Goal: Task Accomplishment & Management: Use online tool/utility

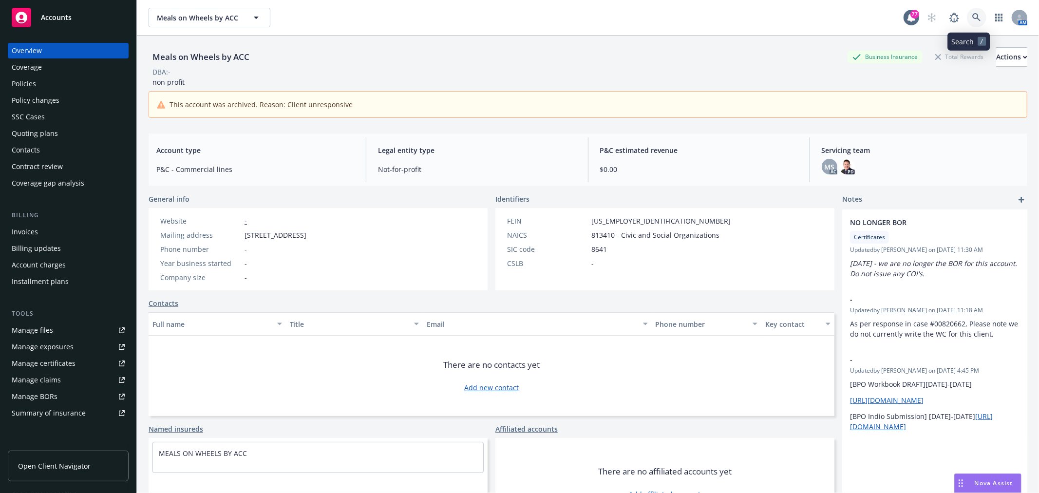
click at [972, 17] on icon at bounding box center [976, 17] width 8 height 8
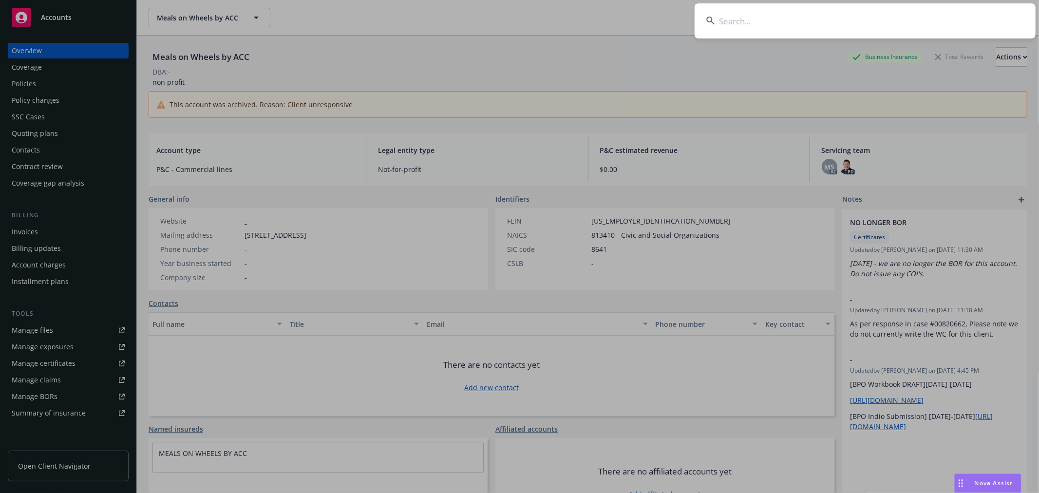
click at [809, 21] on input at bounding box center [865, 20] width 341 height 35
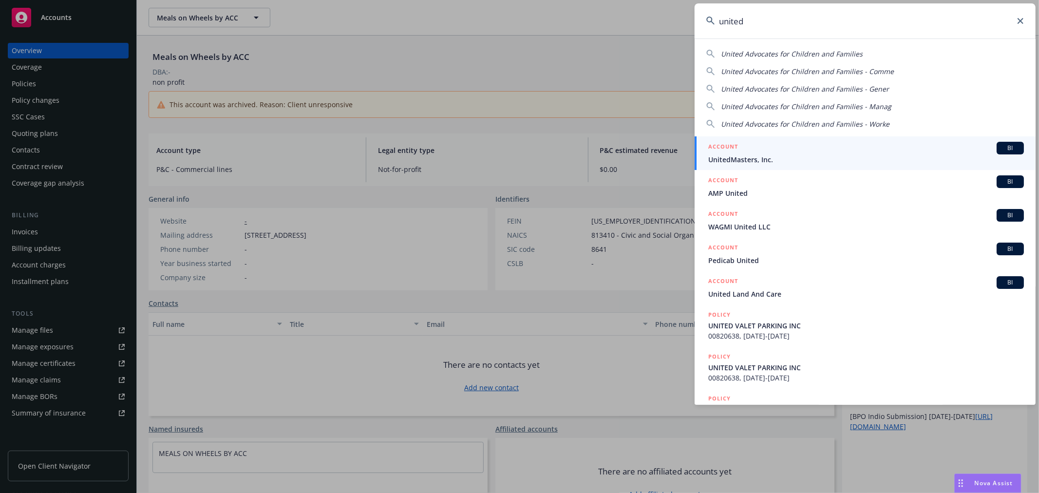
type input "united"
click at [762, 156] on span "UnitedMasters, Inc." at bounding box center [866, 159] width 316 height 10
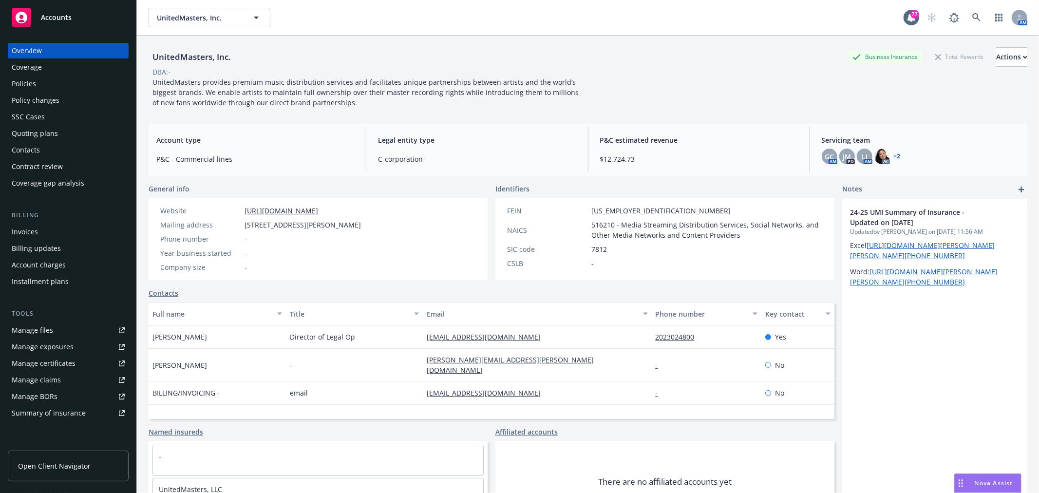
click at [73, 133] on div "Quoting plans" at bounding box center [68, 134] width 113 height 16
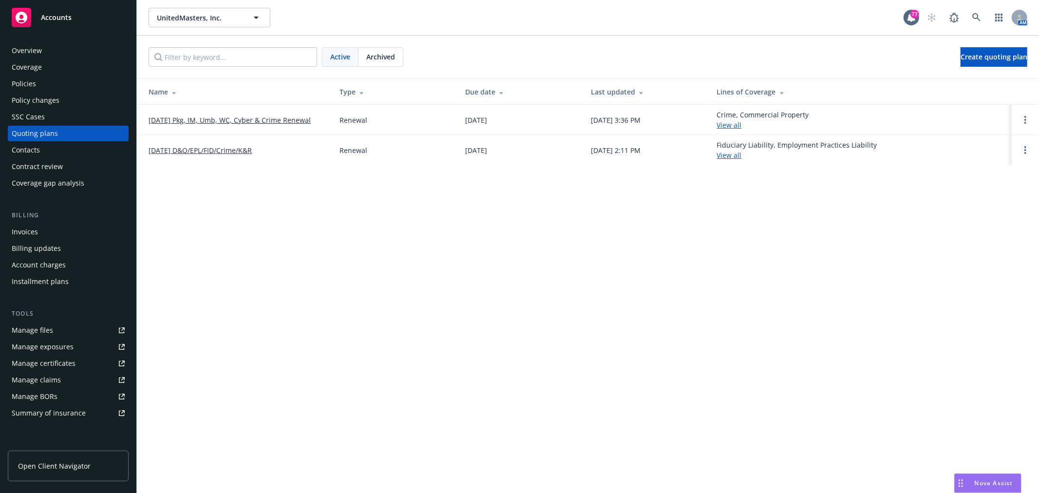
click at [246, 117] on link "[DATE] Pkg, IM, Umb, WC, Cyber & Crime Renewal" at bounding box center [230, 120] width 162 height 10
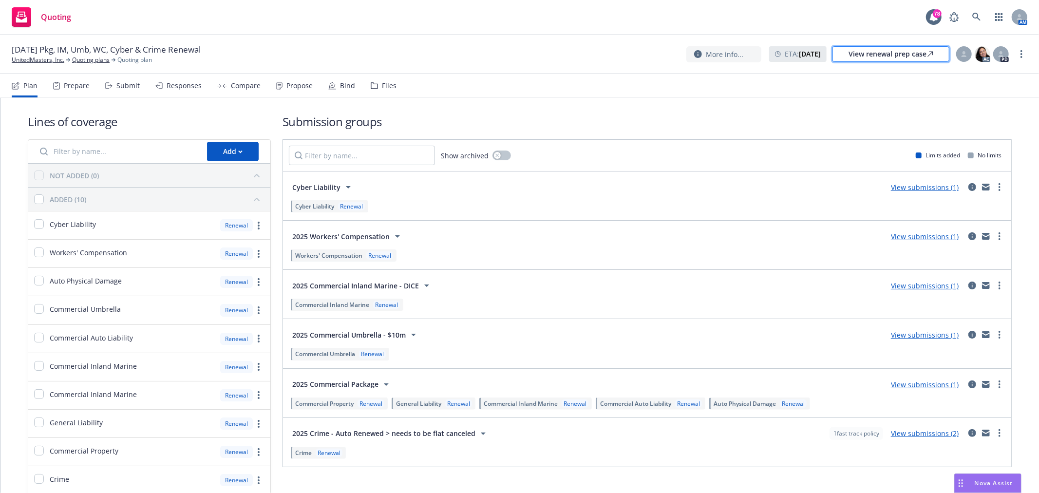
click at [893, 50] on div "View renewal prep case" at bounding box center [891, 54] width 85 height 15
click at [341, 86] on div "Bind" at bounding box center [347, 86] width 15 height 8
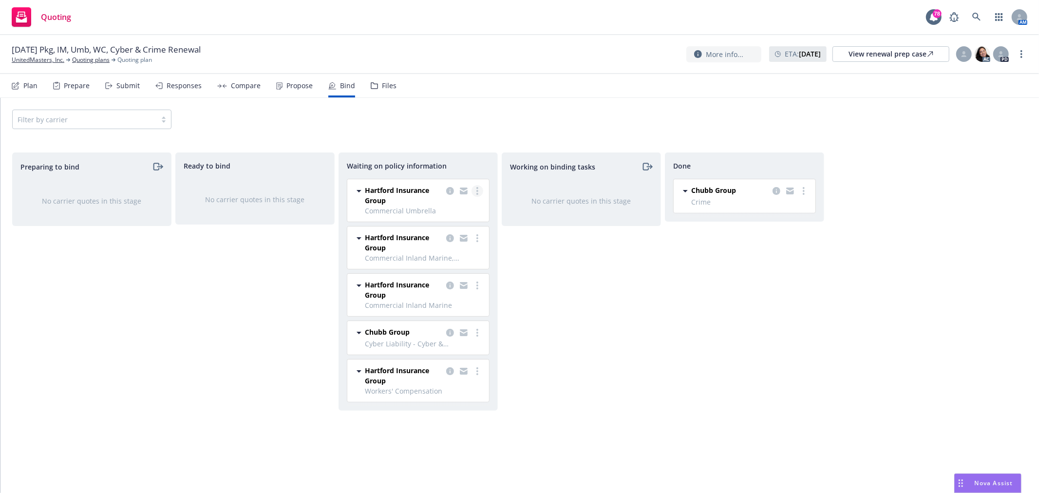
click at [474, 190] on link "more" at bounding box center [478, 191] width 12 height 12
click at [470, 212] on link "Create policies" at bounding box center [439, 210] width 88 height 19
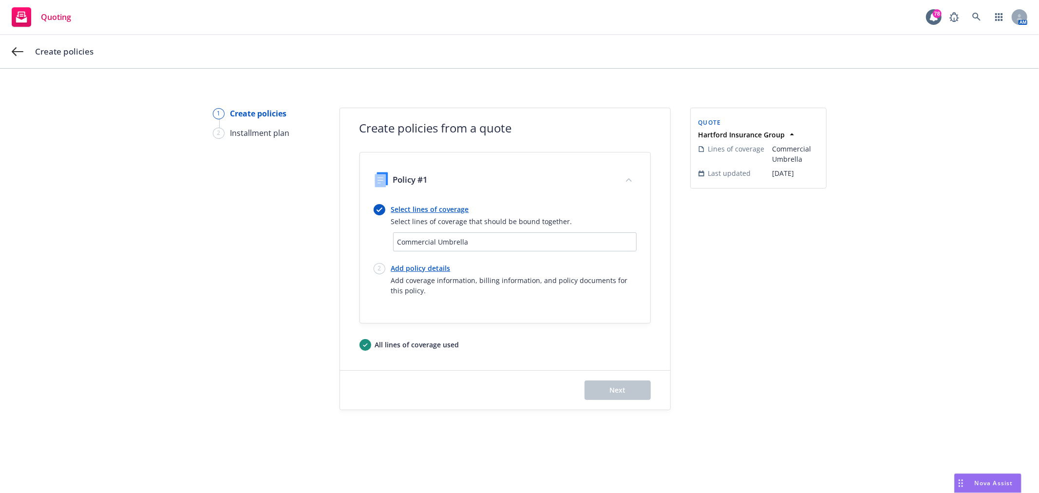
click at [436, 266] on link "Add policy details" at bounding box center [514, 268] width 246 height 10
select select "12"
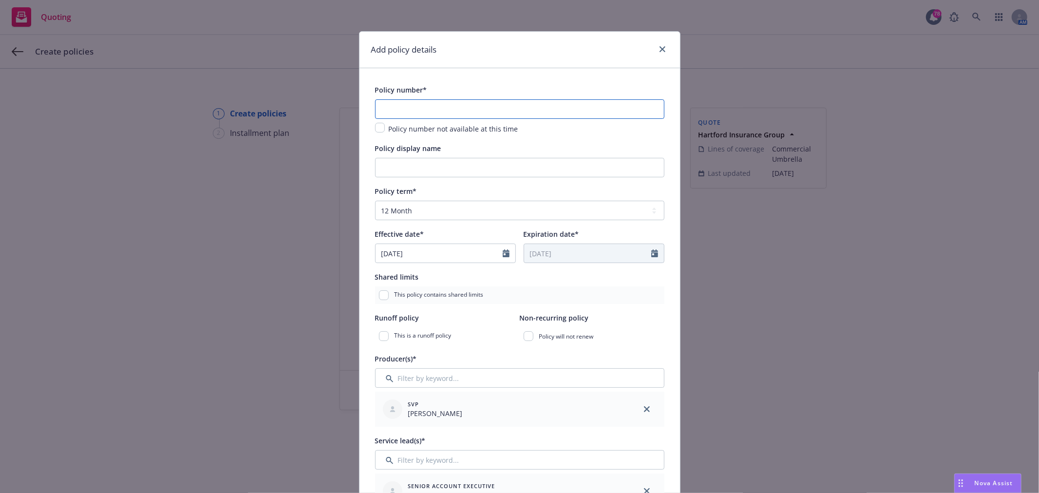
click at [413, 109] on input "text" at bounding box center [519, 108] width 289 height 19
paste input "57AA2BT6E5Y"
type input "57AA2BT6E5Y"
click at [436, 176] on input "Policy display name" at bounding box center [519, 167] width 289 height 19
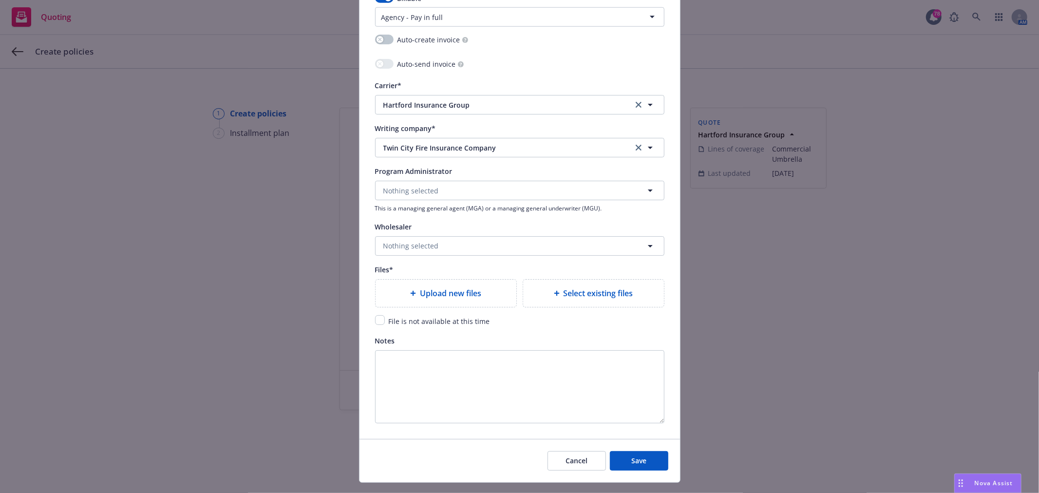
scroll to position [957, 0]
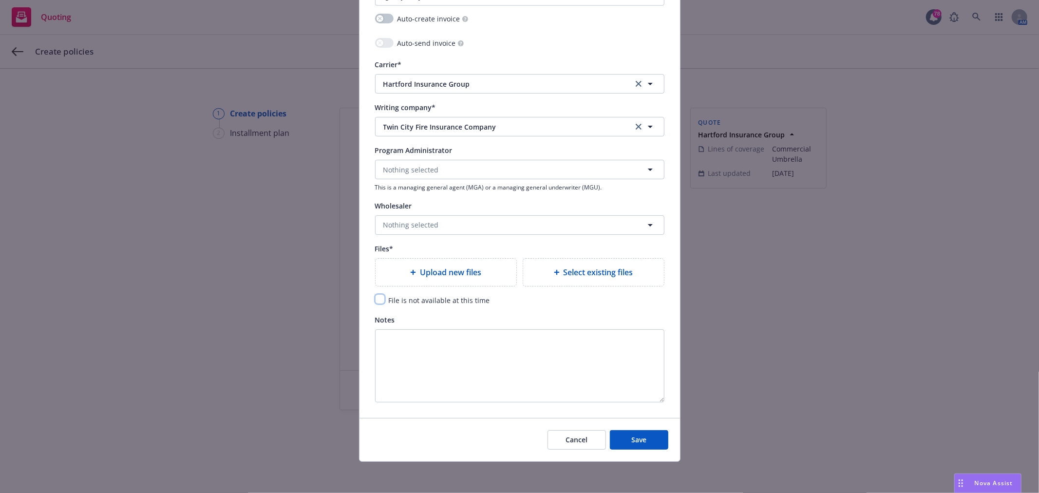
click at [375, 299] on input "checkbox" at bounding box center [380, 299] width 10 height 10
checkbox input "true"
click at [645, 444] on button "Save" at bounding box center [639, 439] width 58 height 19
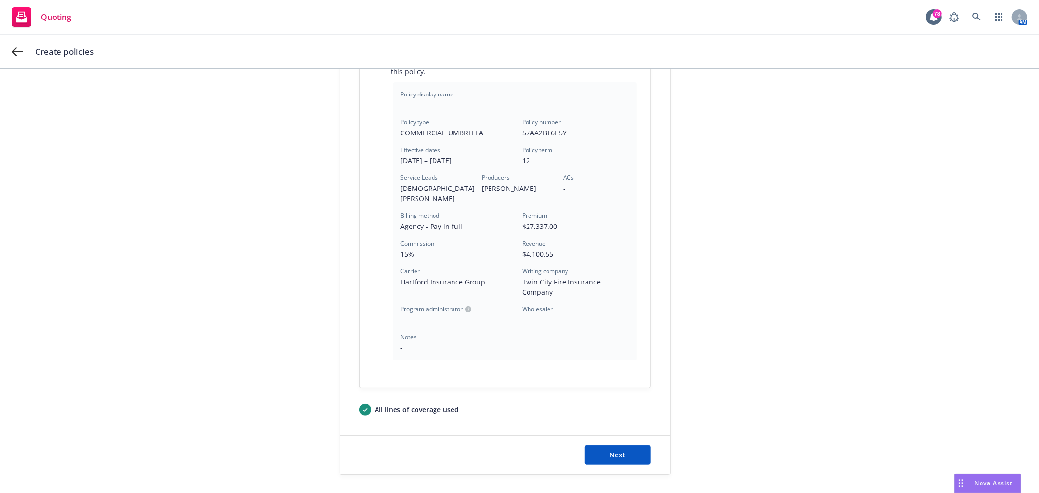
scroll to position [253, 0]
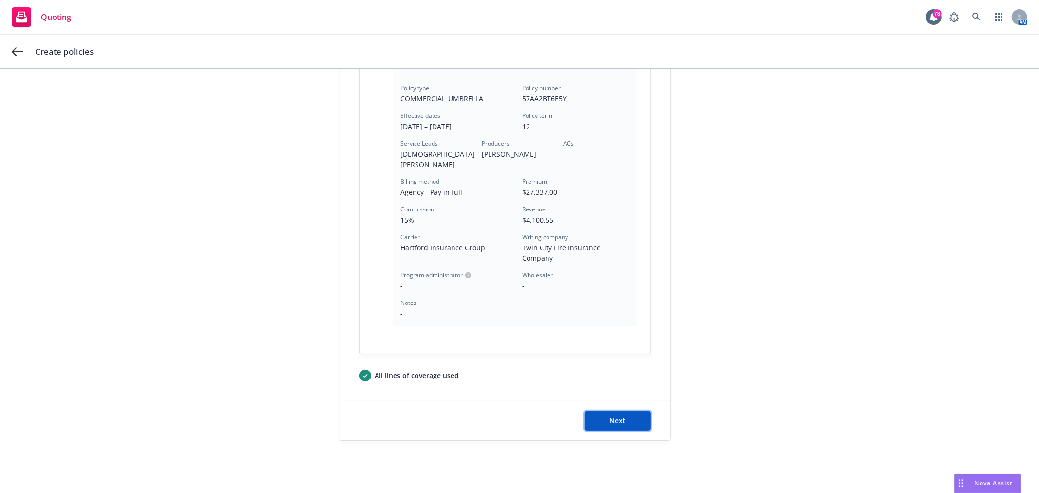
click at [609, 416] on span "Next" at bounding box center [617, 420] width 16 height 9
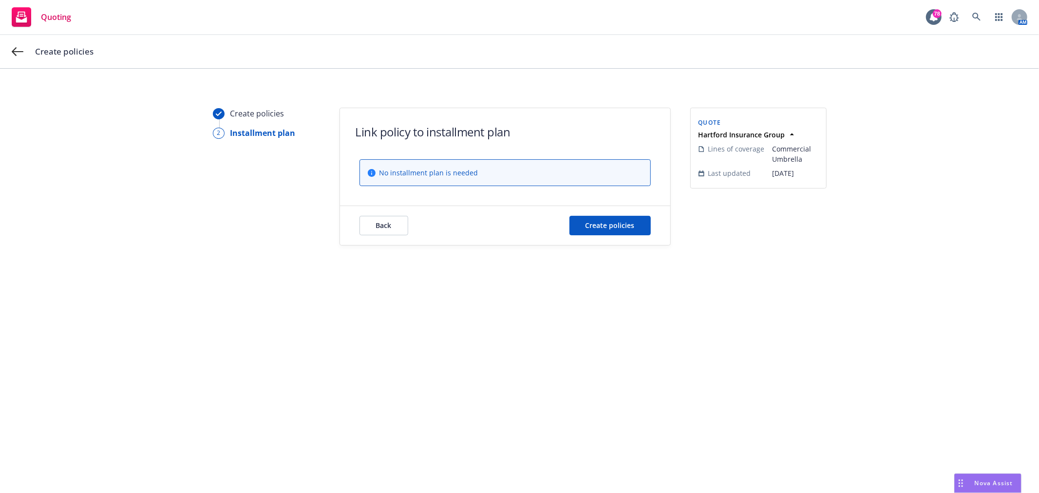
scroll to position [0, 0]
click at [603, 226] on span "Create policies" at bounding box center [610, 225] width 49 height 9
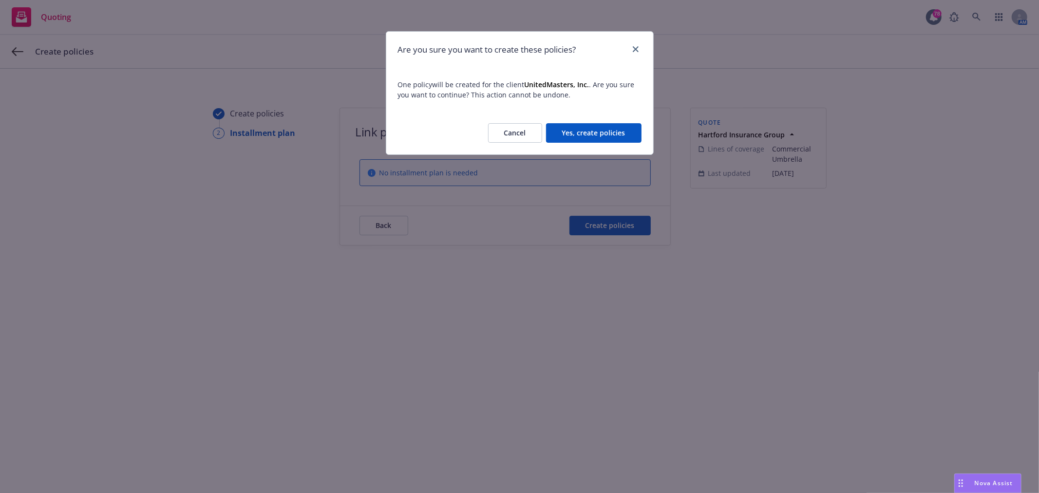
click at [625, 132] on button "Yes, create policies" at bounding box center [593, 132] width 95 height 19
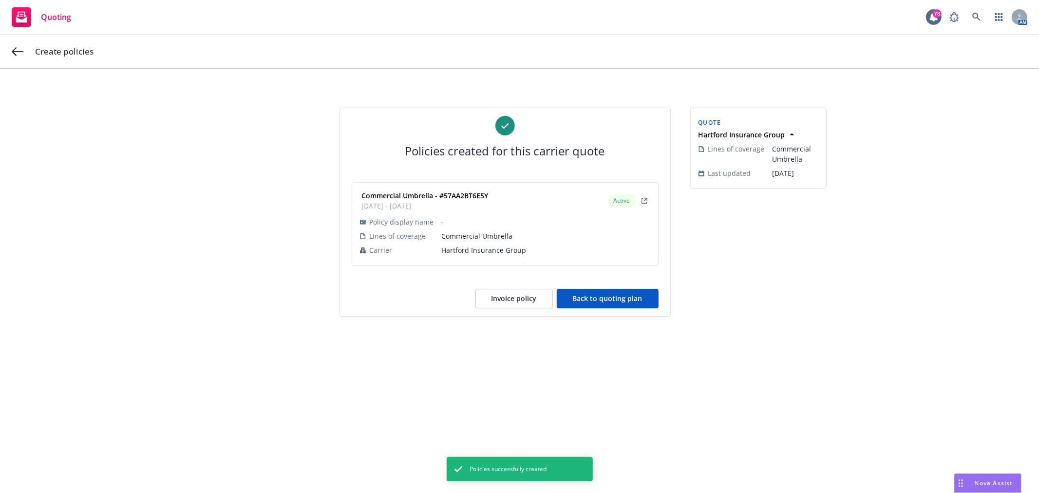
click at [642, 297] on button "Back to quoting plan" at bounding box center [608, 298] width 102 height 19
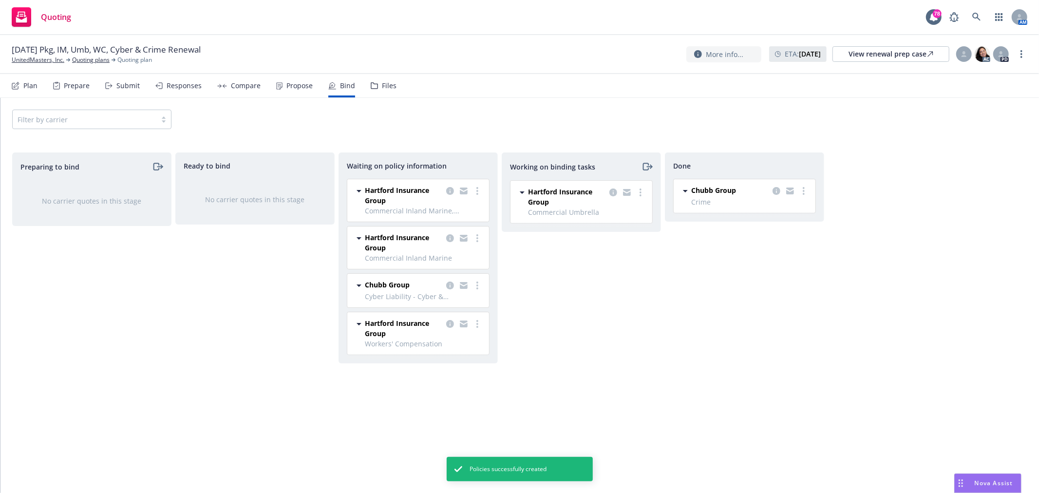
click at [476, 331] on div at bounding box center [463, 328] width 39 height 20
click at [476, 326] on icon "more" at bounding box center [477, 324] width 2 height 8
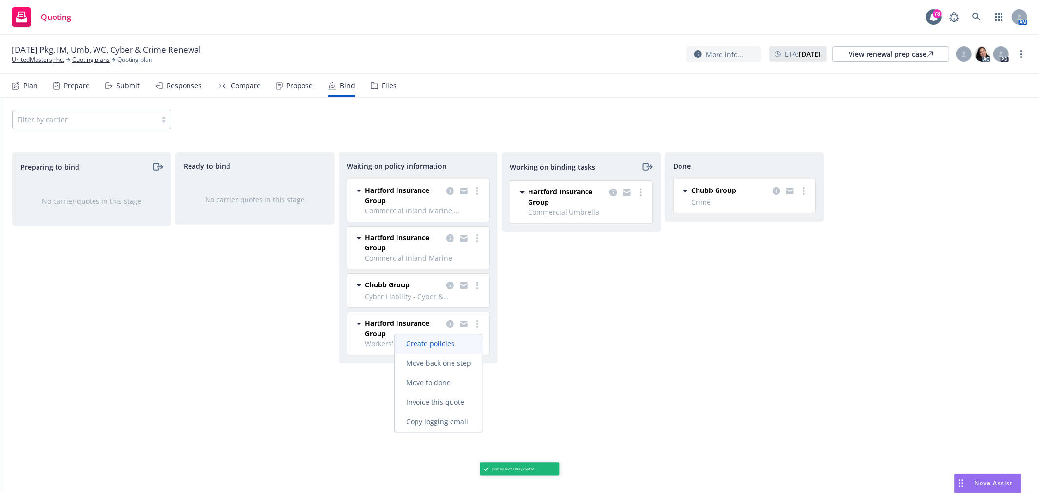
click at [454, 337] on link "Create policies" at bounding box center [439, 344] width 88 height 19
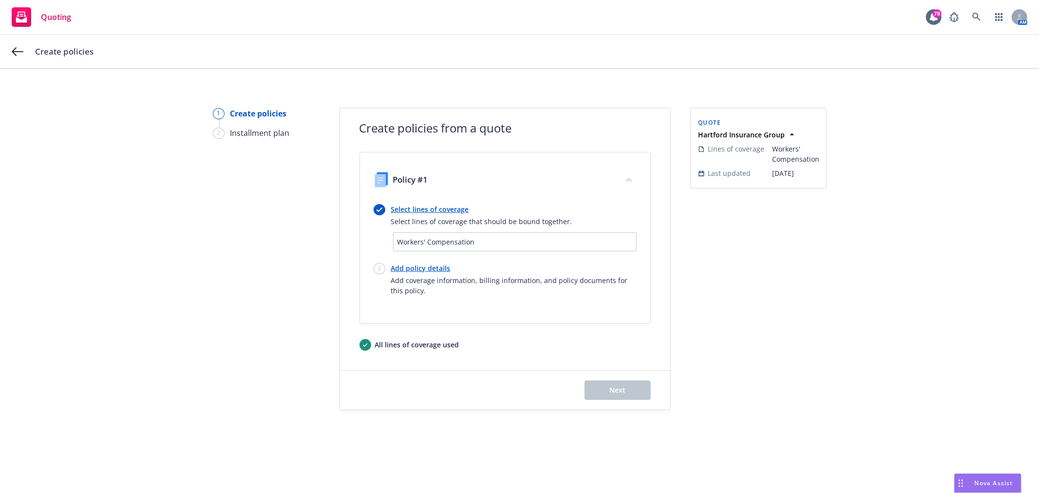
click at [411, 264] on link "Add policy details" at bounding box center [514, 268] width 246 height 10
select select "12"
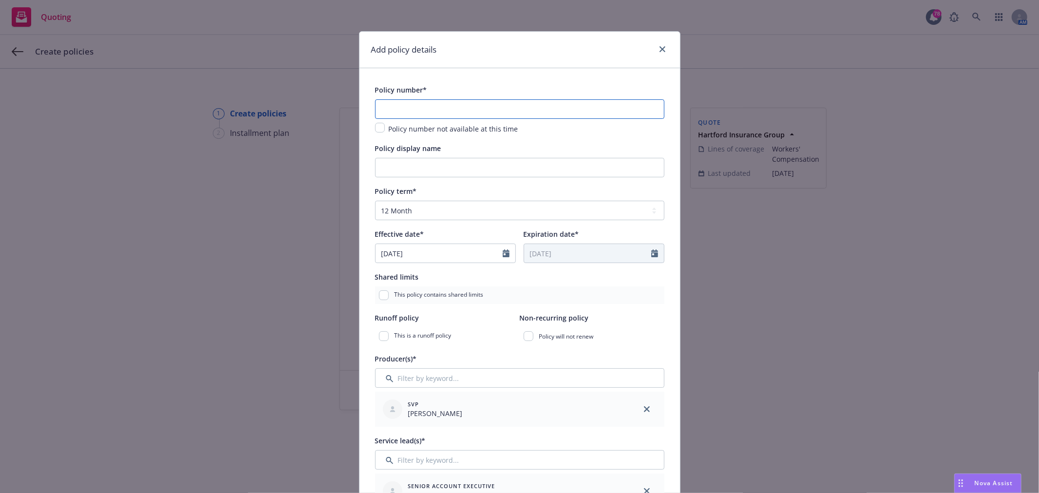
click at [483, 115] on input "text" at bounding box center [519, 108] width 289 height 19
paste input "57 WE AY0SPY"
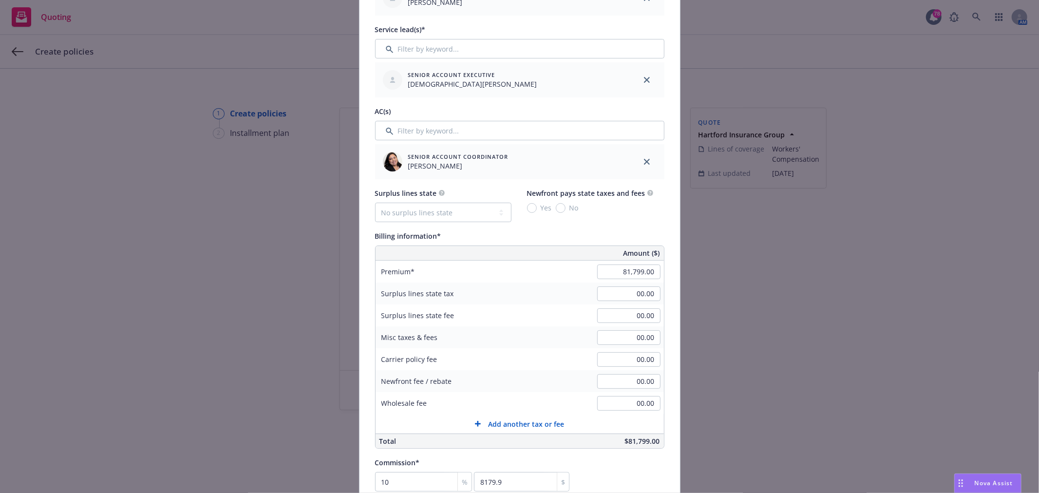
scroll to position [433, 0]
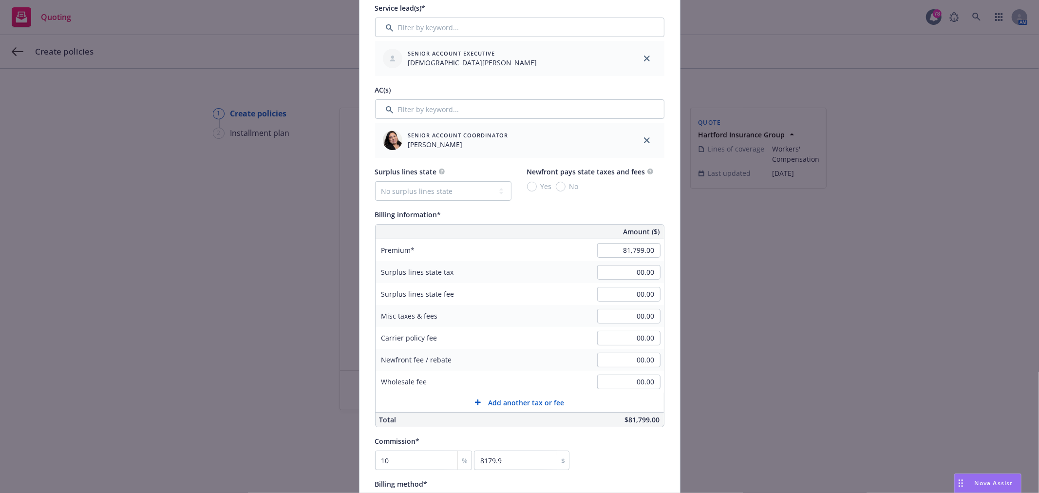
type input "57 WE AY0SPY"
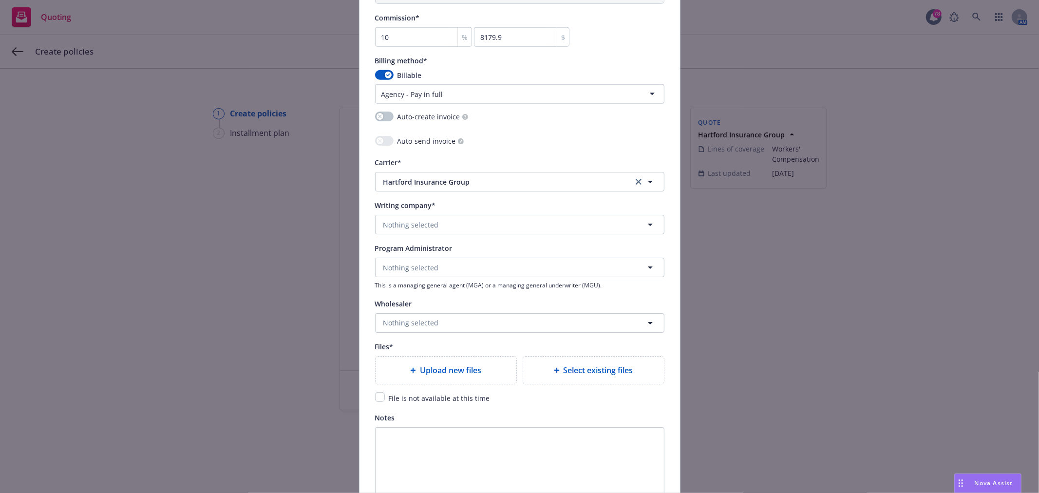
scroll to position [866, 0]
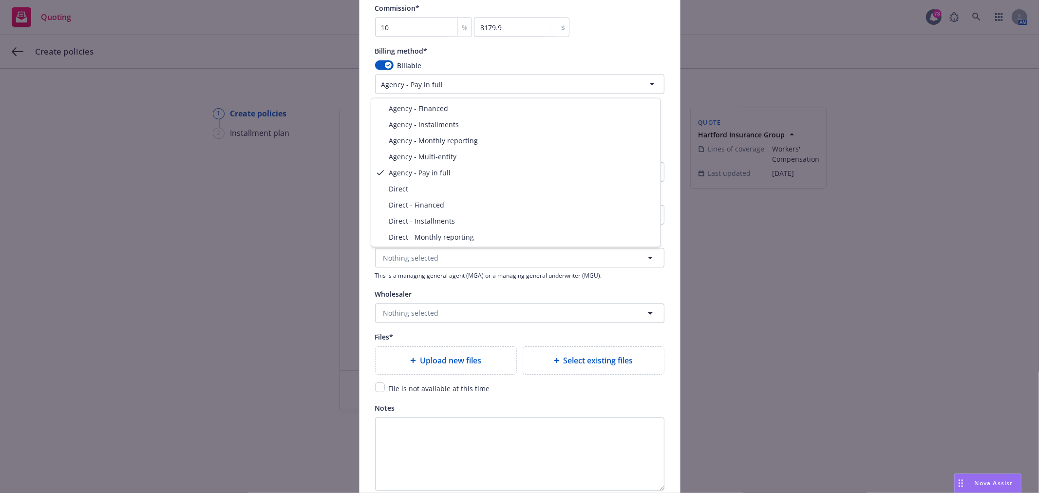
click at [487, 86] on html "Quoting 78 AM Create policies 1 Create policies 2 Installment plan Create polic…" at bounding box center [519, 246] width 1039 height 493
select select "DIRECT_INSTALLMENTS"
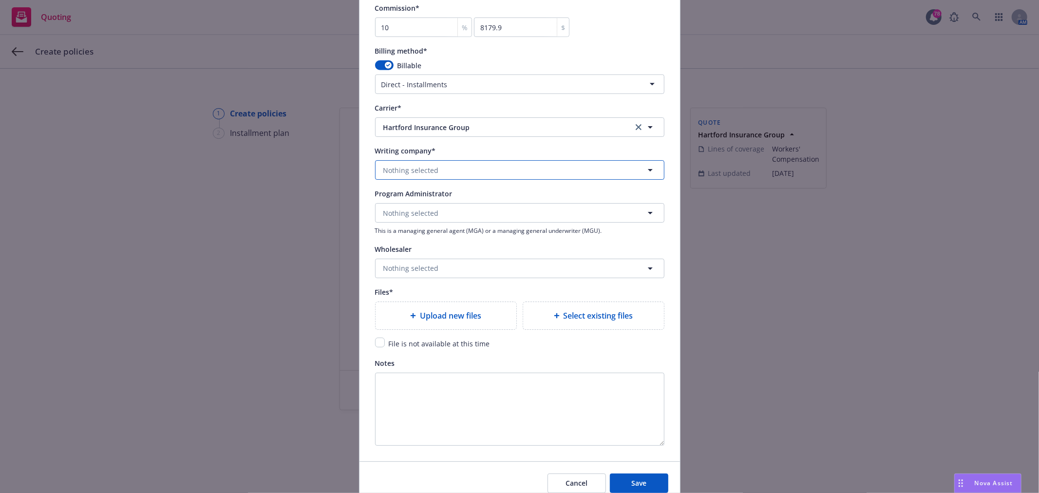
click at [446, 170] on button "Nothing selected" at bounding box center [519, 169] width 289 height 19
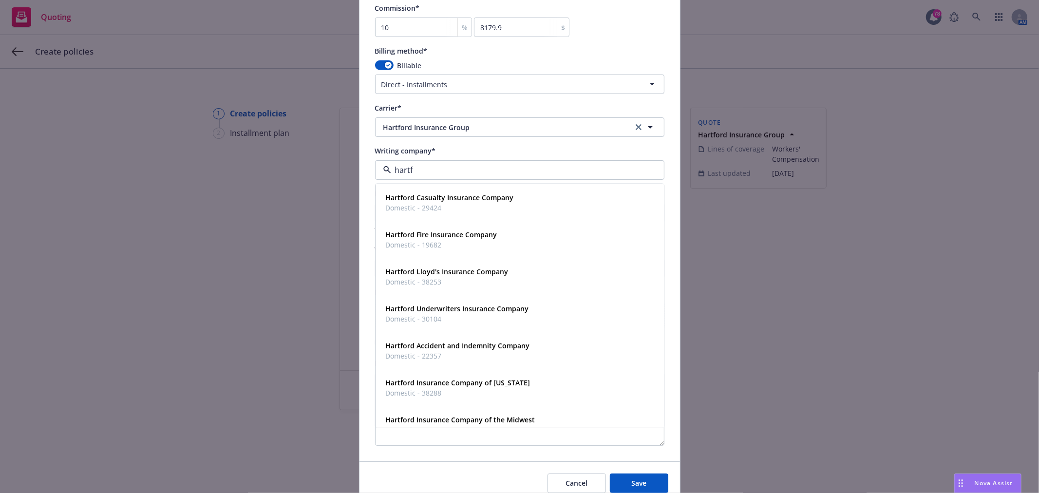
type input "hartfo"
drag, startPoint x: 437, startPoint y: 168, endPoint x: 383, endPoint y: 169, distance: 54.1
click at [383, 169] on div "hartfo" at bounding box center [519, 169] width 289 height 19
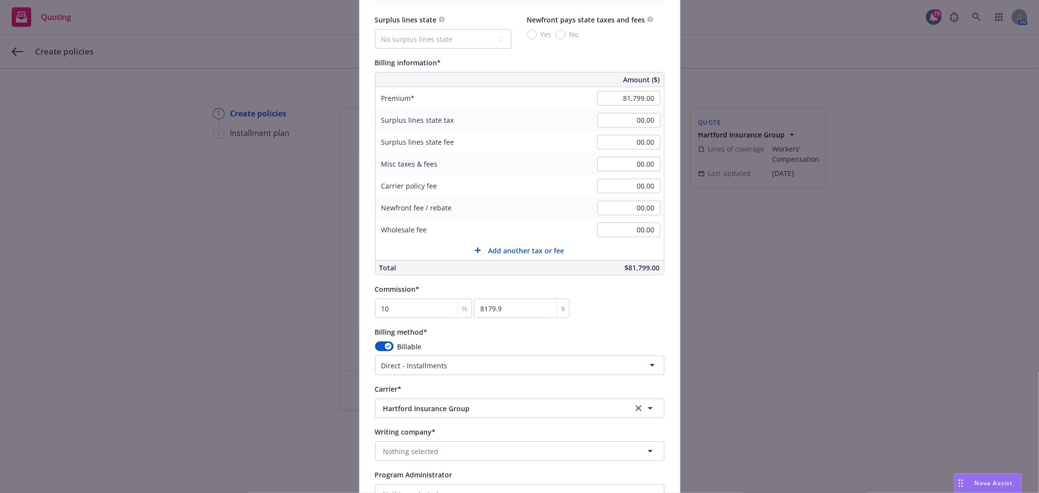
scroll to position [912, 0]
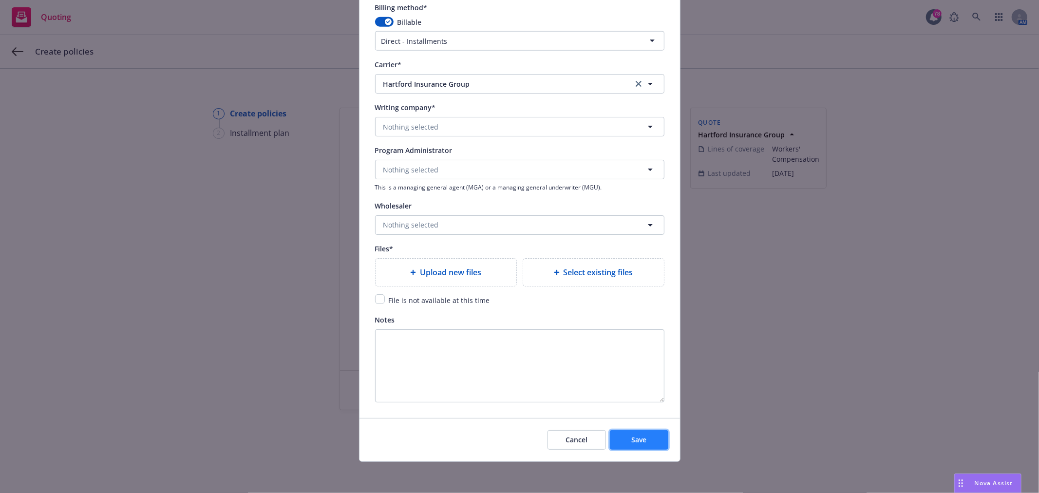
click at [639, 436] on span "Save" at bounding box center [638, 439] width 15 height 9
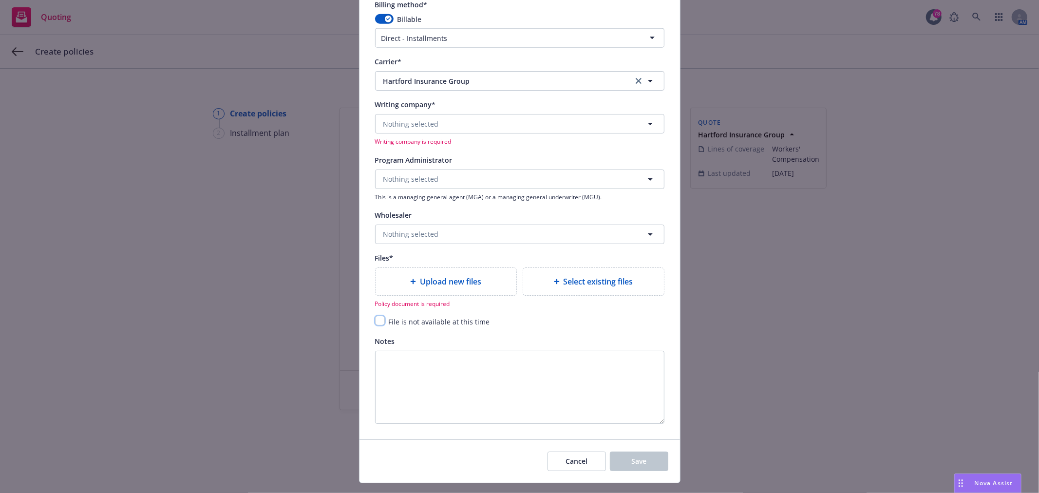
click at [377, 323] on input "checkbox" at bounding box center [380, 321] width 10 height 10
checkbox input "true"
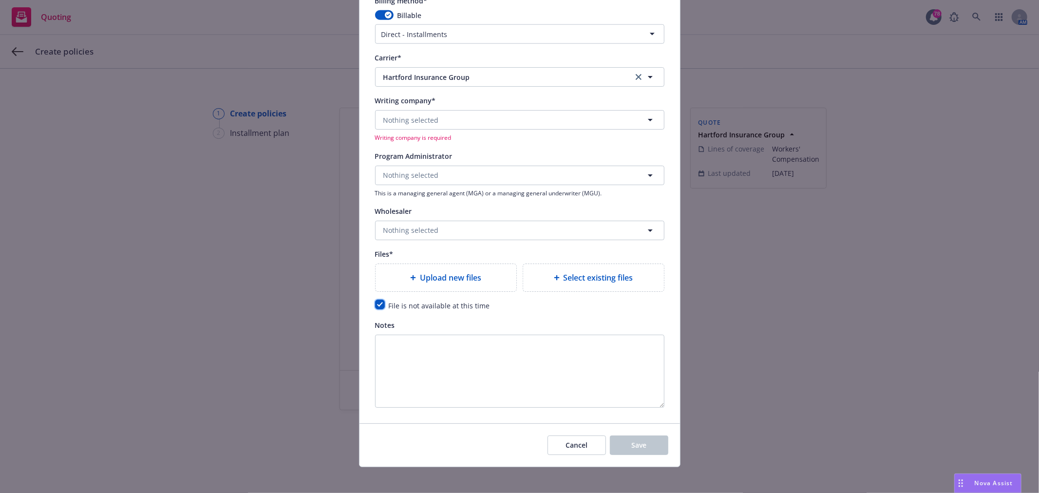
scroll to position [924, 0]
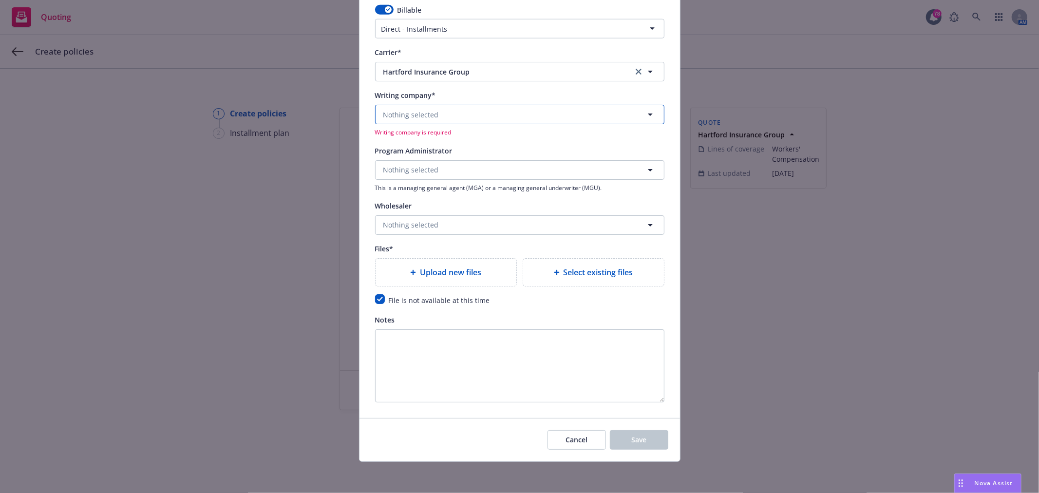
click at [429, 110] on span "Nothing selected" at bounding box center [411, 115] width 56 height 10
click at [460, 114] on button "Nothing selected" at bounding box center [519, 114] width 289 height 19
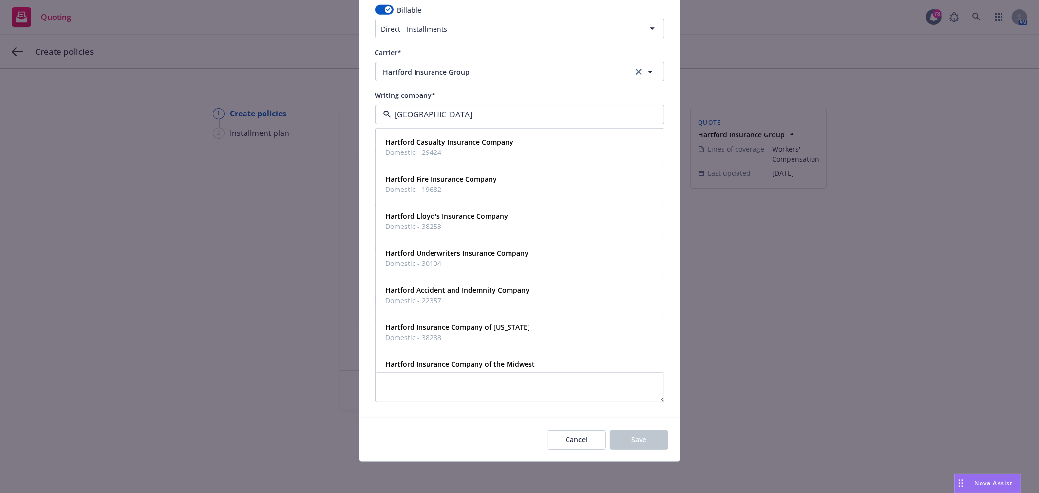
type input "hartford"
click at [446, 142] on strong "Hartford Casualty Insurance Company" at bounding box center [450, 141] width 128 height 9
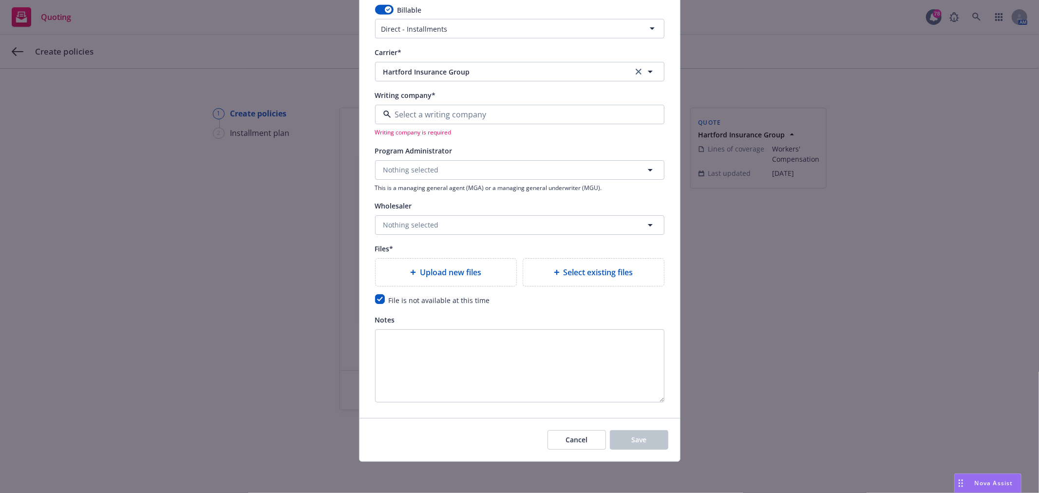
scroll to position [912, 0]
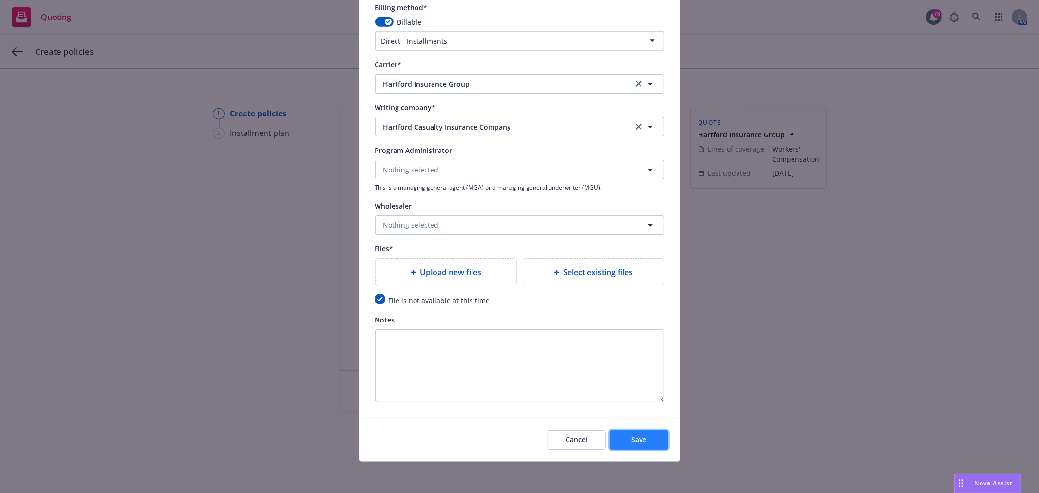
click at [640, 436] on span "Save" at bounding box center [638, 439] width 15 height 9
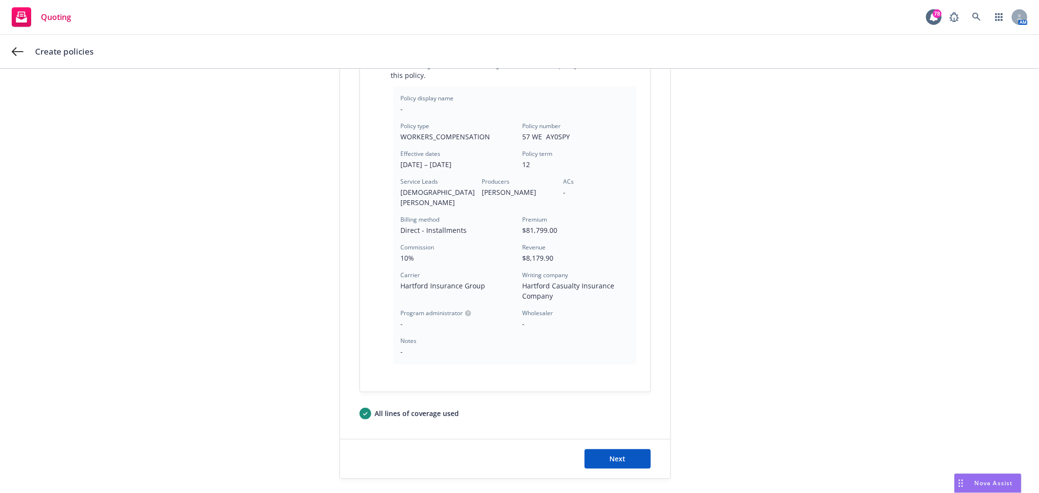
scroll to position [199, 0]
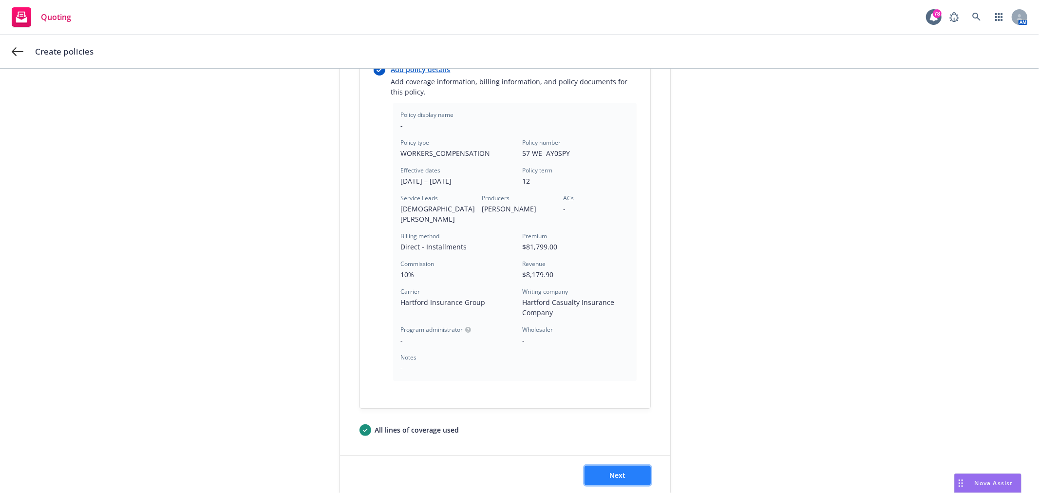
click at [629, 466] on button "Next" at bounding box center [618, 475] width 66 height 19
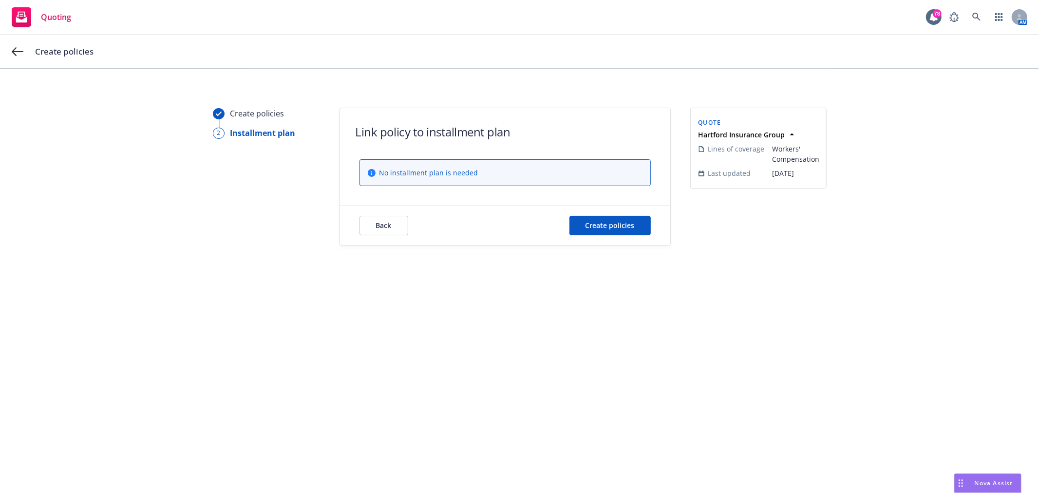
scroll to position [0, 0]
click at [619, 227] on span "Create policies" at bounding box center [610, 225] width 49 height 9
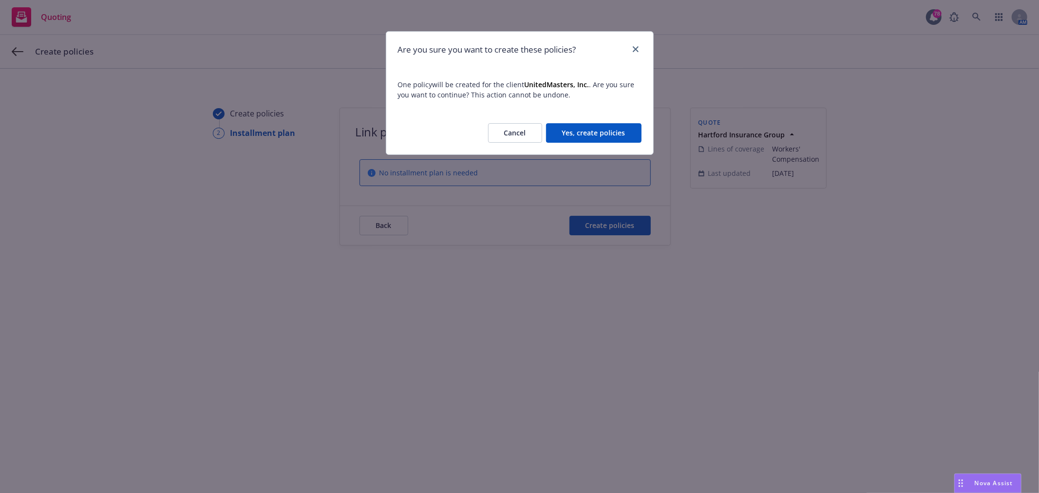
click at [616, 133] on button "Yes, create policies" at bounding box center [593, 132] width 95 height 19
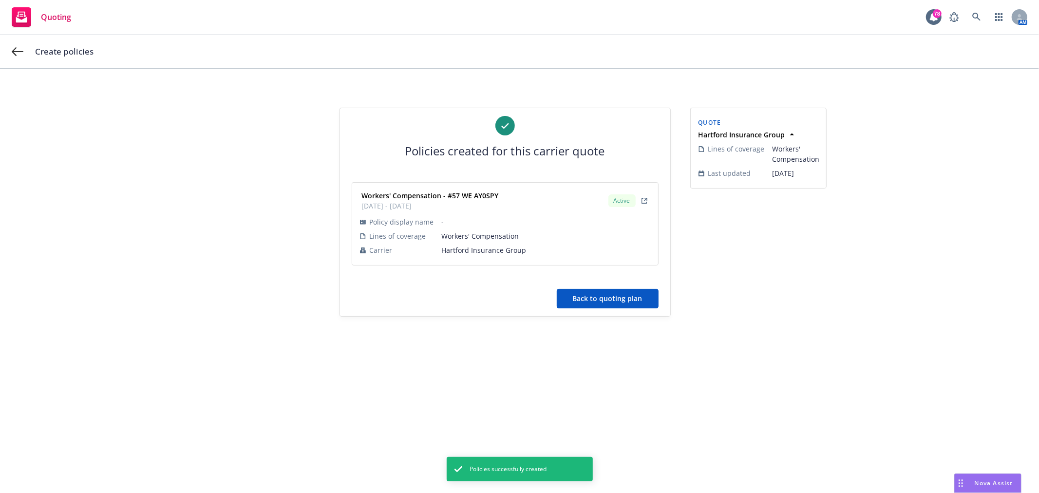
click at [605, 295] on button "Back to quoting plan" at bounding box center [608, 298] width 102 height 19
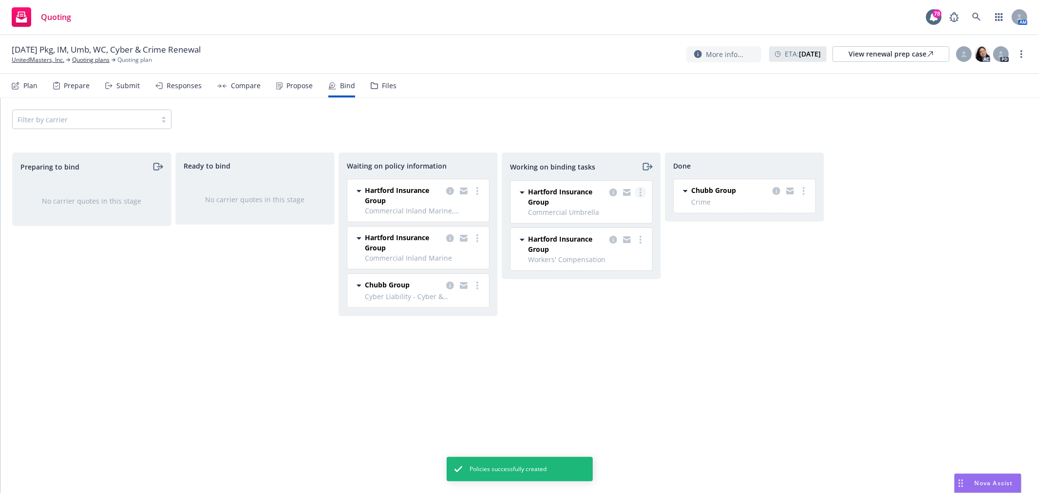
click at [642, 192] on link "more" at bounding box center [641, 193] width 12 height 12
click at [806, 270] on div "Done Chubb Group Crime 08/01/2025 - 08/01/2026 Wednesday, August 13, 2025 at 3:…" at bounding box center [744, 312] width 159 height 320
click at [472, 284] on link "more" at bounding box center [478, 286] width 12 height 12
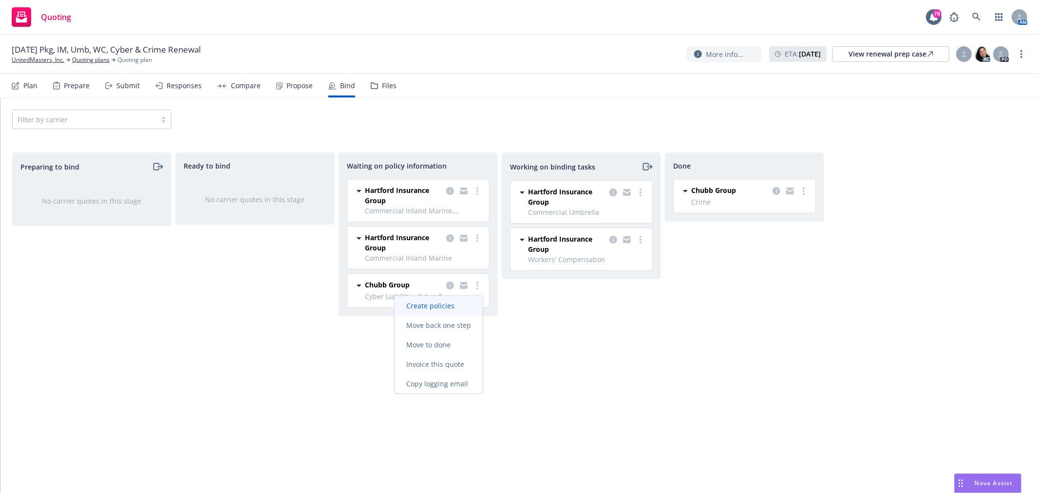
click at [463, 308] on span "Create policies" at bounding box center [431, 305] width 72 height 9
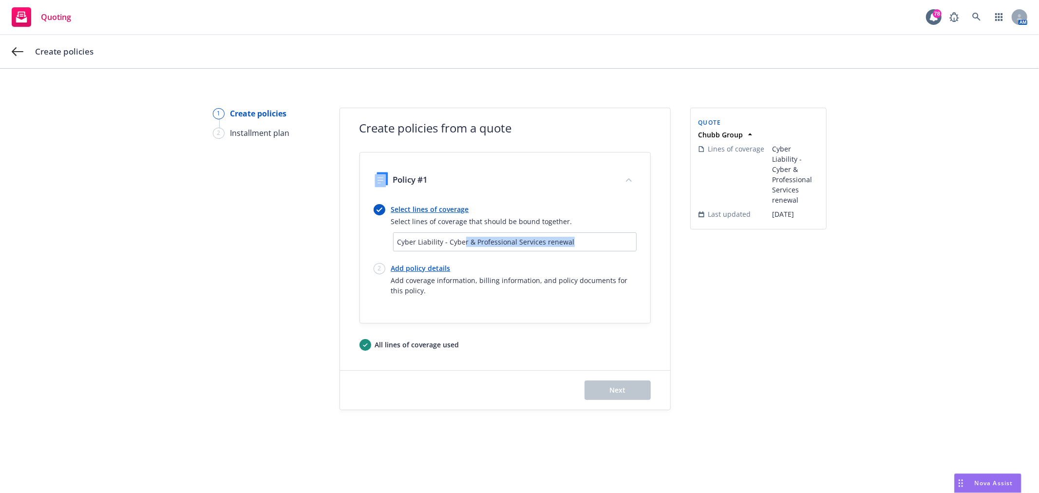
drag, startPoint x: 579, startPoint y: 237, endPoint x: 464, endPoint y: 240, distance: 115.0
click at [464, 240] on span "Cyber Liability - Cyber & Professional Services renewal" at bounding box center [515, 242] width 235 height 10
click at [593, 247] on div "Cyber Liability - Cyber & Professional Services renewal" at bounding box center [515, 242] width 243 height 18
click at [603, 240] on span "Cyber Liability - Cyber & Professional Services renewal" at bounding box center [515, 242] width 235 height 10
click at [536, 245] on span "Cyber Liability - Cyber & Professional Services renewal" at bounding box center [515, 242] width 235 height 10
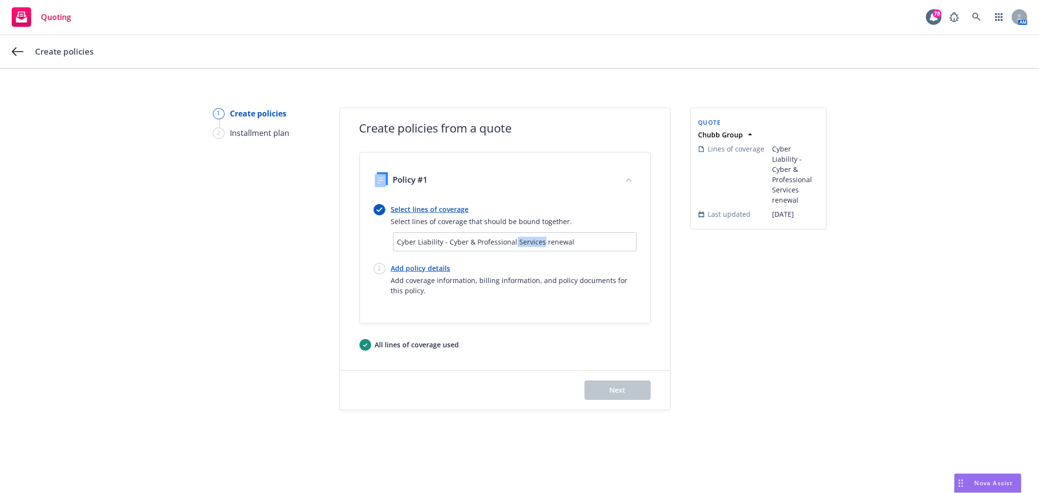
drag, startPoint x: 541, startPoint y: 239, endPoint x: 514, endPoint y: 236, distance: 26.4
click at [514, 237] on span "Cyber Liability - Cyber & Professional Services renewal" at bounding box center [515, 242] width 235 height 10
click at [580, 237] on span "Cyber Liability - Cyber & Professional Services renewal" at bounding box center [515, 242] width 235 height 10
drag, startPoint x: 580, startPoint y: 241, endPoint x: 542, endPoint y: 246, distance: 38.3
click at [542, 246] on span "Cyber Liability - Cyber & Professional Services renewal" at bounding box center [515, 242] width 235 height 10
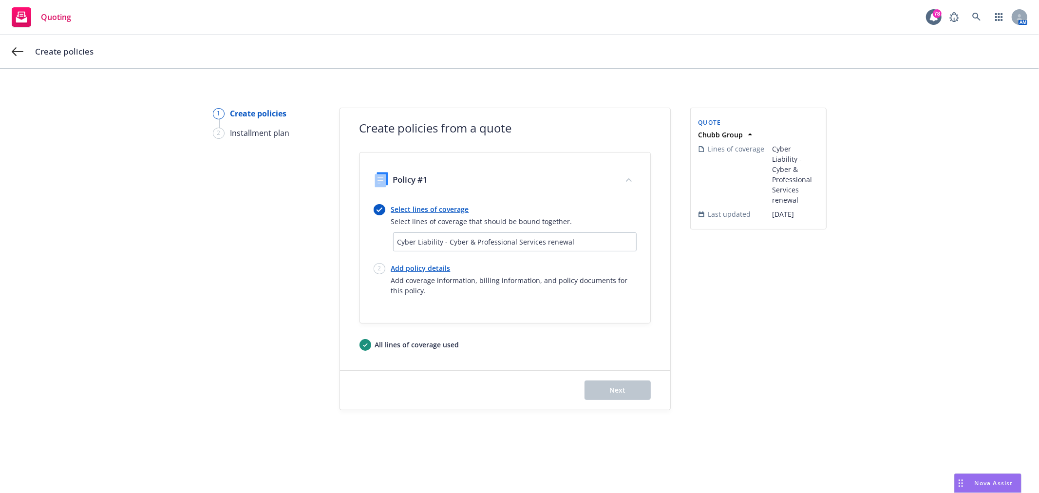
click at [461, 210] on link "Select lines of coverage" at bounding box center [481, 209] width 181 height 10
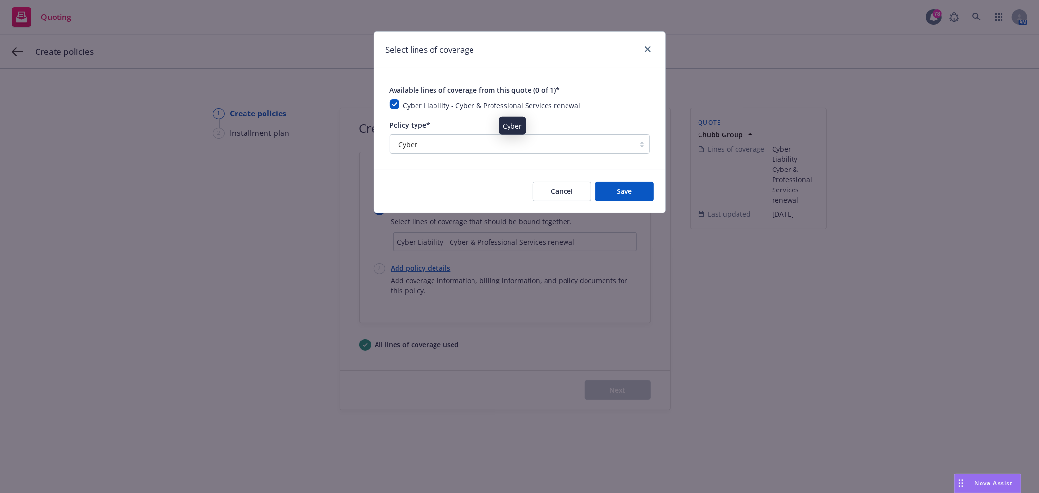
click at [466, 145] on div "Cyber" at bounding box center [512, 144] width 235 height 10
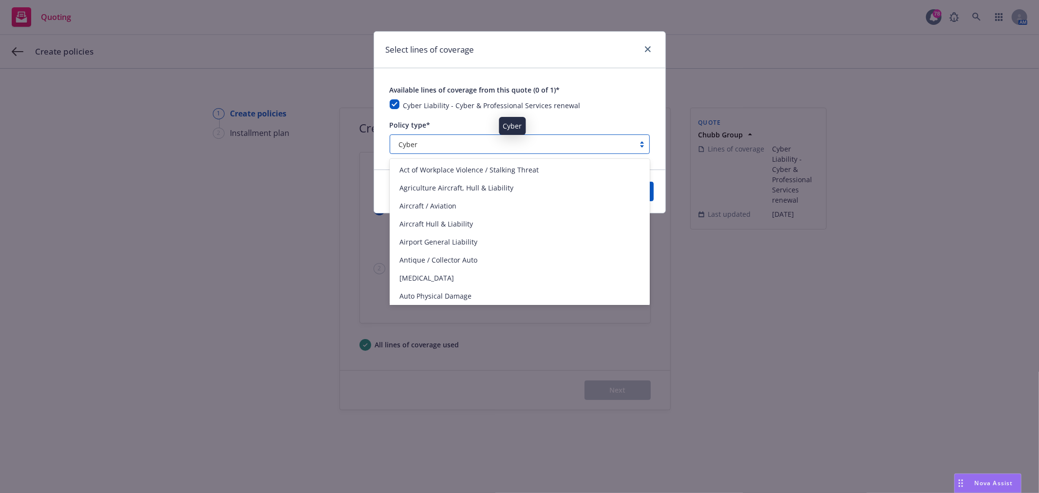
type input "y"
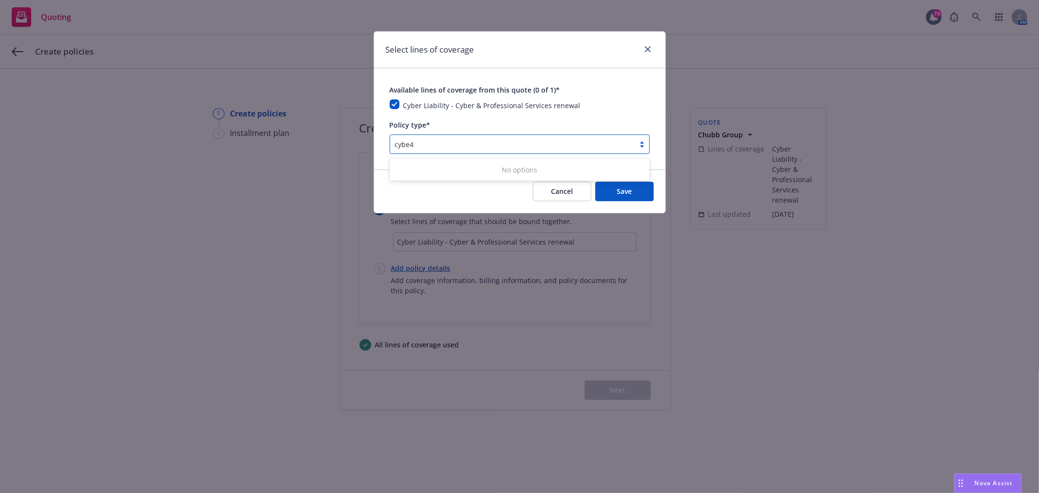
type input "cybe4"
click at [441, 202] on div "Cancel Save" at bounding box center [519, 191] width 291 height 43
click at [436, 185] on div "Cancel Save" at bounding box center [519, 191] width 291 height 43
click at [642, 195] on button "Save" at bounding box center [624, 191] width 58 height 19
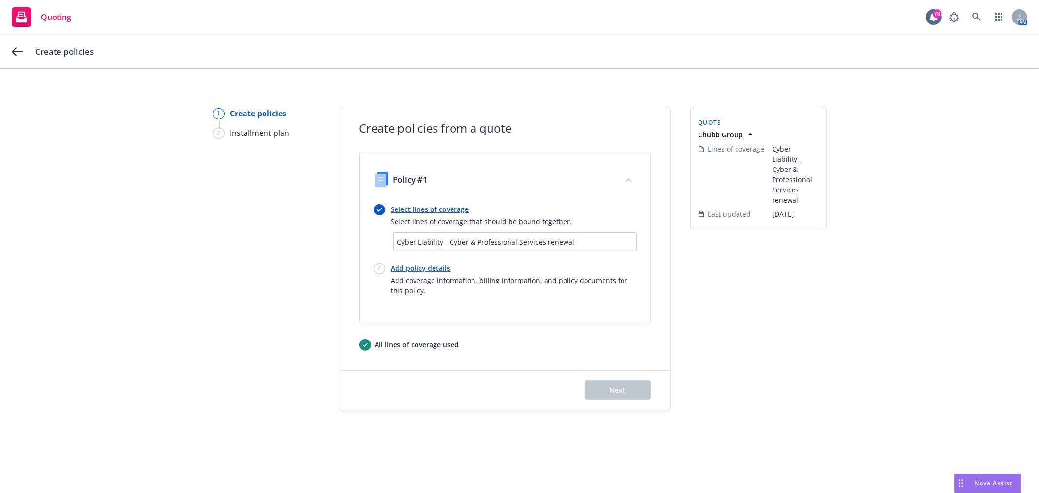
click at [430, 268] on link "Add policy details" at bounding box center [514, 268] width 246 height 10
select select "12"
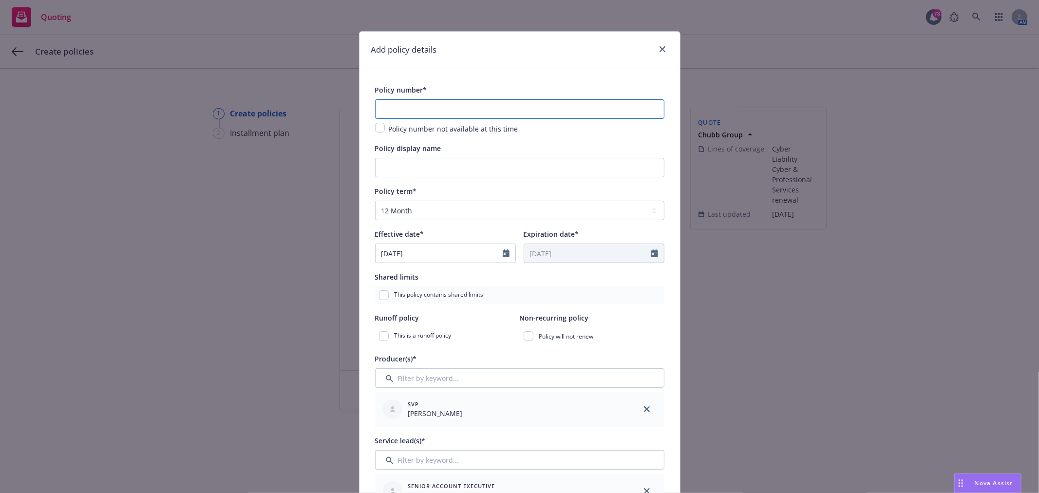
click at [439, 103] on input "text" at bounding box center [519, 108] width 289 height 19
paste input "D01768724"
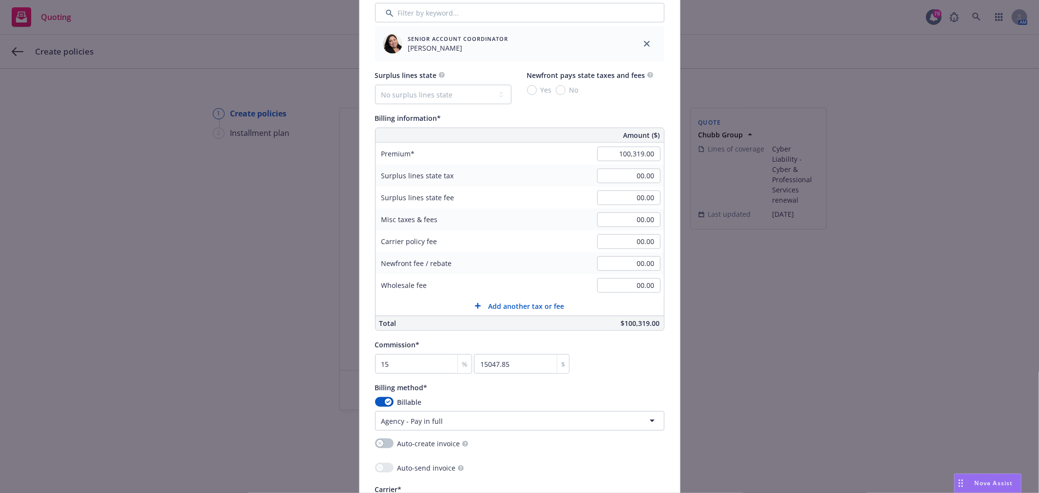
scroll to position [541, 0]
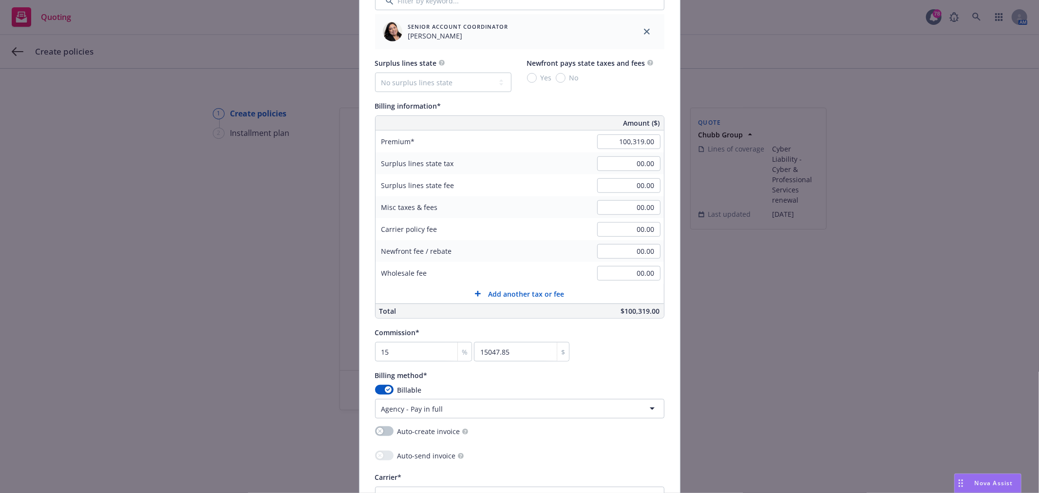
type input "D01768724"
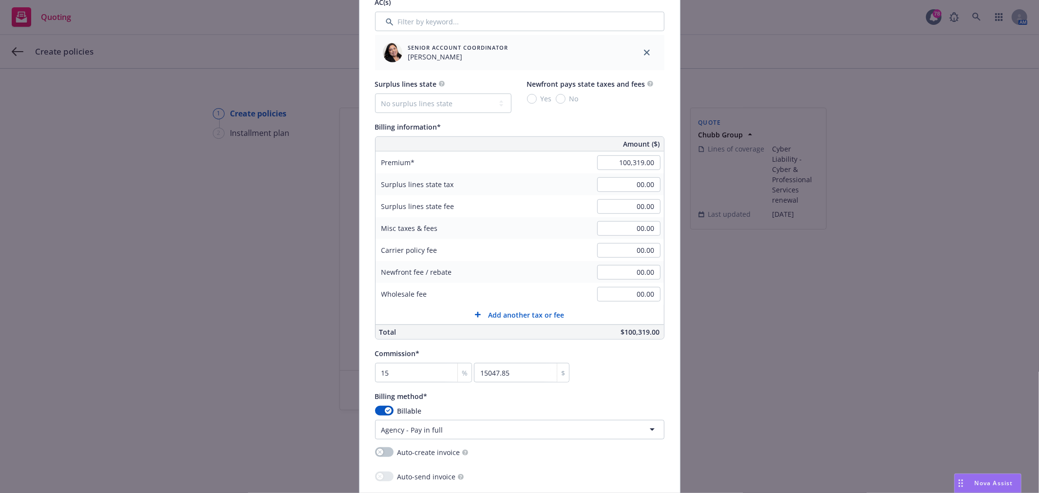
scroll to position [487, 0]
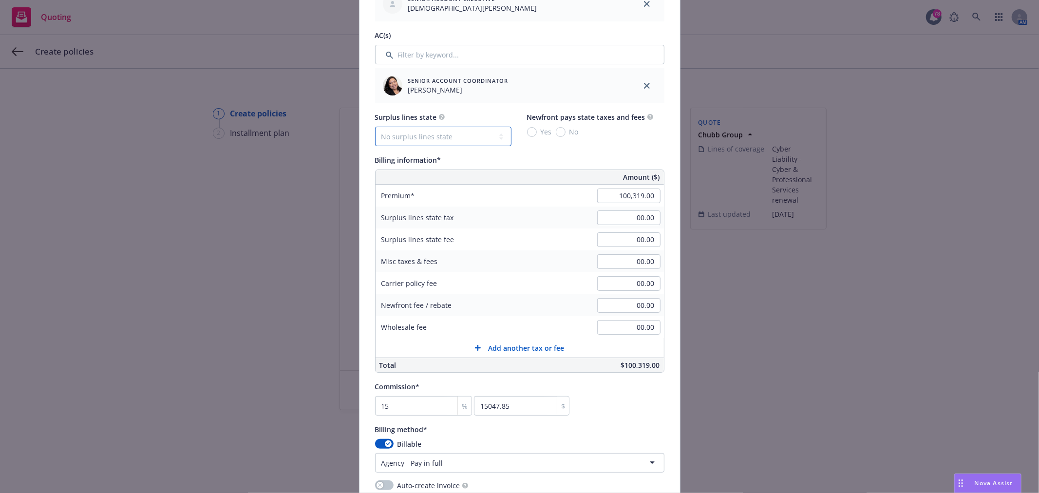
click at [469, 137] on select "No surplus lines state Alaska Alabama Arkansas Arizona California Colorado Conn…" at bounding box center [443, 136] width 136 height 19
click at [494, 99] on div "Senior Account Coordinator Mayra Santiago" at bounding box center [502, 85] width 246 height 27
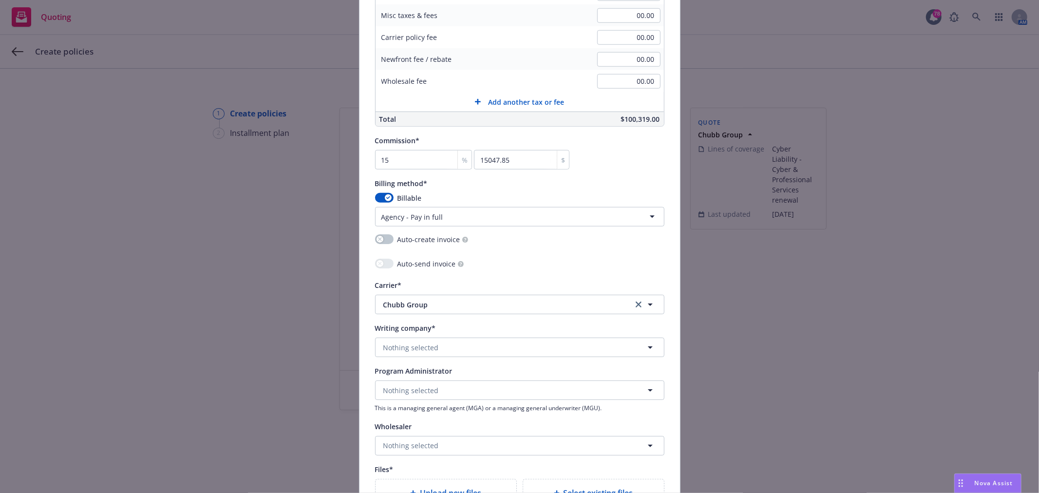
scroll to position [758, 0]
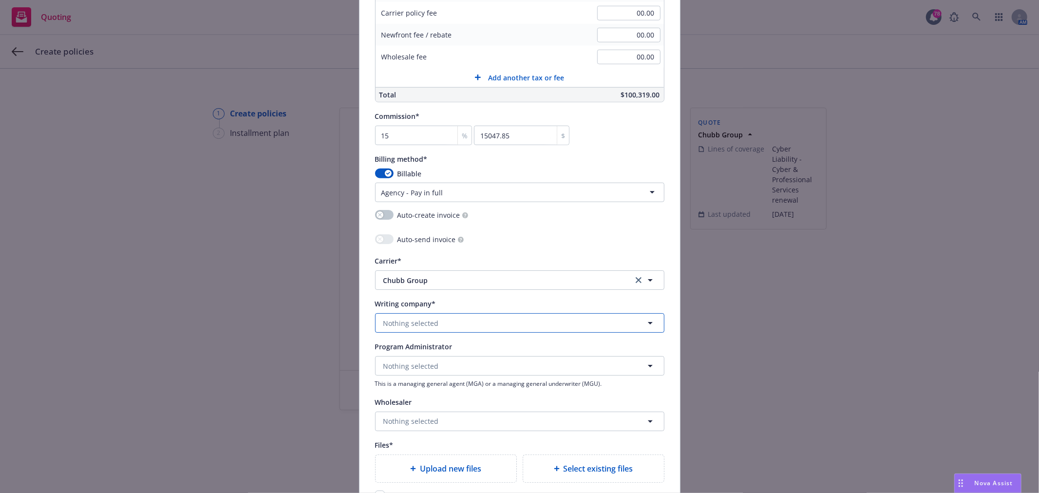
click at [408, 317] on button "Nothing selected" at bounding box center [519, 322] width 289 height 19
type input "ace ameri"
click at [450, 258] on span "Domestic - 22667" at bounding box center [443, 259] width 114 height 10
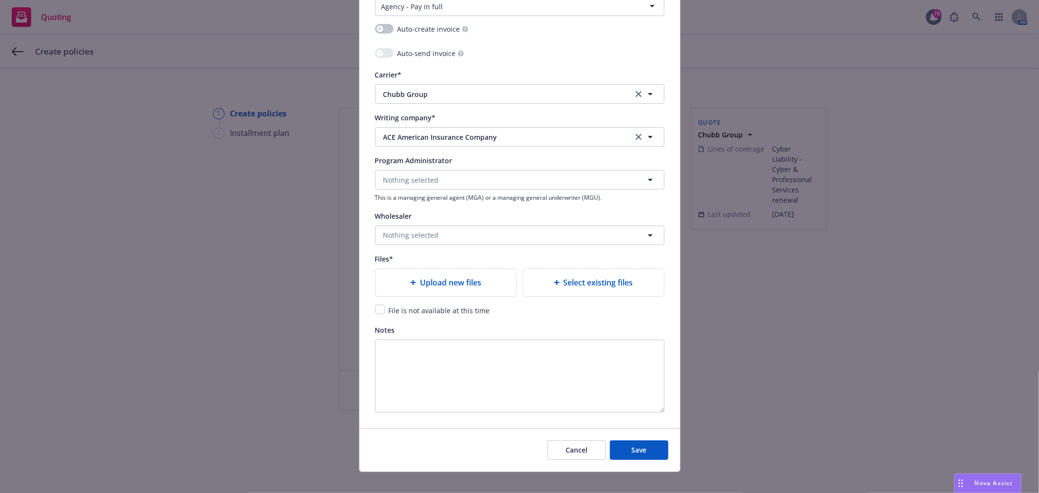
scroll to position [957, 0]
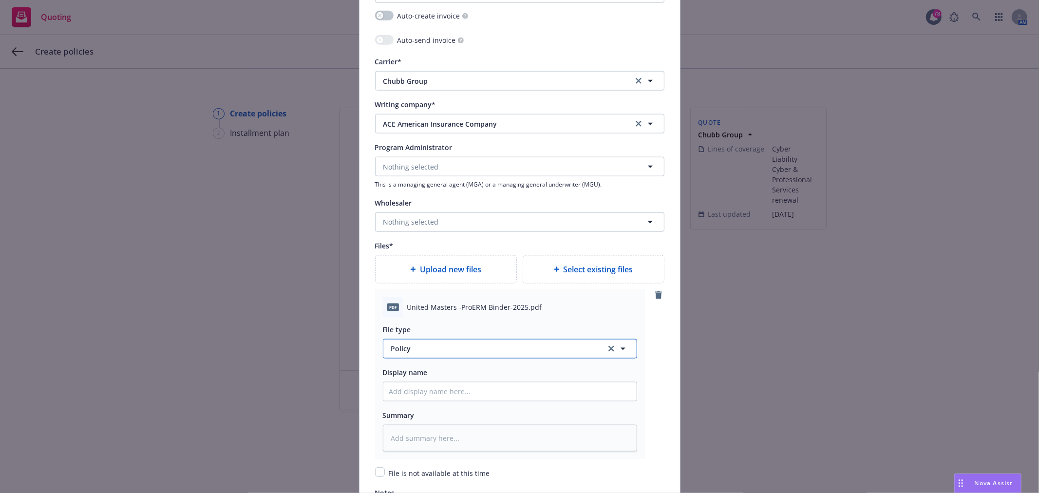
click at [432, 347] on span "Policy" at bounding box center [493, 348] width 204 height 10
type input "binder"
click at [452, 303] on div "Binder" at bounding box center [510, 296] width 242 height 14
click at [436, 392] on input "Policy display name" at bounding box center [509, 391] width 253 height 19
type textarea "x"
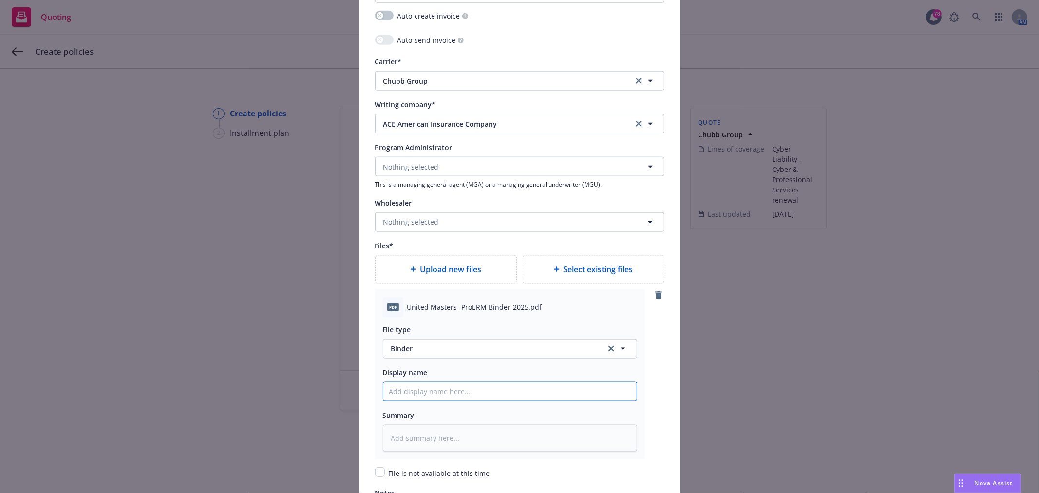
type input "2"
type textarea "x"
type input "25"
type textarea "x"
type input "25-"
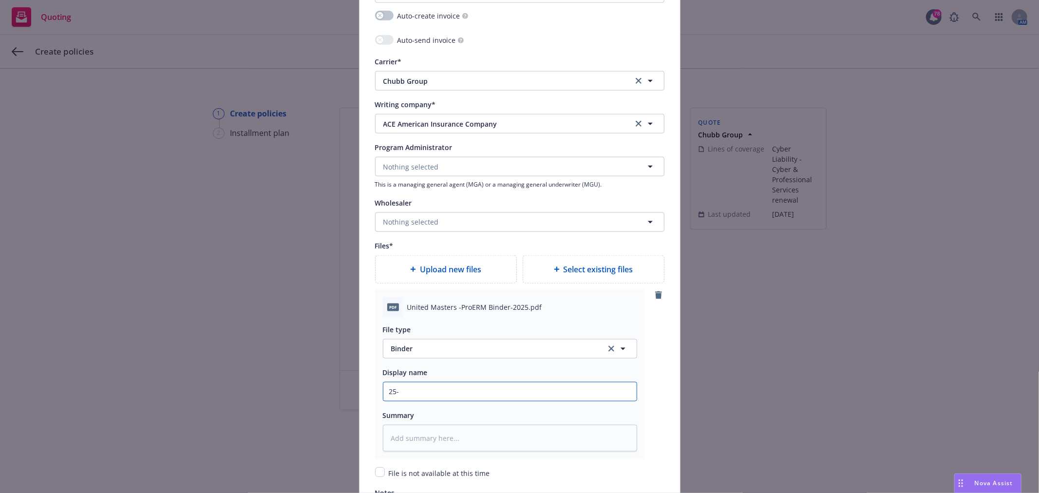
type textarea "x"
type input "25-2"
type textarea "x"
type input "25-26"
type textarea "x"
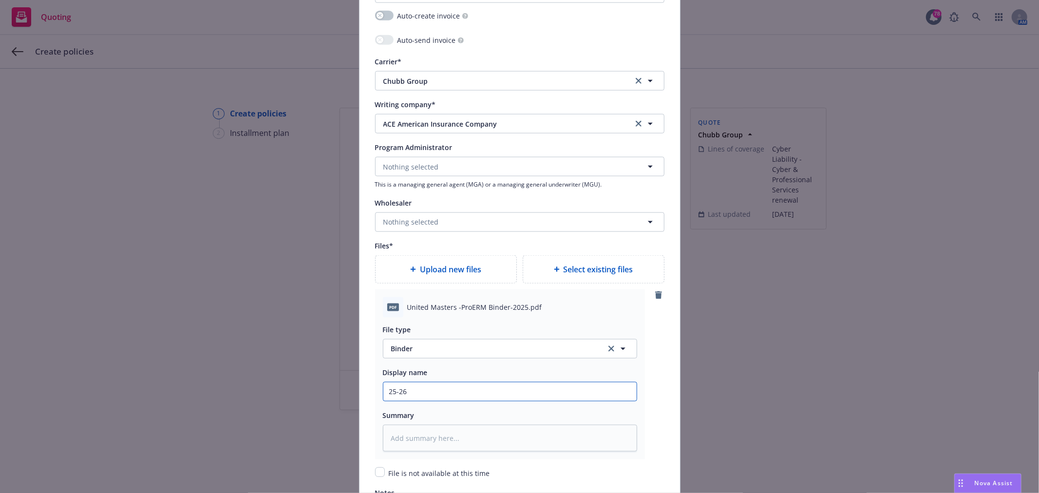
type input "25-26"
type textarea "x"
type input "25-26 C"
type textarea "x"
type input "25-26 Cy"
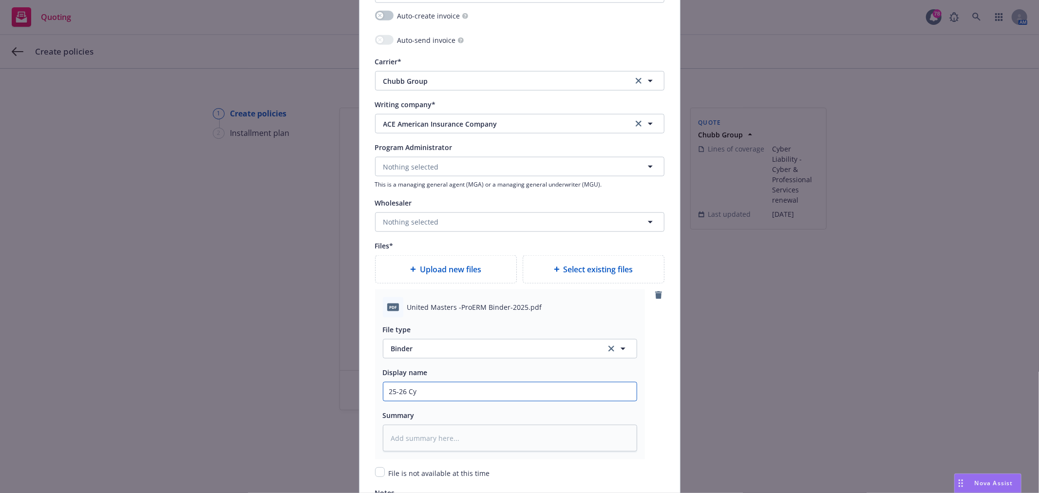
type textarea "x"
type input "25-26 Cyb"
type textarea "x"
type input "25-26 Cybe"
type textarea "x"
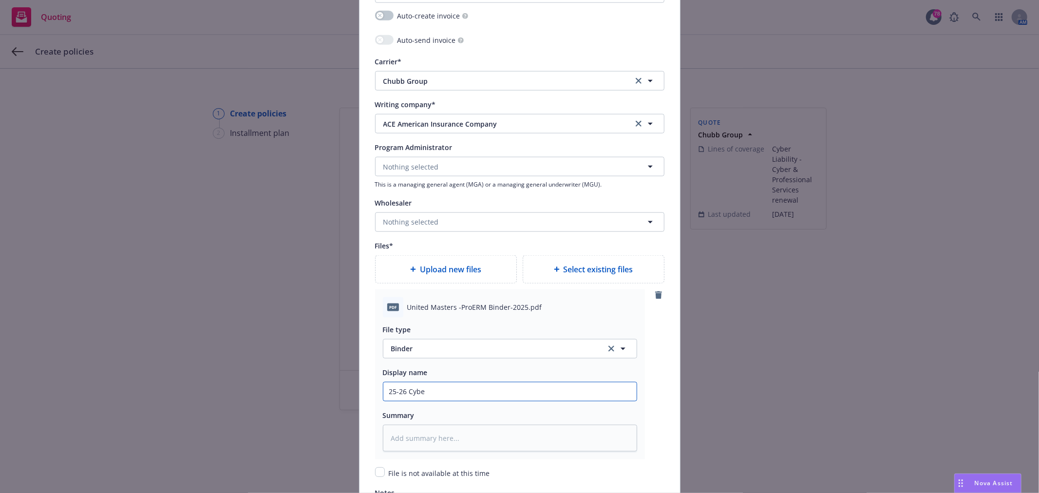
type input "25-26 Cyber"
type textarea "x"
type input "25-26 Cyber"
type textarea "x"
type input "25-26 Cyber B"
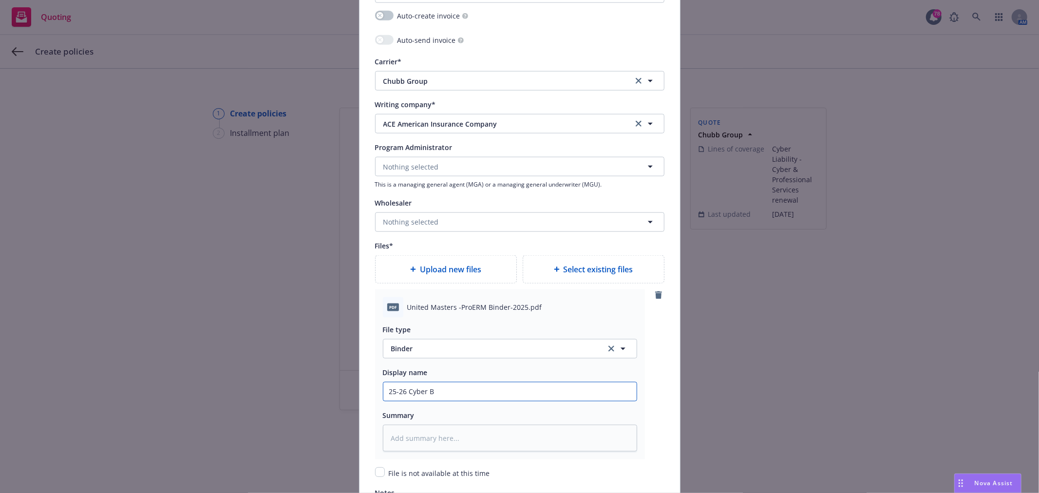
type textarea "x"
type input "25-26 Cyber Bi"
type textarea "x"
type input "25-26 Cyber Bind"
type textarea "x"
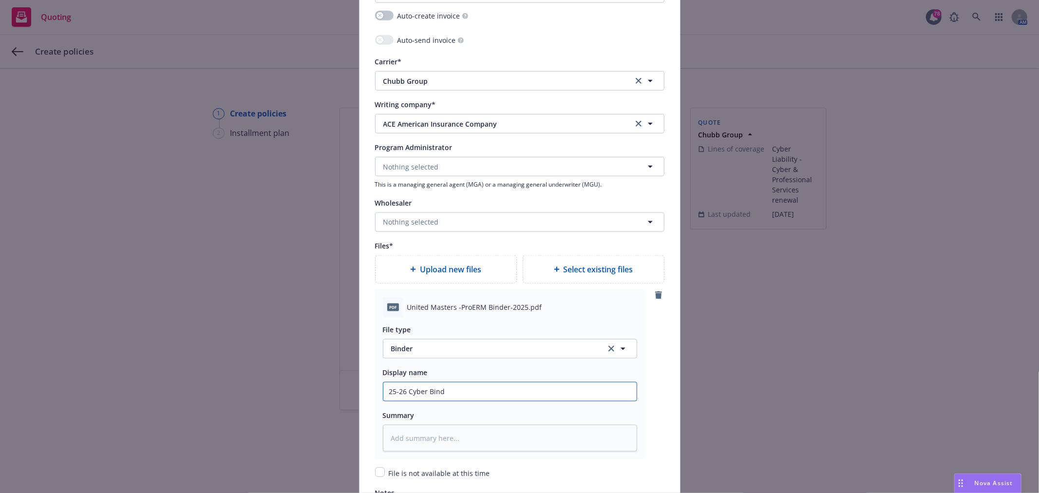
type input "25-26 Cyber Binde"
type textarea "x"
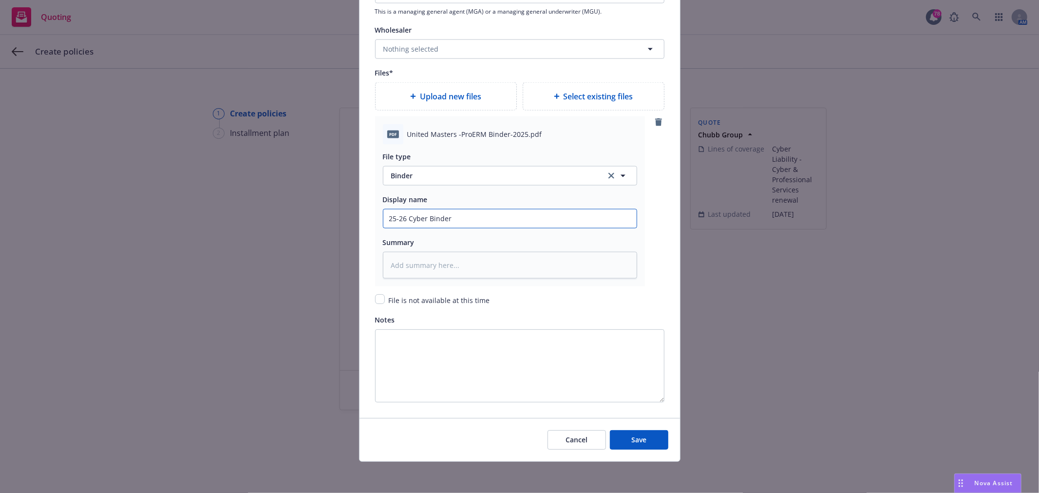
scroll to position [1133, 0]
type input "25-26 Cyber Binder"
click at [623, 442] on button "Save" at bounding box center [639, 439] width 58 height 19
type textarea "x"
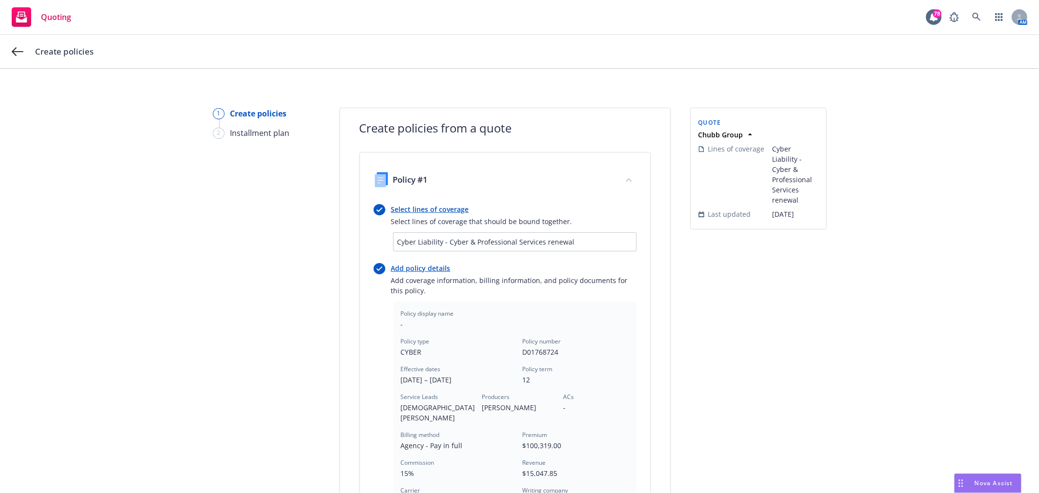
scroll to position [253, 0]
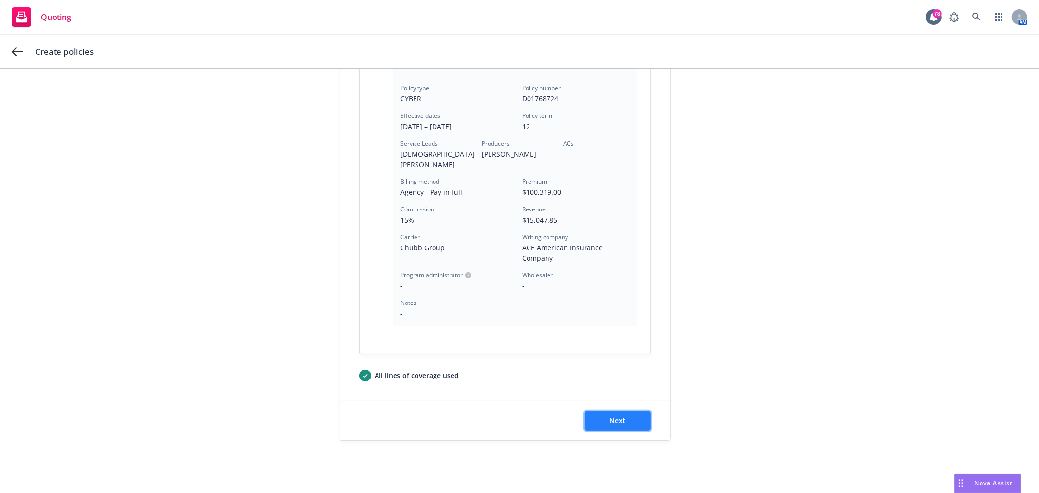
click at [587, 417] on button "Next" at bounding box center [618, 420] width 66 height 19
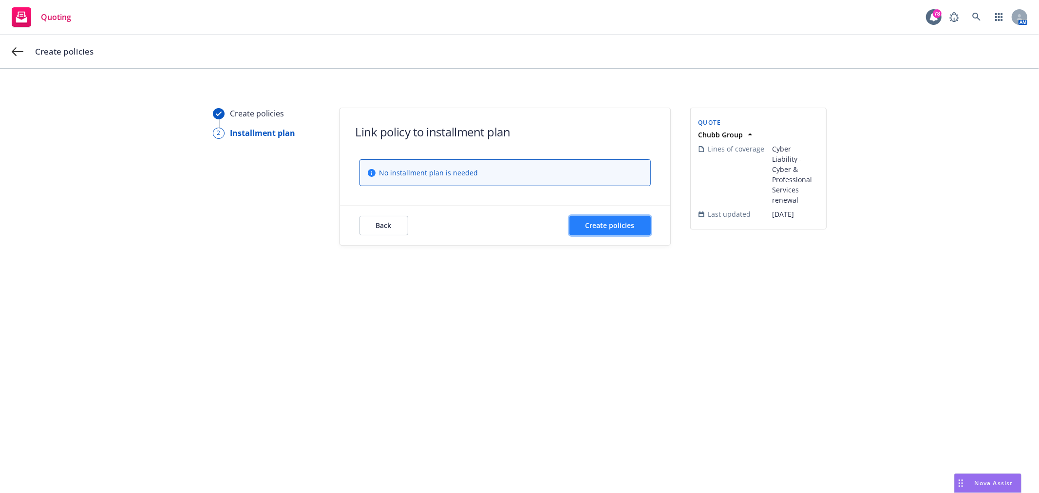
click at [629, 223] on span "Create policies" at bounding box center [610, 225] width 49 height 9
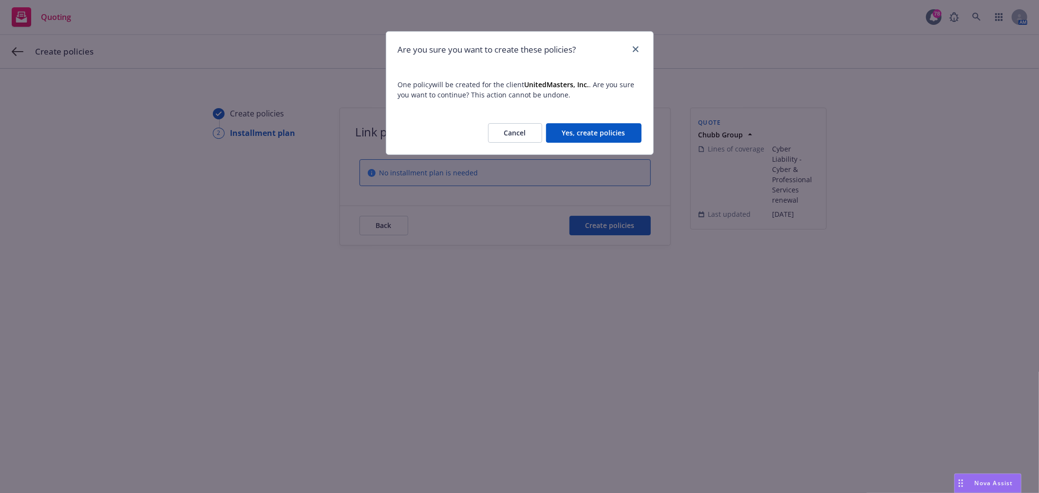
click at [580, 125] on button "Yes, create policies" at bounding box center [593, 132] width 95 height 19
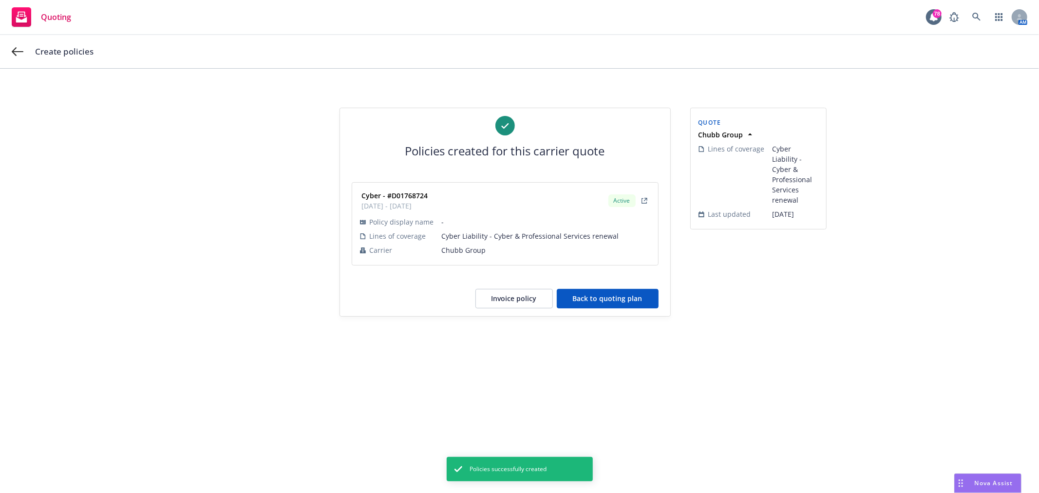
click at [649, 303] on button "Back to quoting plan" at bounding box center [608, 298] width 102 height 19
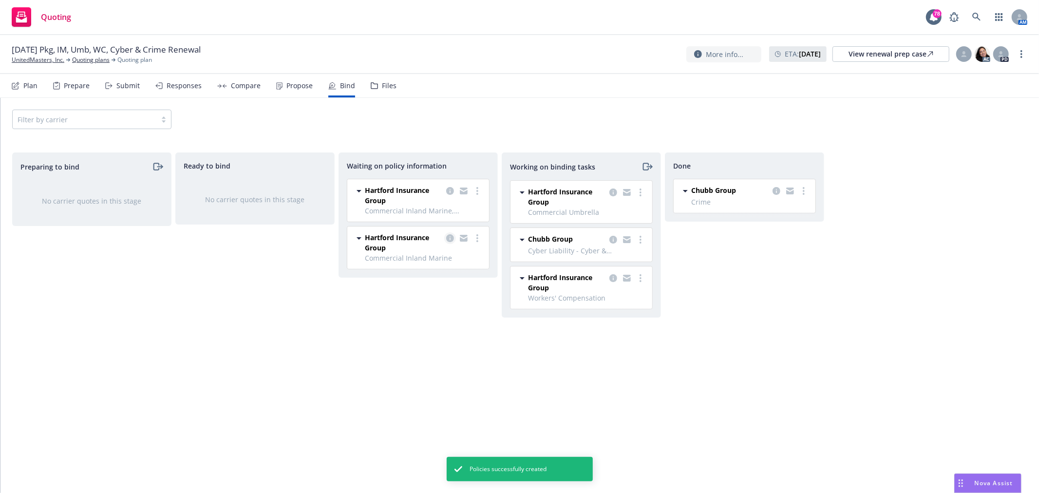
click at [449, 237] on icon "copy logging email" at bounding box center [450, 238] width 8 height 8
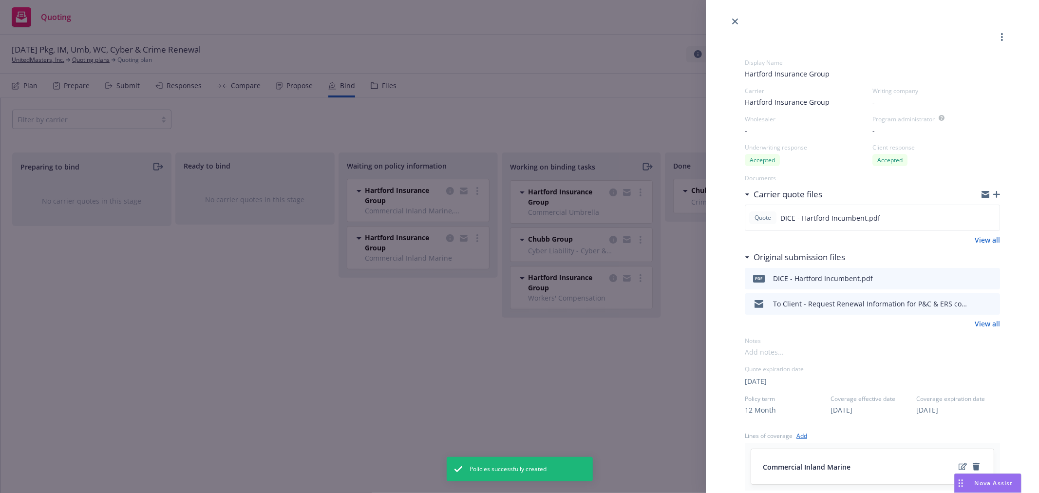
click at [986, 278] on icon "preview file" at bounding box center [990, 278] width 9 height 7
click at [737, 20] on icon "close" at bounding box center [735, 22] width 6 height 6
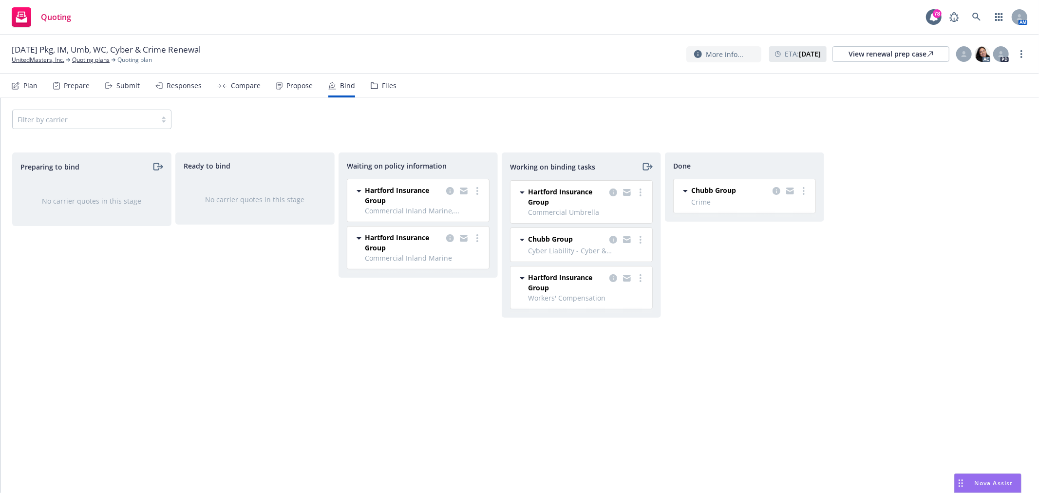
click at [286, 21] on div "Quoting 78 AM" at bounding box center [519, 17] width 1039 height 35
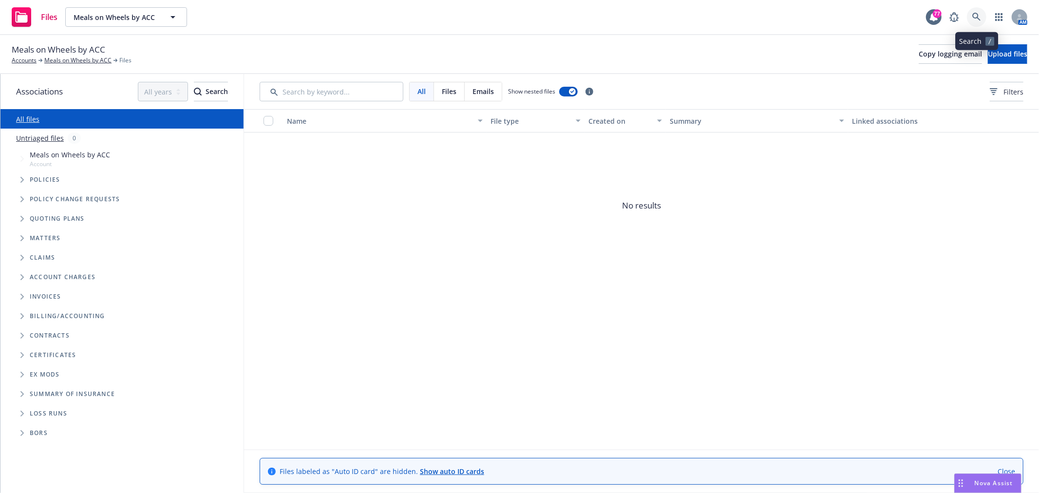
click at [977, 17] on icon at bounding box center [976, 17] width 9 height 9
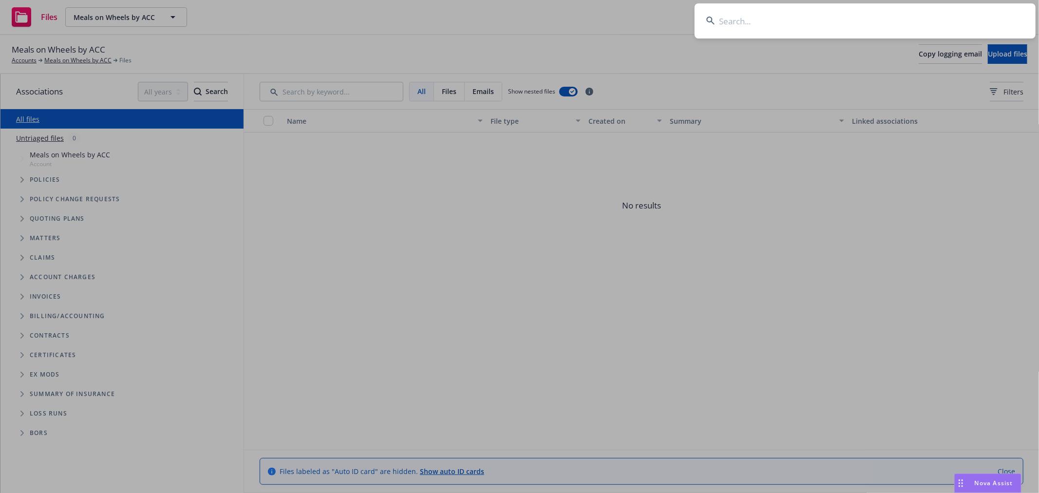
click at [840, 26] on input at bounding box center [865, 20] width 341 height 35
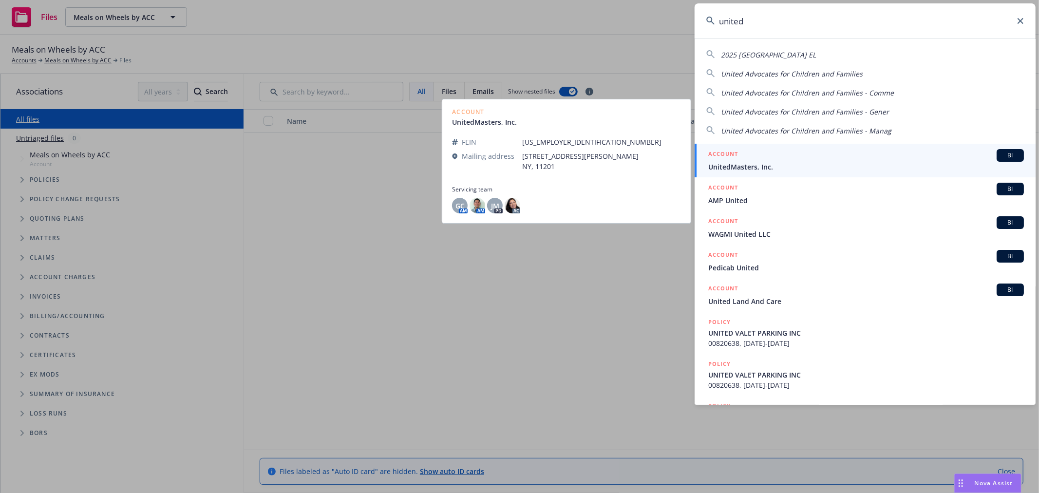
type input "united"
click at [778, 156] on div "ACCOUNT BI" at bounding box center [866, 155] width 316 height 13
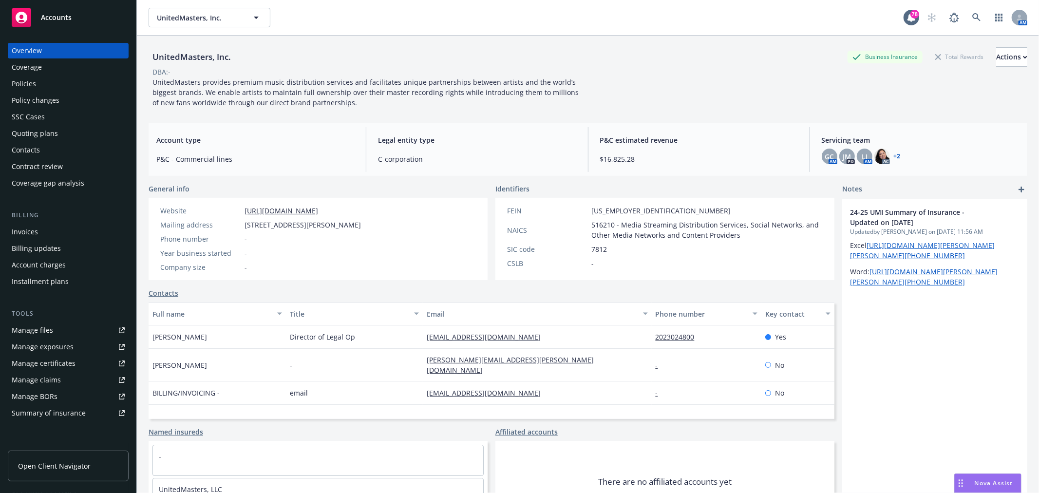
click at [55, 81] on div "Policies" at bounding box center [68, 84] width 113 height 16
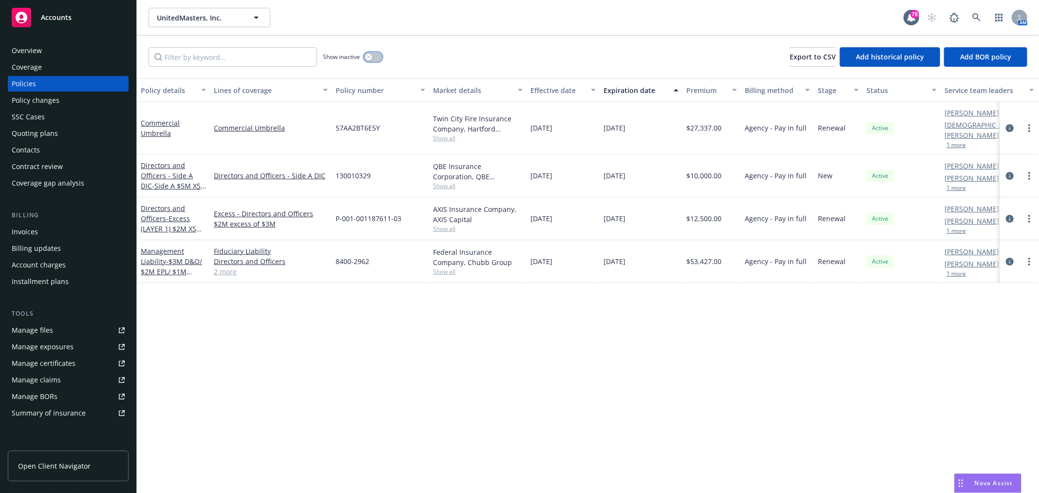
click at [378, 56] on button "button" at bounding box center [373, 57] width 19 height 10
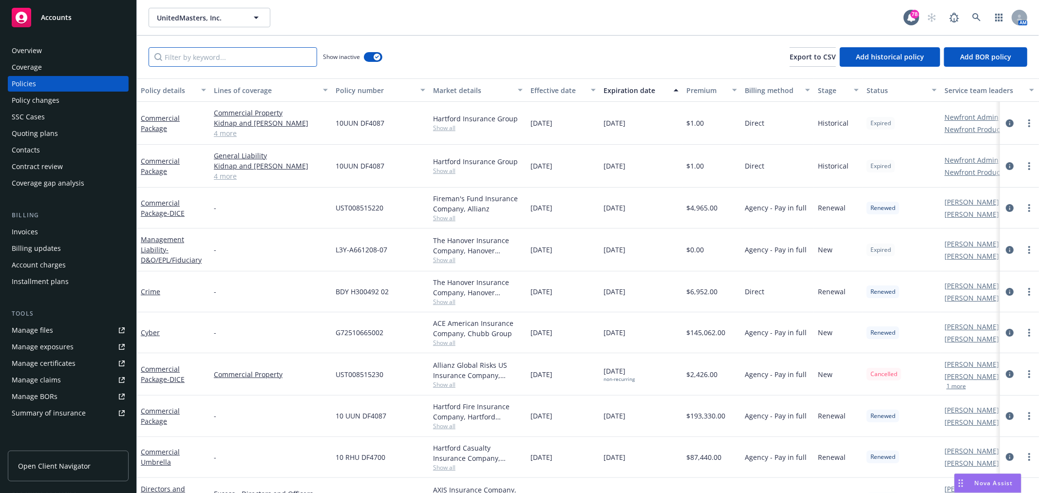
click at [220, 61] on input "Filter by keyword..." at bounding box center [233, 56] width 169 height 19
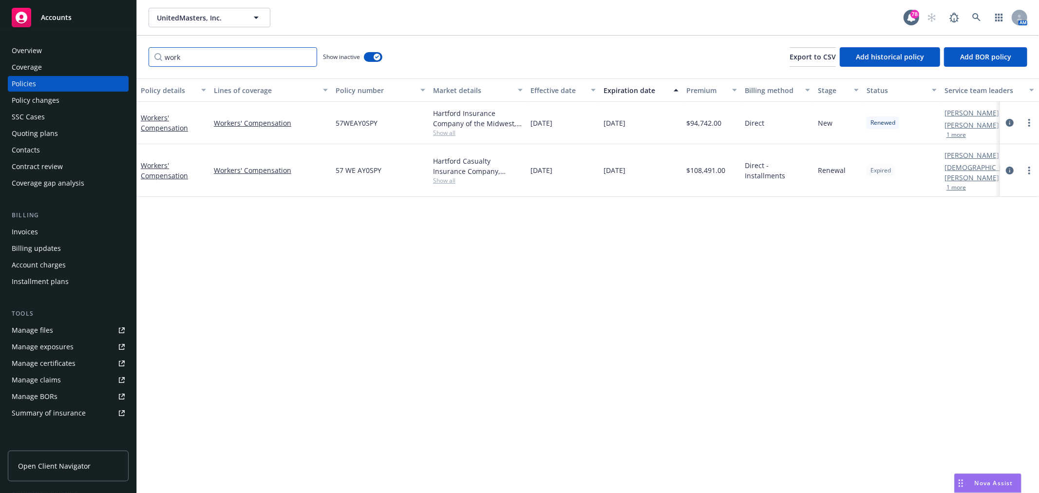
type input "work"
click at [435, 178] on span "Show all" at bounding box center [478, 180] width 90 height 8
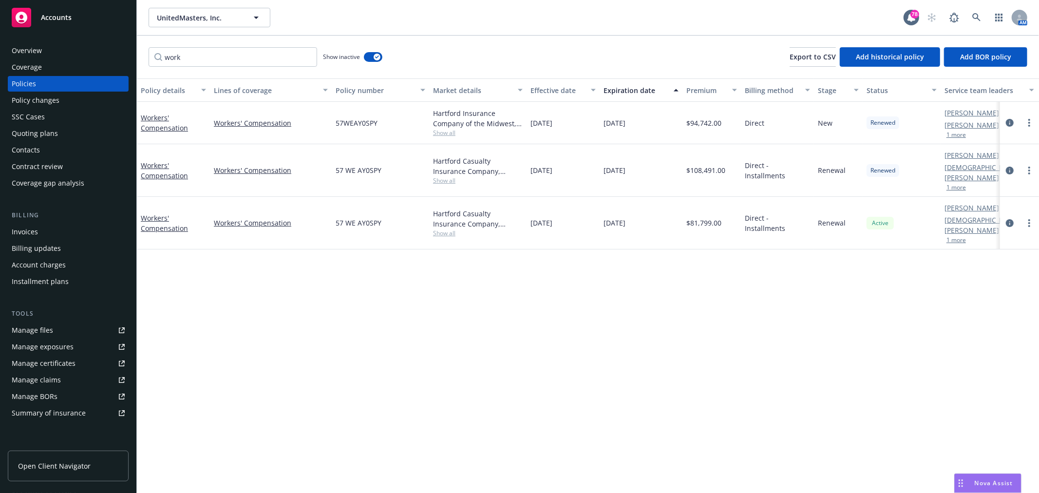
click at [367, 59] on div "Show inactive" at bounding box center [352, 56] width 59 height 19
click at [371, 57] on button "button" at bounding box center [373, 57] width 19 height 10
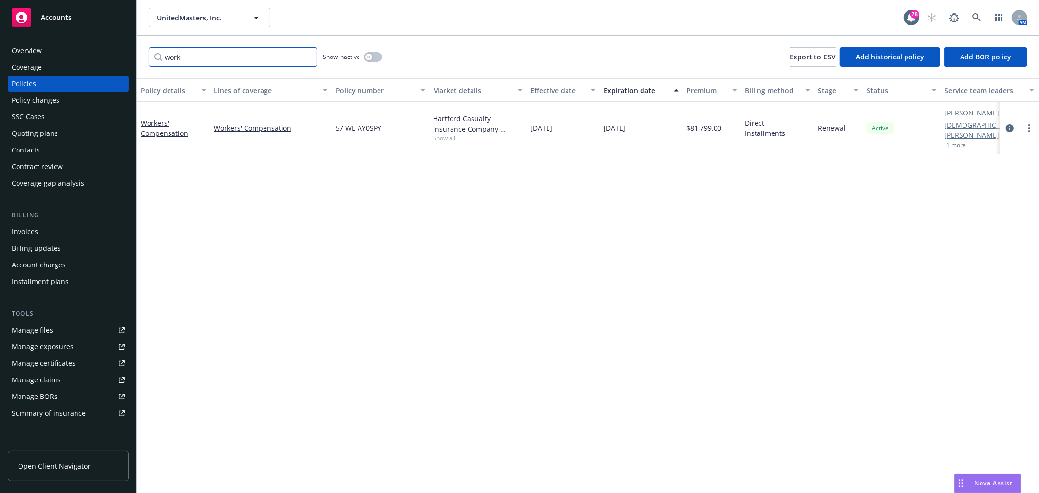
drag, startPoint x: 206, startPoint y: 66, endPoint x: 167, endPoint y: 66, distance: 38.5
click at [167, 66] on input "work" at bounding box center [233, 56] width 169 height 19
click at [305, 57] on input "work" at bounding box center [233, 56] width 169 height 19
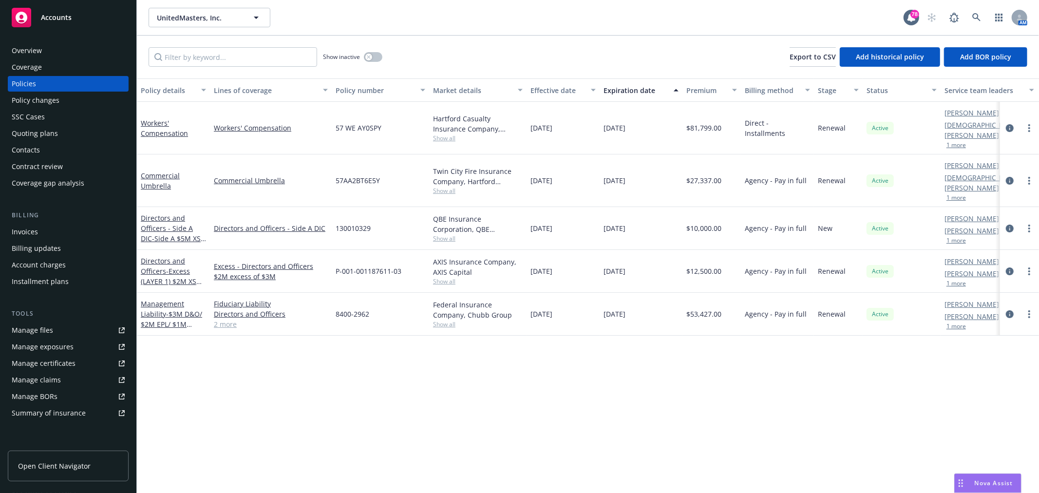
click at [228, 319] on link "2 more" at bounding box center [271, 324] width 114 height 10
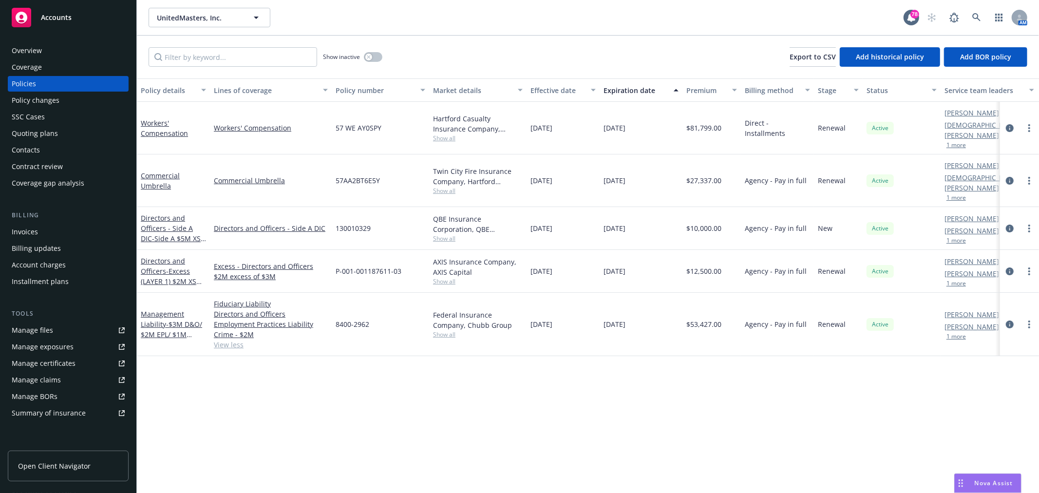
click at [1004, 486] on span "Nova Assist" at bounding box center [994, 483] width 38 height 8
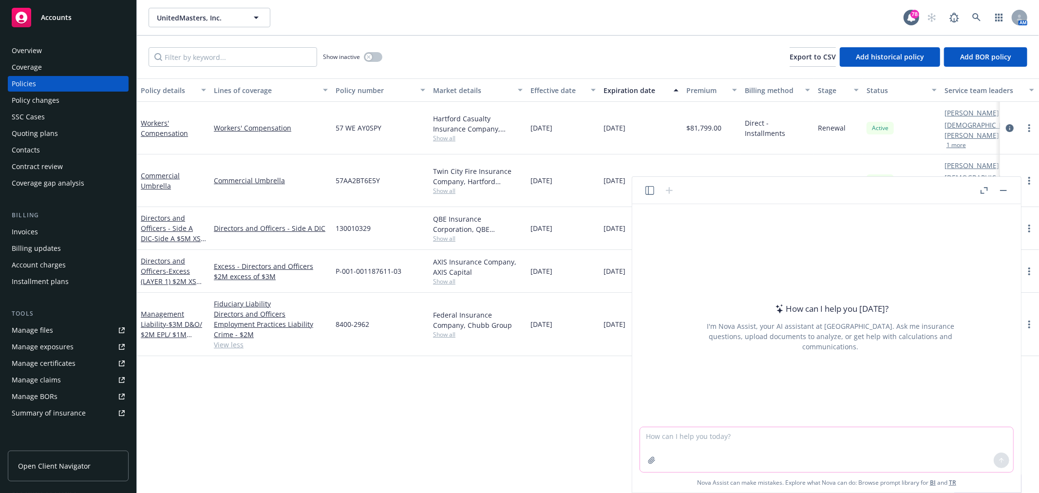
click at [750, 438] on textarea at bounding box center [826, 449] width 373 height 45
drag, startPoint x: 670, startPoint y: 437, endPoint x: 607, endPoint y: 435, distance: 62.9
click at [607, 435] on body "Accounts Overview Coverage Policies Policy changes SSC Cases Quoting plans Cont…" at bounding box center [519, 246] width 1039 height 493
type textarea "professional liability vs professional third party liability"
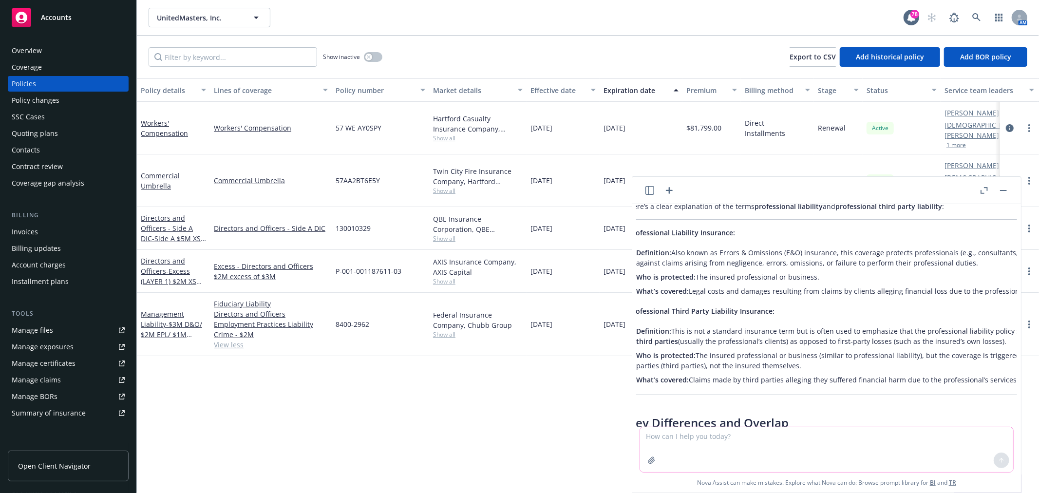
scroll to position [98, 33]
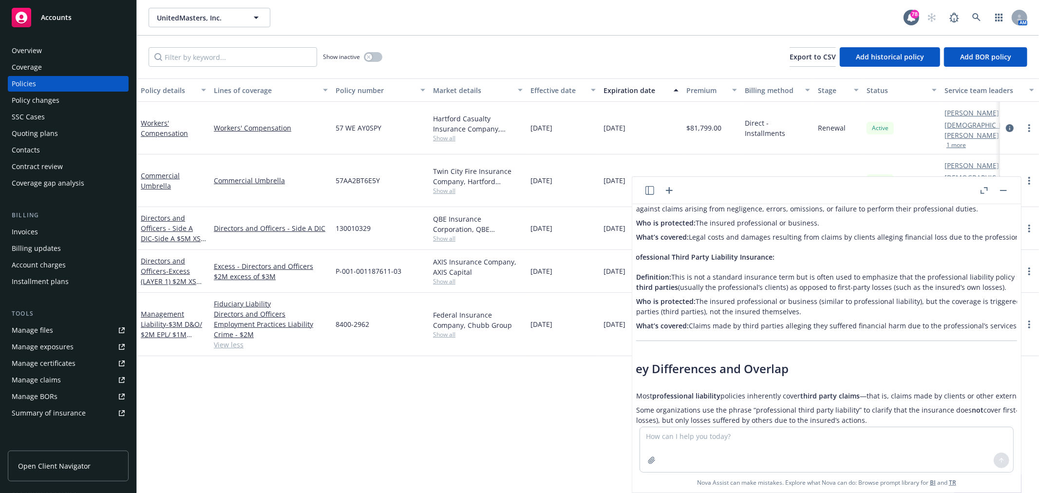
click at [827, 417] on li "Some organizations use the phrase “professional third party liability” to clari…" at bounding box center [878, 415] width 484 height 24
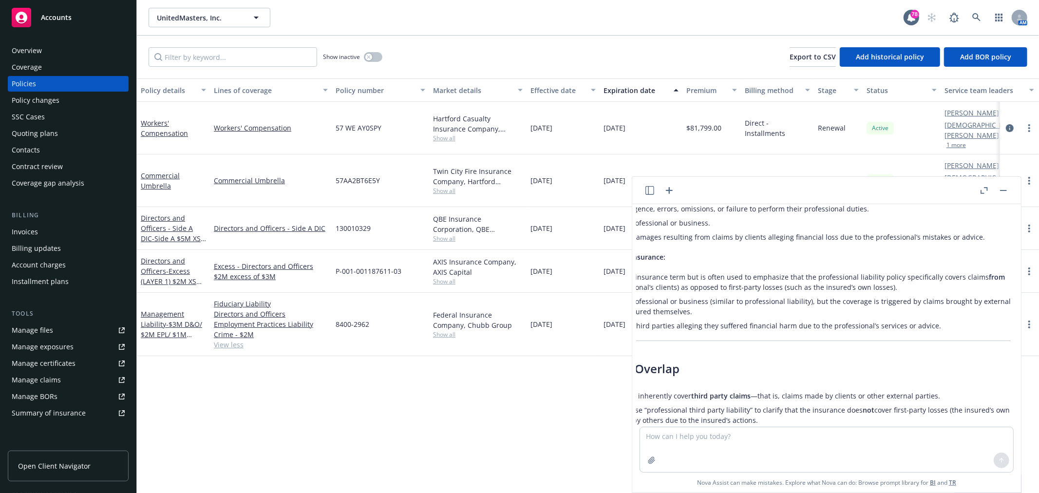
scroll to position [98, 153]
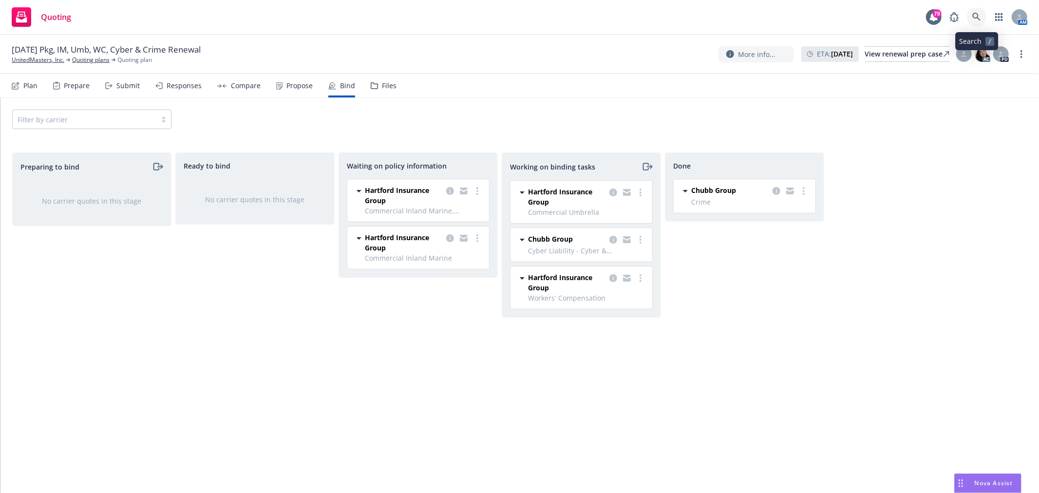
click at [984, 14] on link at bounding box center [976, 16] width 19 height 19
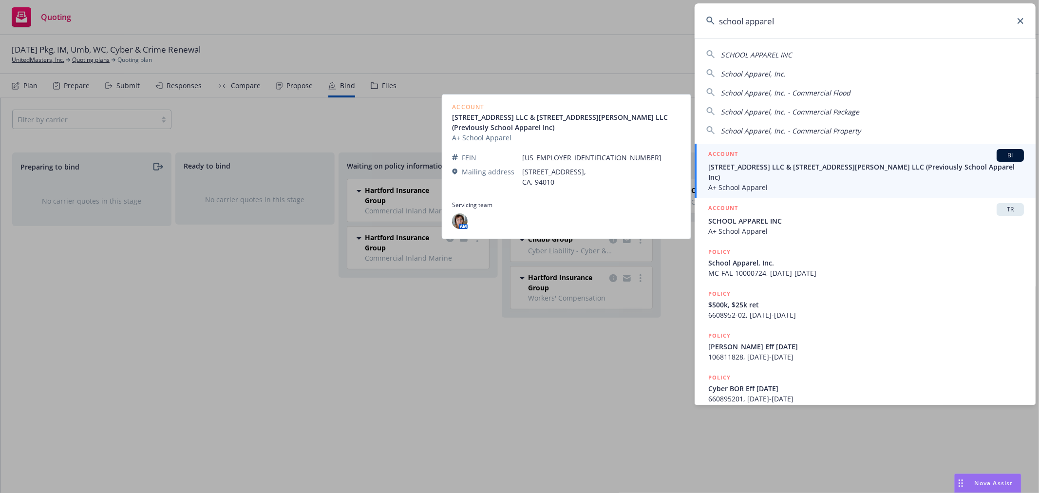
type input "school apparel"
click at [807, 166] on span "[STREET_ADDRESS] LLC & [STREET_ADDRESS][PERSON_NAME] LLC (Previously School App…" at bounding box center [866, 172] width 316 height 20
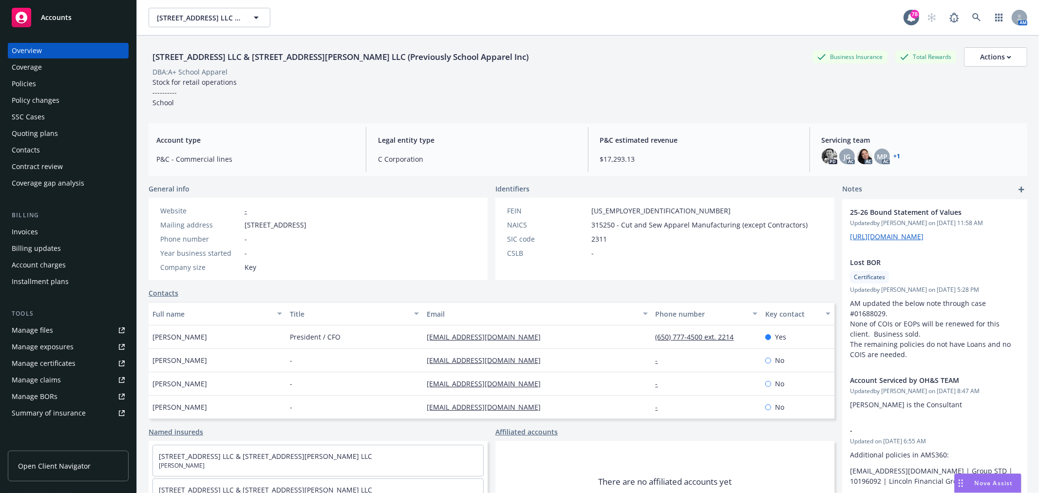
click at [76, 224] on div "Invoices" at bounding box center [68, 232] width 113 height 16
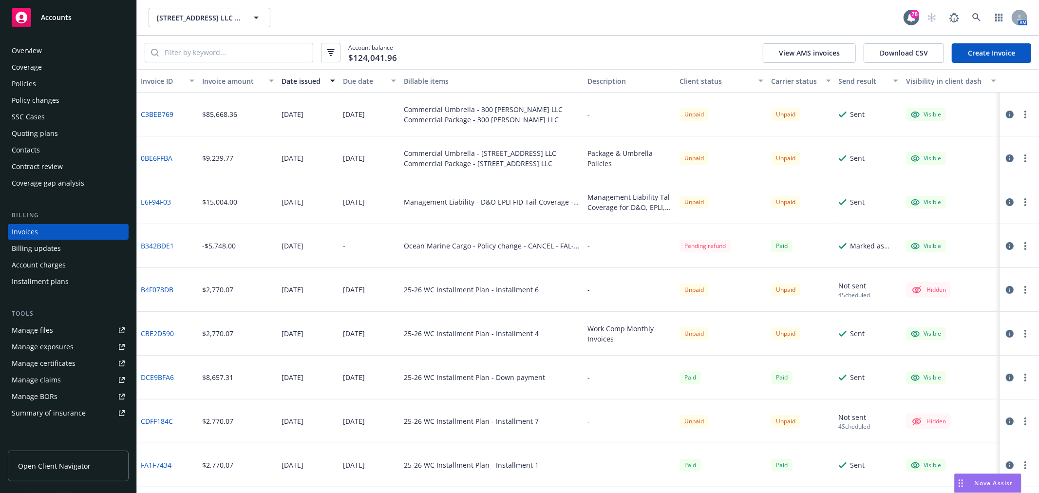
click at [42, 84] on div "Policies" at bounding box center [68, 84] width 113 height 16
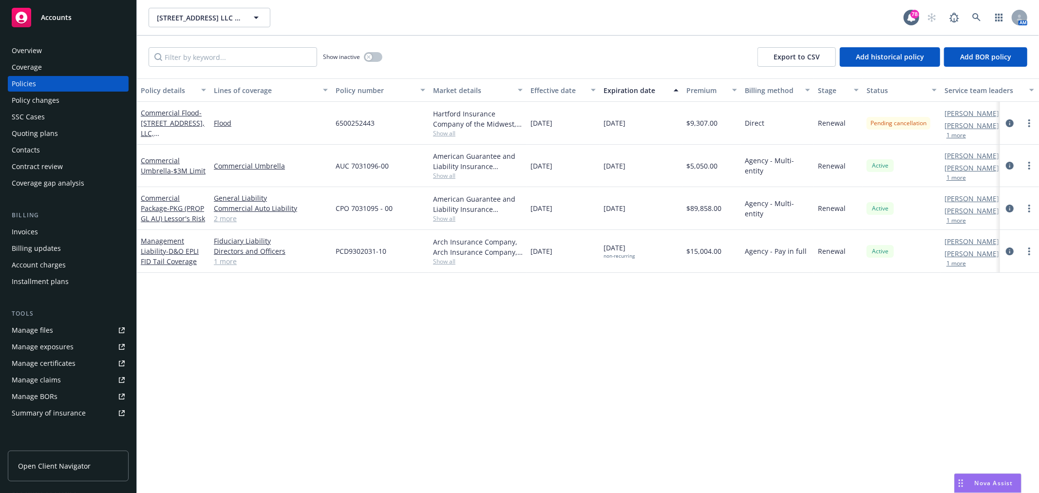
click at [61, 278] on div "Installment plans" at bounding box center [40, 282] width 57 height 16
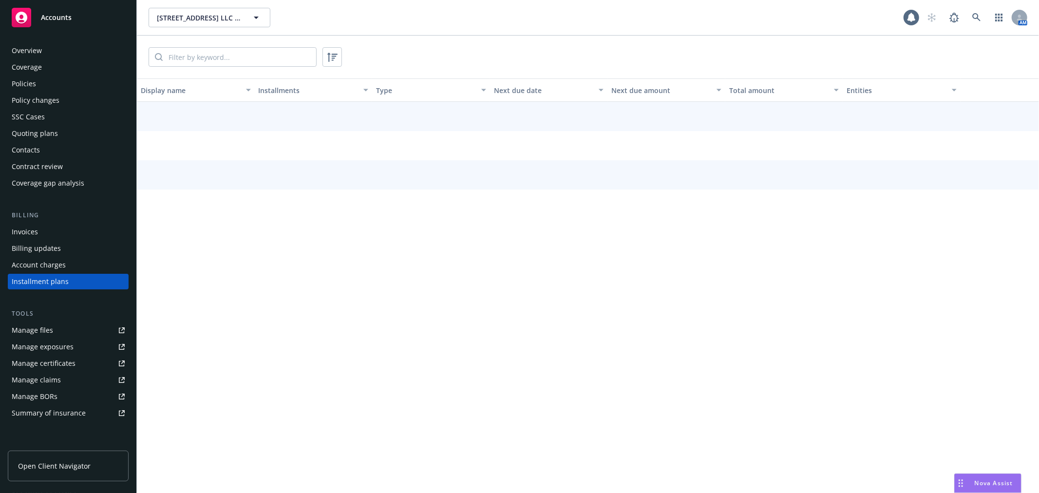
scroll to position [19, 0]
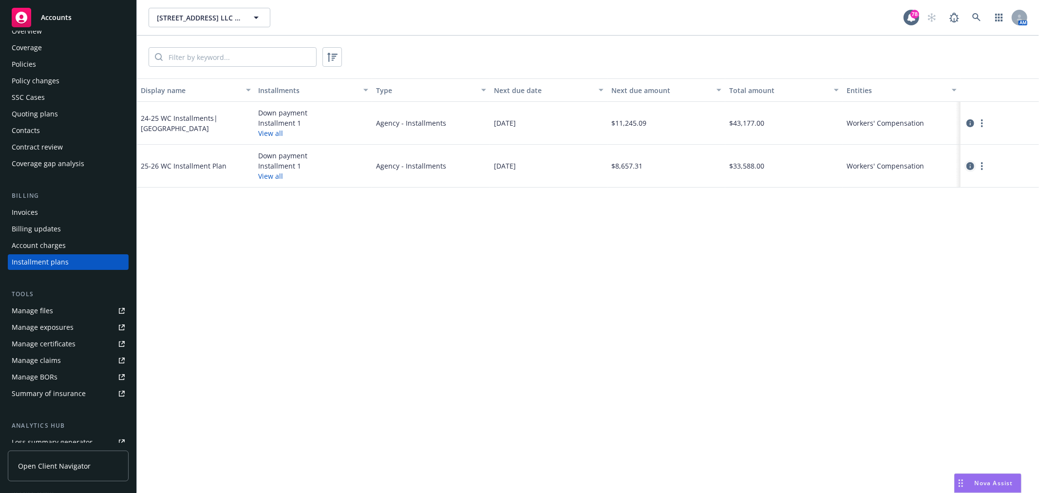
click at [966, 167] on link "circleInformation" at bounding box center [971, 166] width 12 height 12
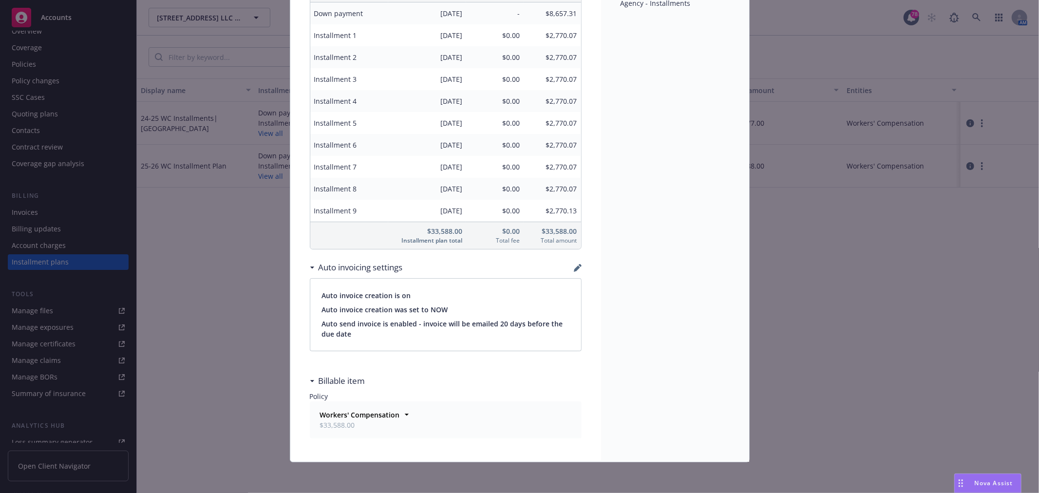
scroll to position [139, 0]
click at [569, 263] on div "Auto invoicing settings" at bounding box center [446, 267] width 272 height 20
click at [575, 268] on icon "button" at bounding box center [578, 268] width 8 height 8
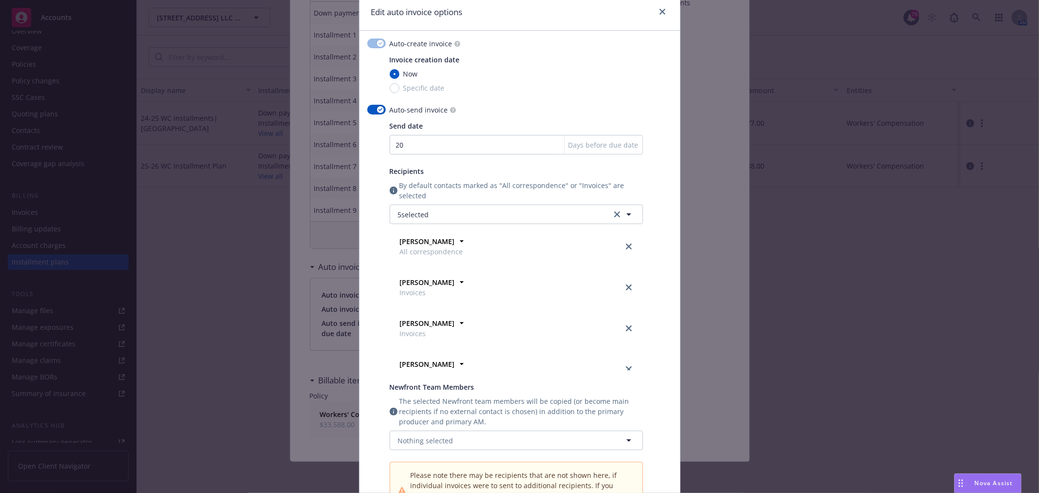
scroll to position [54, 0]
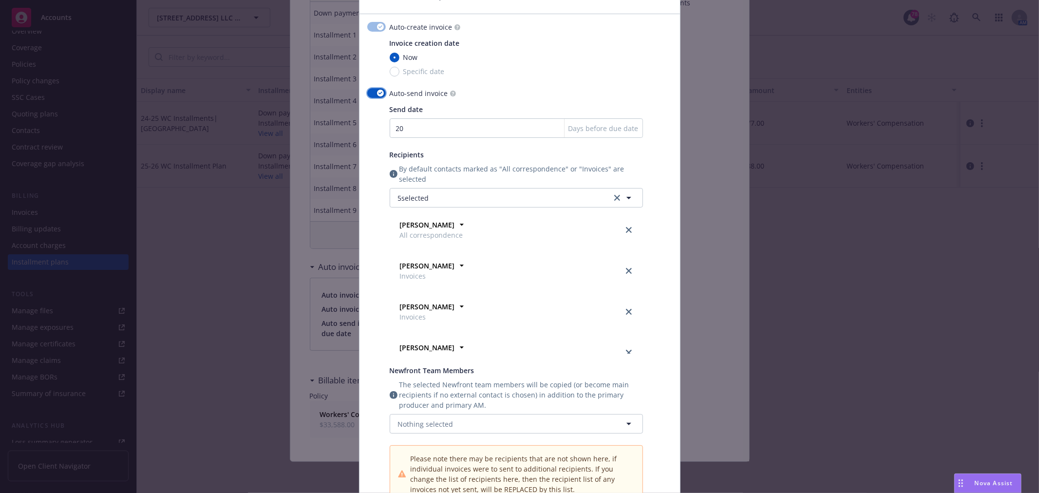
click at [372, 92] on button "button" at bounding box center [376, 93] width 19 height 10
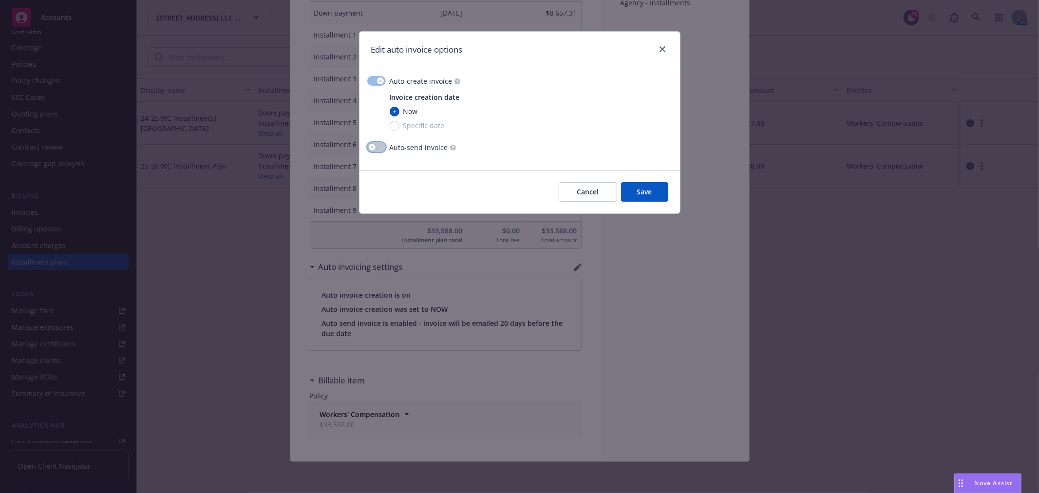
scroll to position [0, 0]
click at [374, 80] on button "button" at bounding box center [376, 81] width 19 height 10
click at [647, 190] on span "Save" at bounding box center [644, 191] width 15 height 9
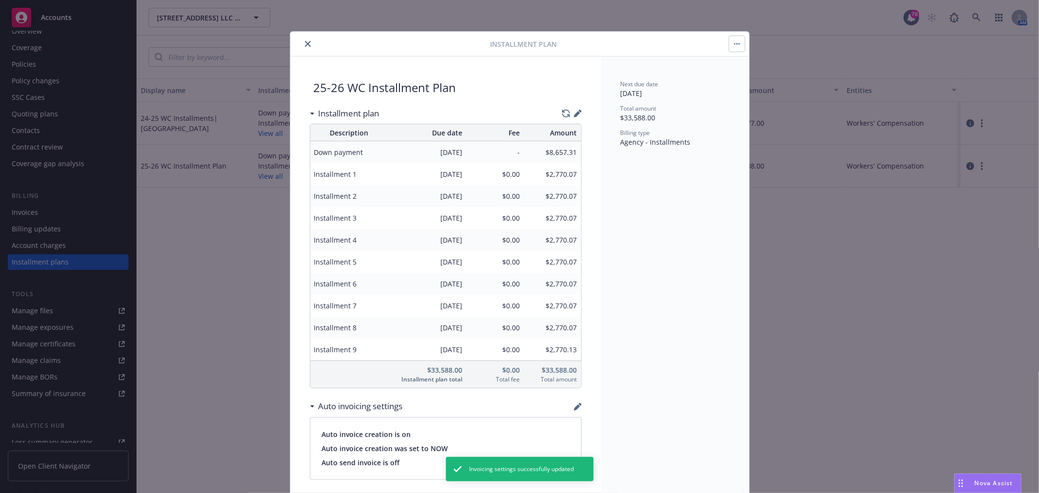
click at [736, 39] on button "button" at bounding box center [737, 44] width 16 height 16
click at [305, 42] on icon "close" at bounding box center [308, 44] width 6 height 6
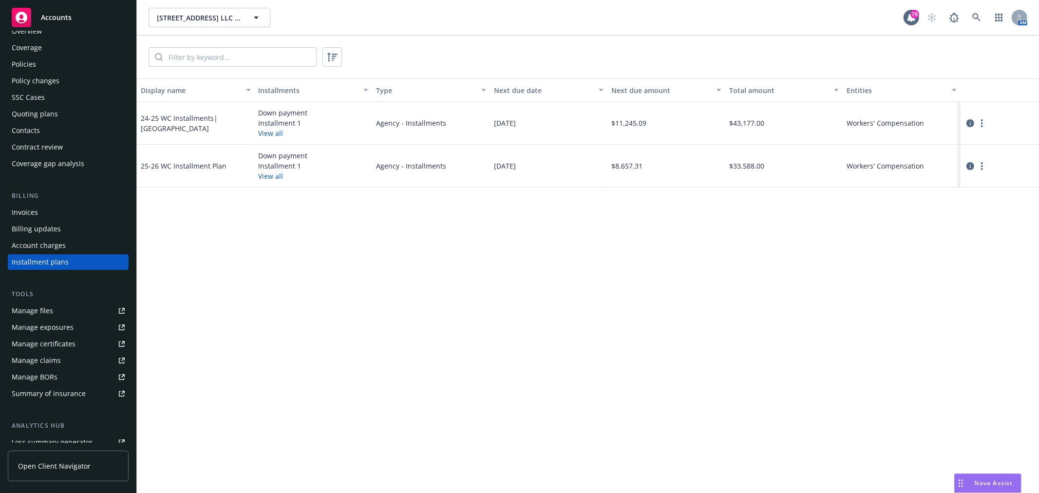
click at [49, 61] on div "Policies" at bounding box center [68, 65] width 113 height 16
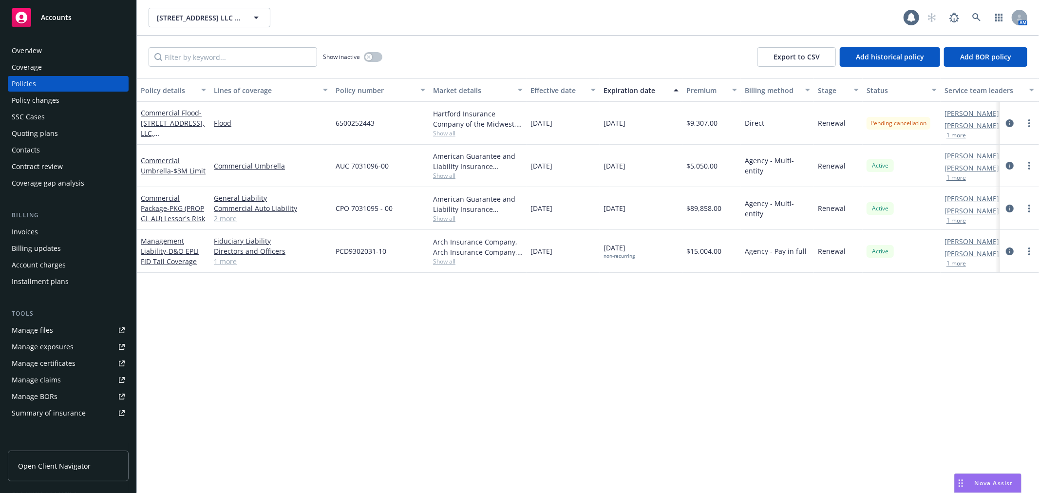
click at [48, 232] on div "Invoices" at bounding box center [68, 232] width 113 height 16
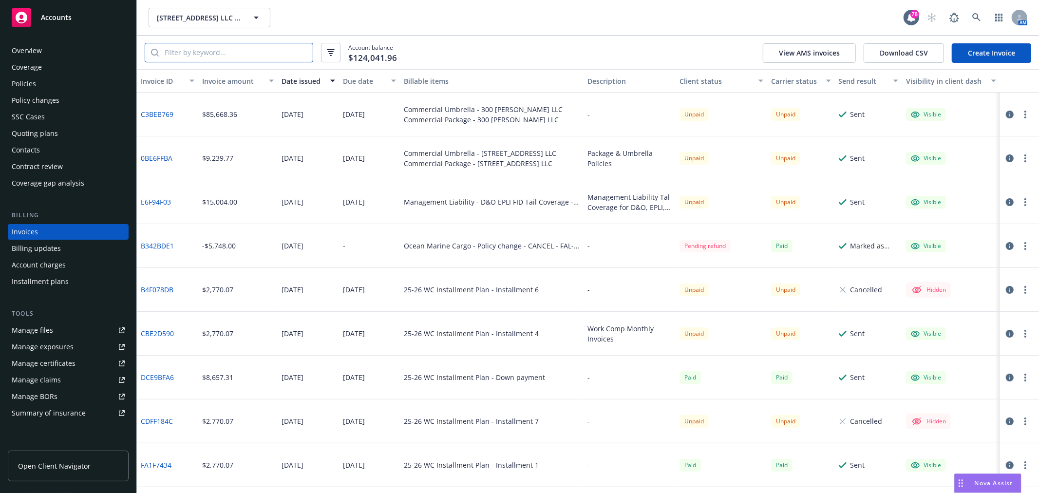
click at [264, 57] on input "search" at bounding box center [236, 52] width 154 height 19
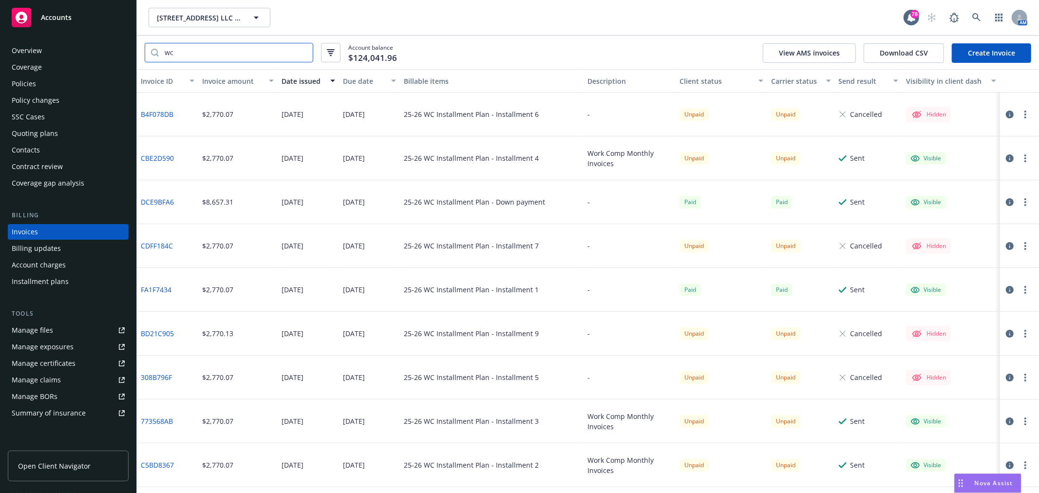
type input "wc"
click at [264, 54] on input "wc" at bounding box center [236, 52] width 154 height 19
click at [357, 77] on div "Due date" at bounding box center [364, 81] width 43 height 10
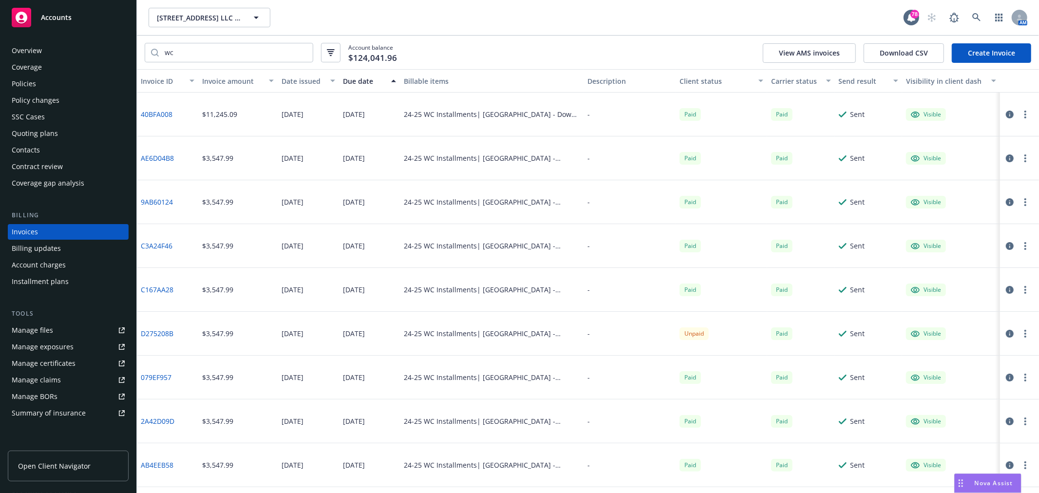
click at [357, 77] on div "Due date" at bounding box center [364, 81] width 43 height 10
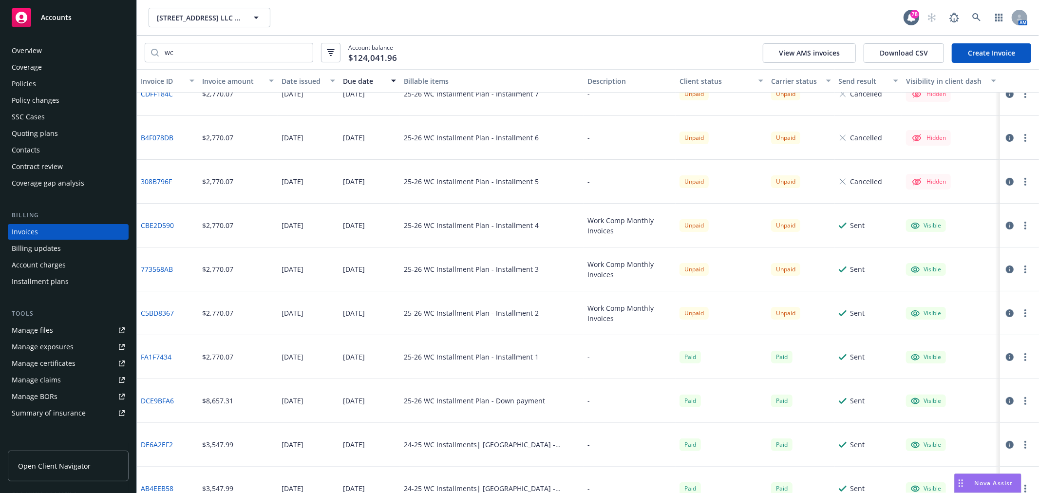
scroll to position [162, 0]
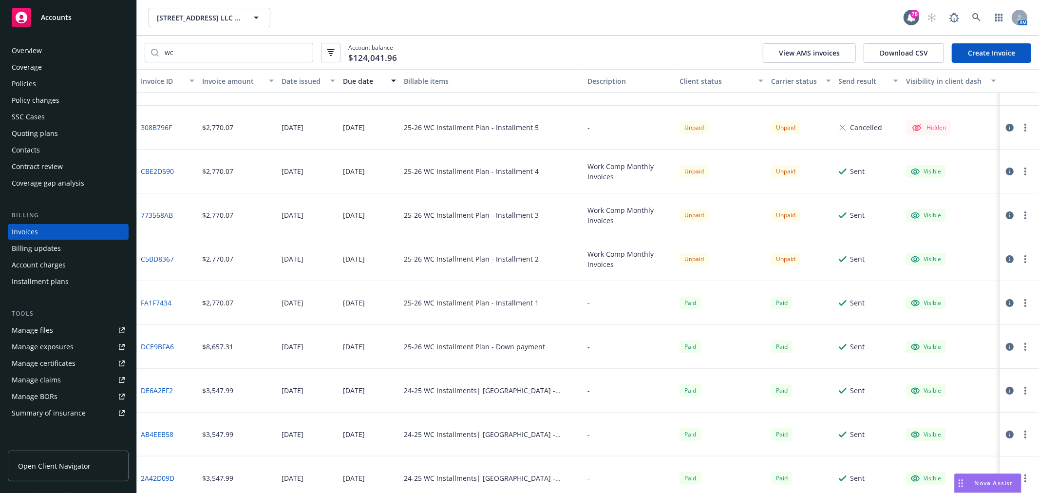
click at [1006, 257] on icon "button" at bounding box center [1010, 259] width 8 height 8
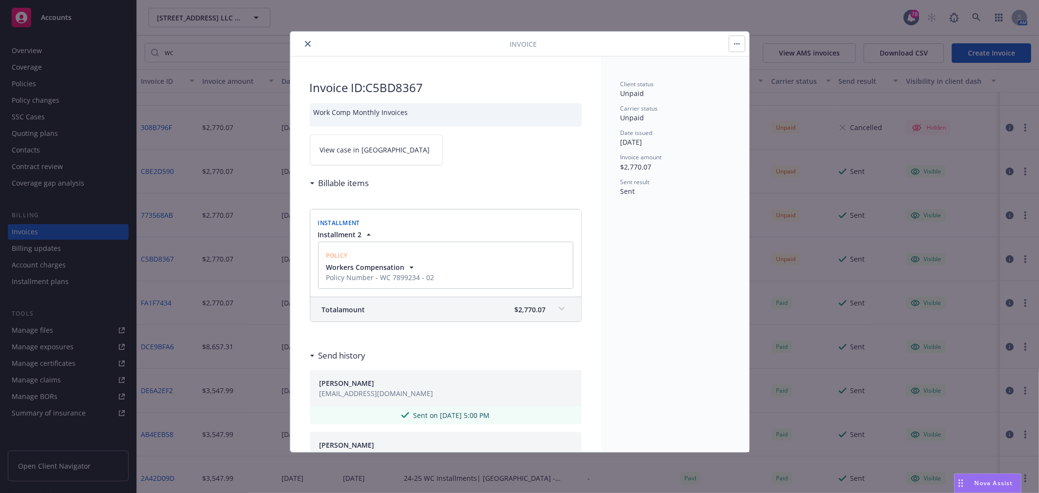
click at [308, 44] on icon "close" at bounding box center [308, 44] width 6 height 6
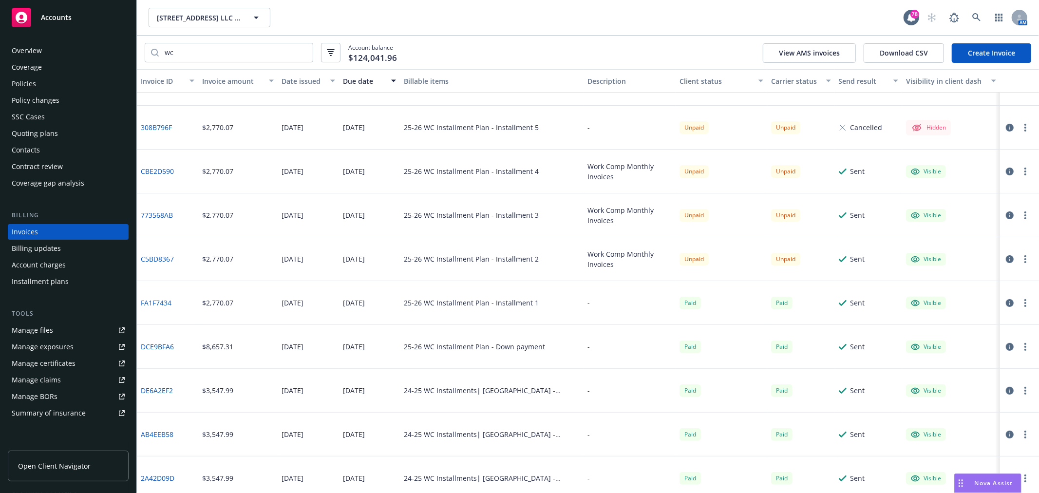
click at [1006, 257] on icon "button" at bounding box center [1010, 259] width 8 height 8
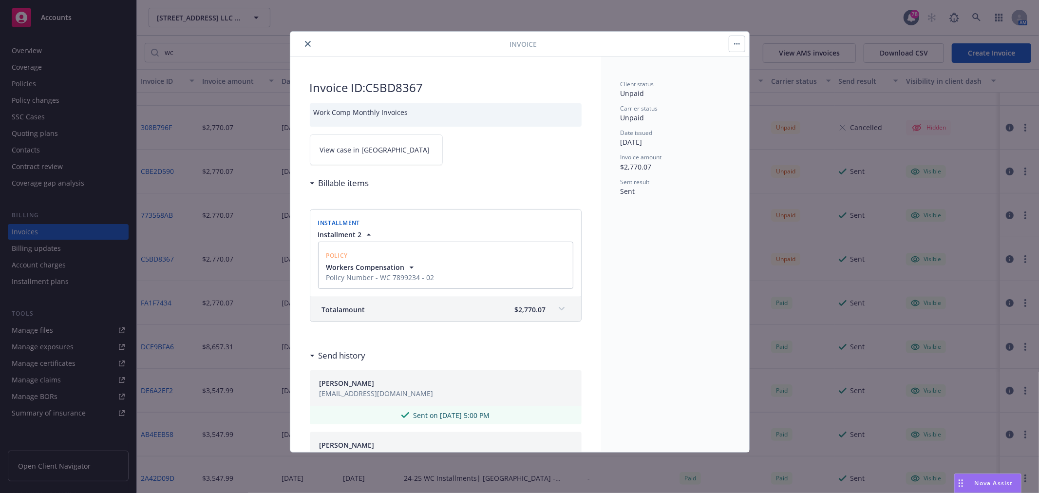
click at [744, 44] on button "button" at bounding box center [737, 44] width 16 height 16
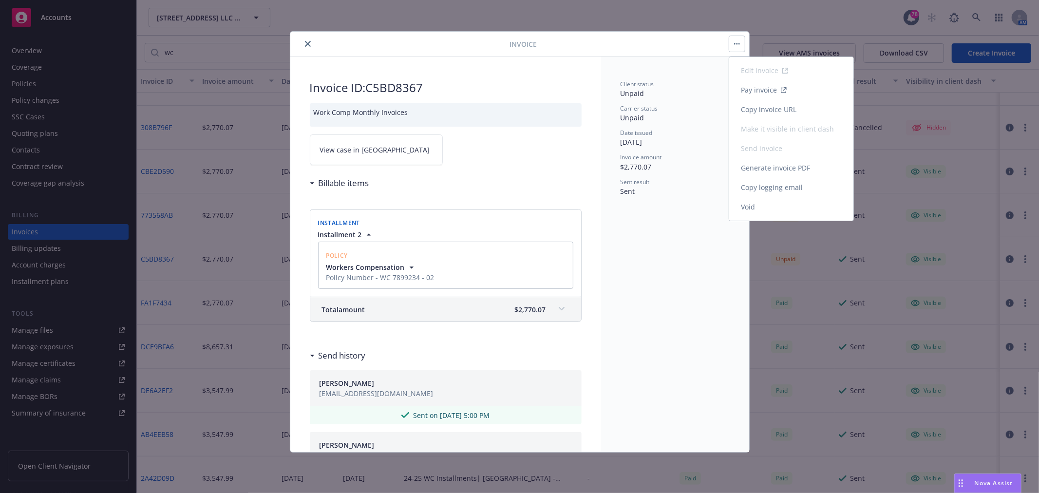
click at [766, 210] on link "Void" at bounding box center [791, 206] width 124 height 19
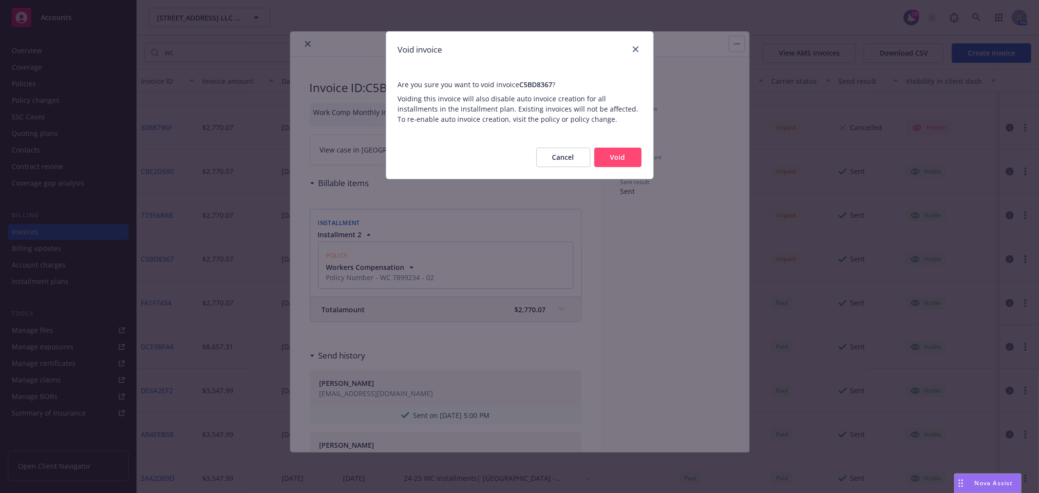
click at [555, 155] on button "Cancel" at bounding box center [563, 157] width 54 height 19
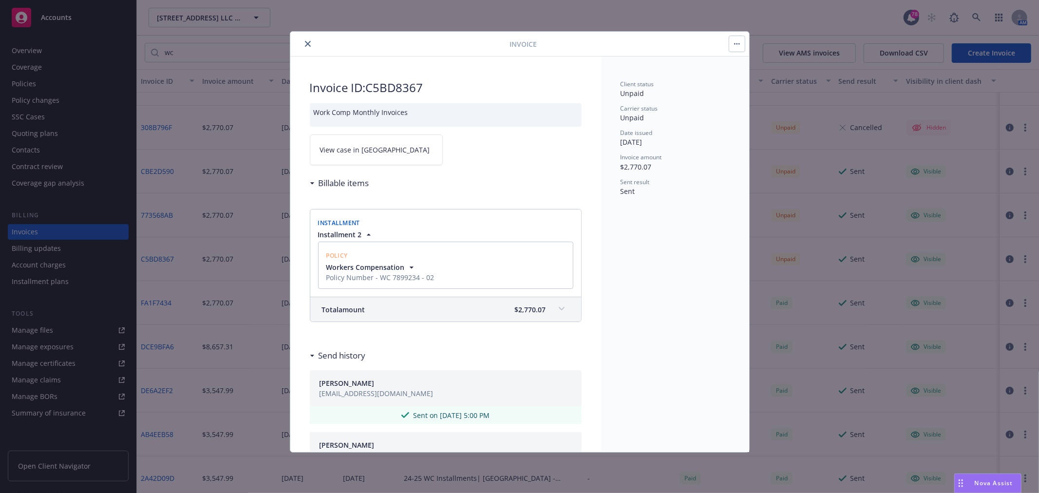
click at [305, 41] on icon "close" at bounding box center [308, 44] width 6 height 6
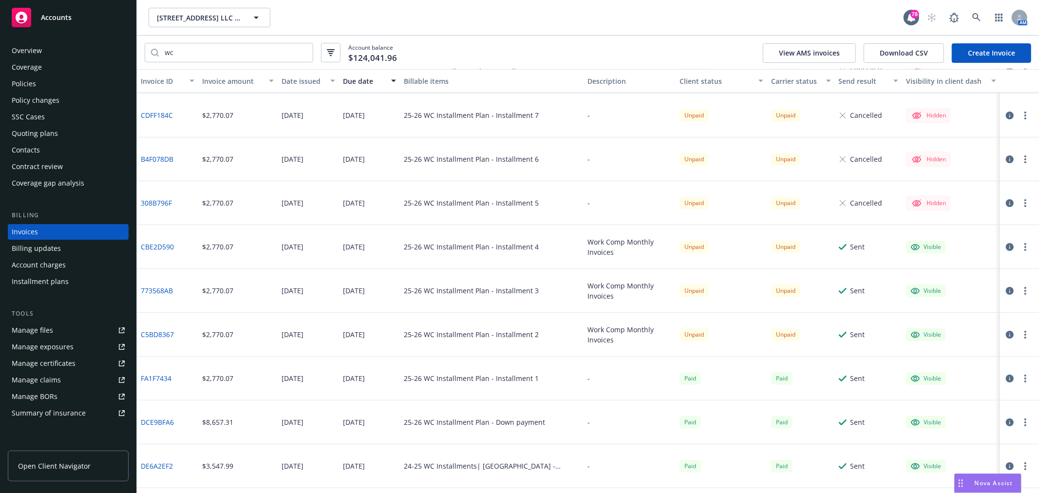
scroll to position [108, 0]
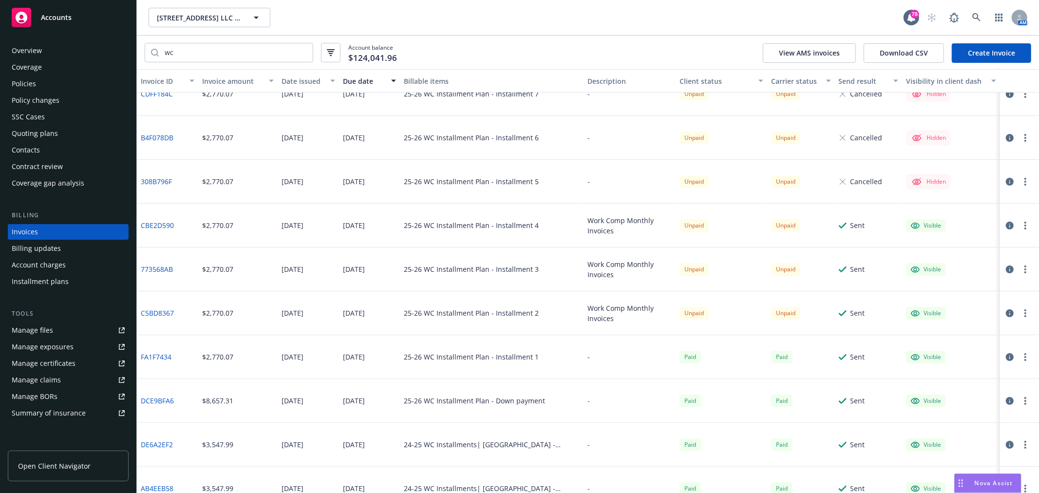
click at [1024, 314] on circle "button" at bounding box center [1025, 313] width 2 height 2
click at [931, 461] on link "Void" at bounding box center [961, 468] width 124 height 19
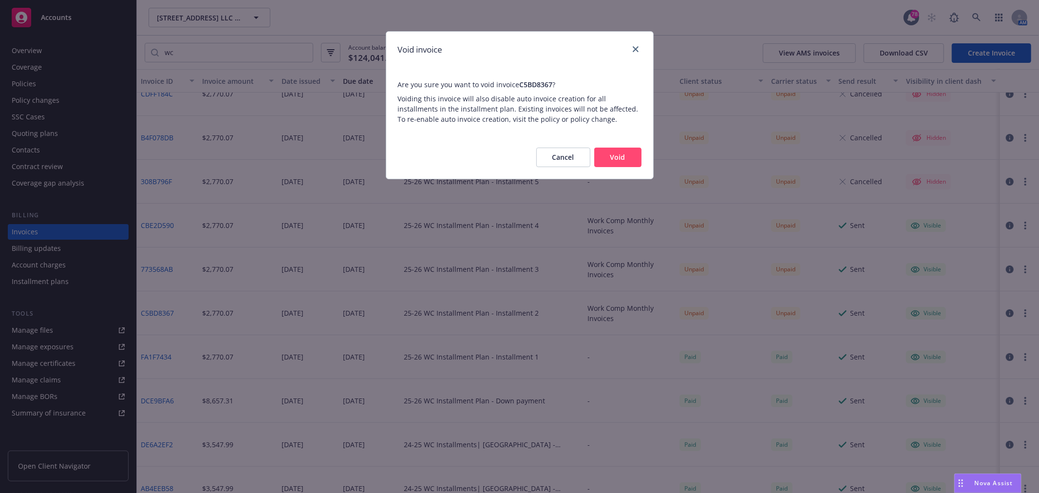
click at [621, 162] on button "Void" at bounding box center [617, 157] width 47 height 19
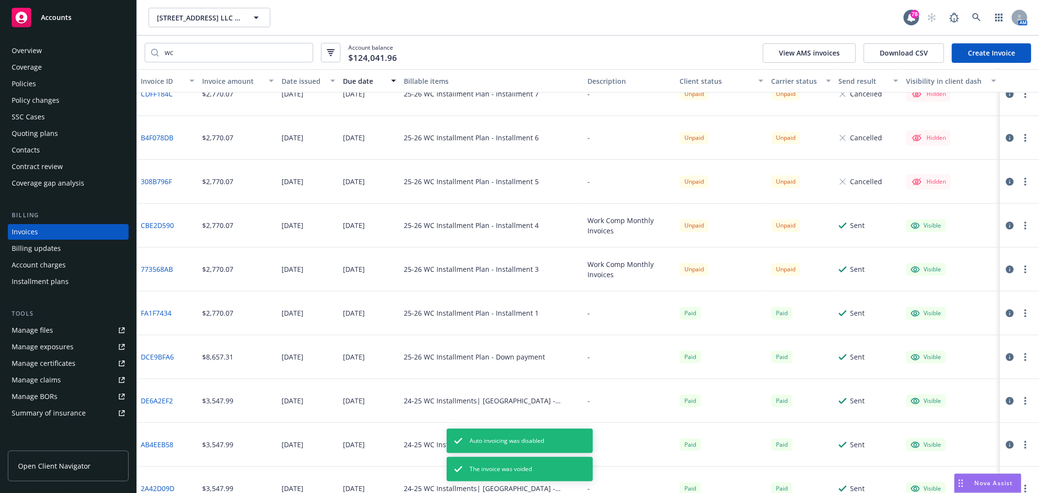
click at [1020, 267] on button "button" at bounding box center [1026, 270] width 12 height 12
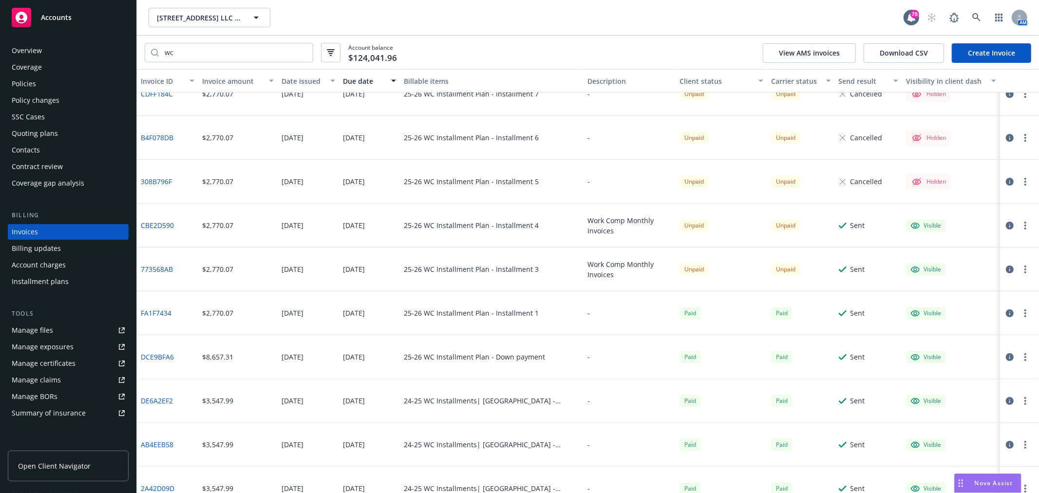
click at [940, 419] on div "Visible" at bounding box center [951, 401] width 98 height 44
click at [1020, 267] on button "button" at bounding box center [1026, 270] width 12 height 12
click at [925, 427] on link "Void" at bounding box center [961, 425] width 124 height 19
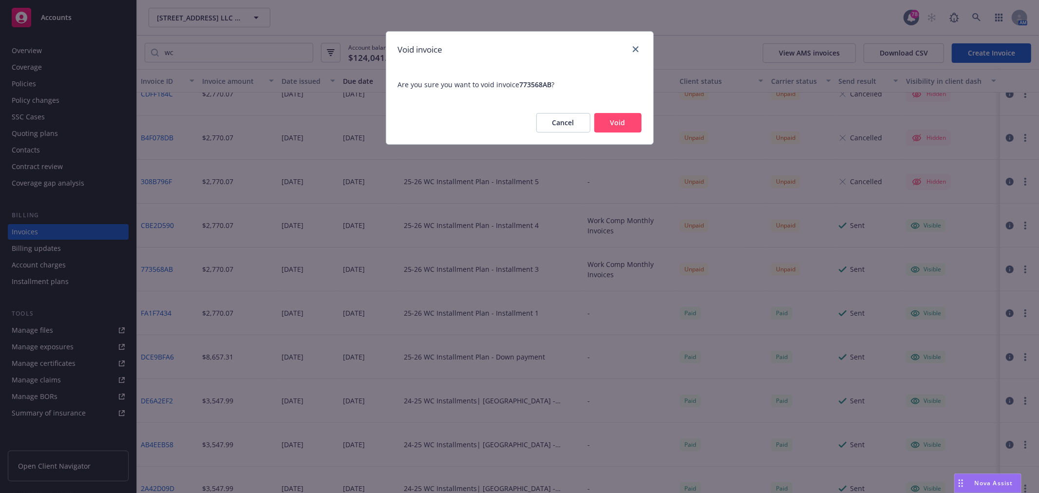
click at [617, 125] on button "Void" at bounding box center [617, 122] width 47 height 19
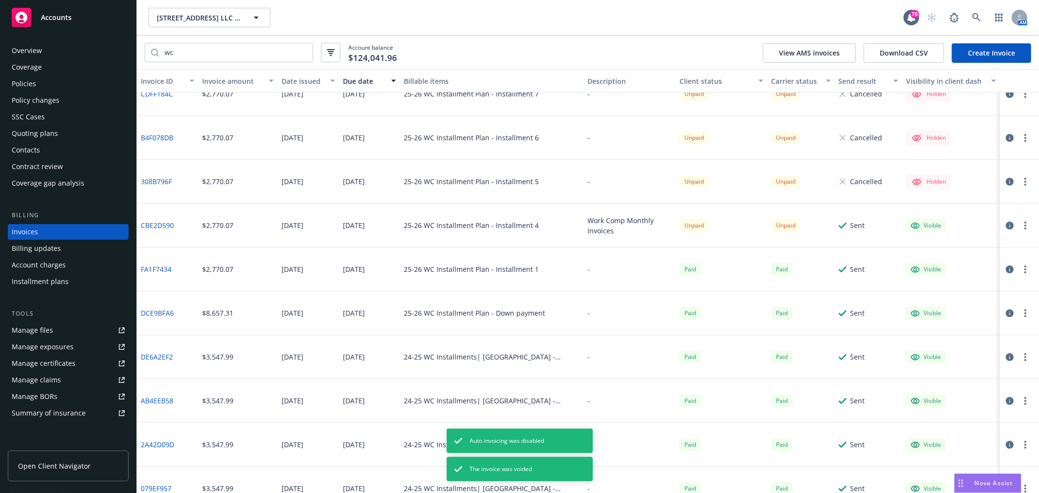
click at [1020, 223] on button "button" at bounding box center [1026, 226] width 12 height 12
click at [957, 380] on link "Void" at bounding box center [961, 381] width 124 height 19
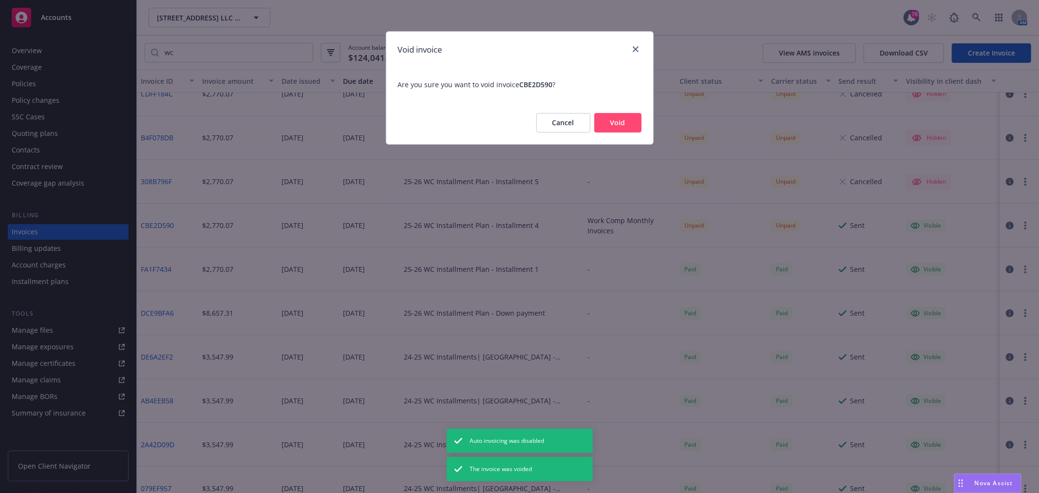
click at [621, 124] on button "Void" at bounding box center [617, 122] width 47 height 19
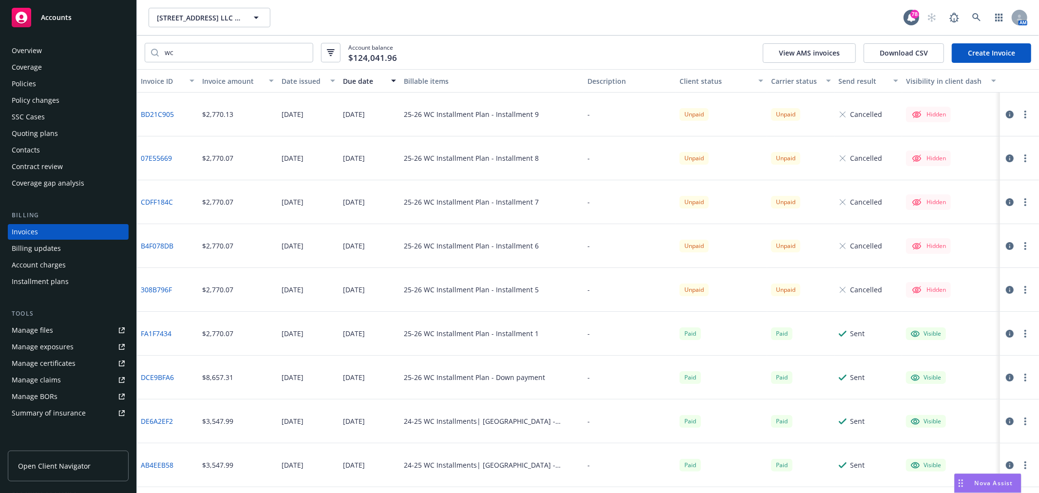
click at [1020, 288] on button "button" at bounding box center [1026, 290] width 12 height 12
click at [924, 425] on link "Void" at bounding box center [961, 426] width 124 height 19
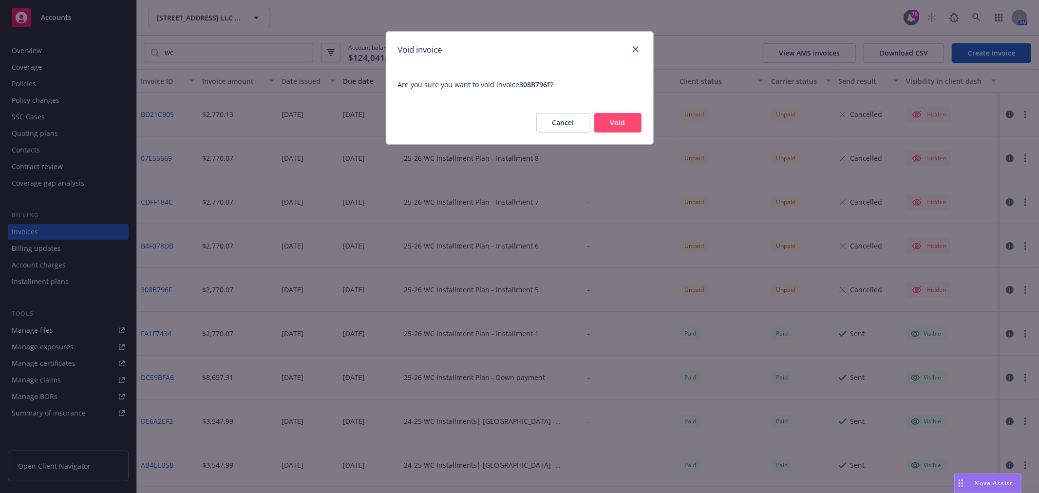
click at [617, 125] on button "Void" at bounding box center [617, 122] width 47 height 19
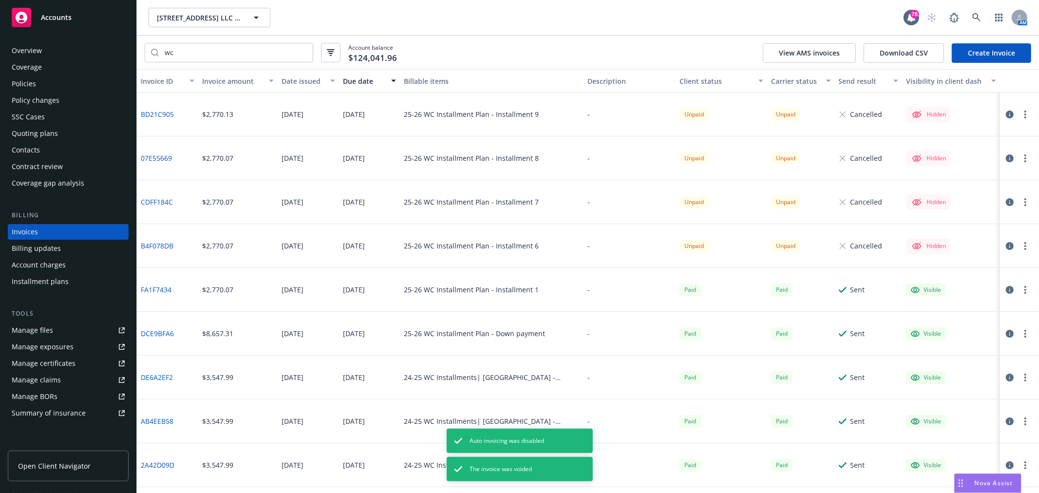
click at [1024, 245] on circle "button" at bounding box center [1025, 246] width 2 height 2
click at [938, 379] on link "Void" at bounding box center [961, 382] width 124 height 19
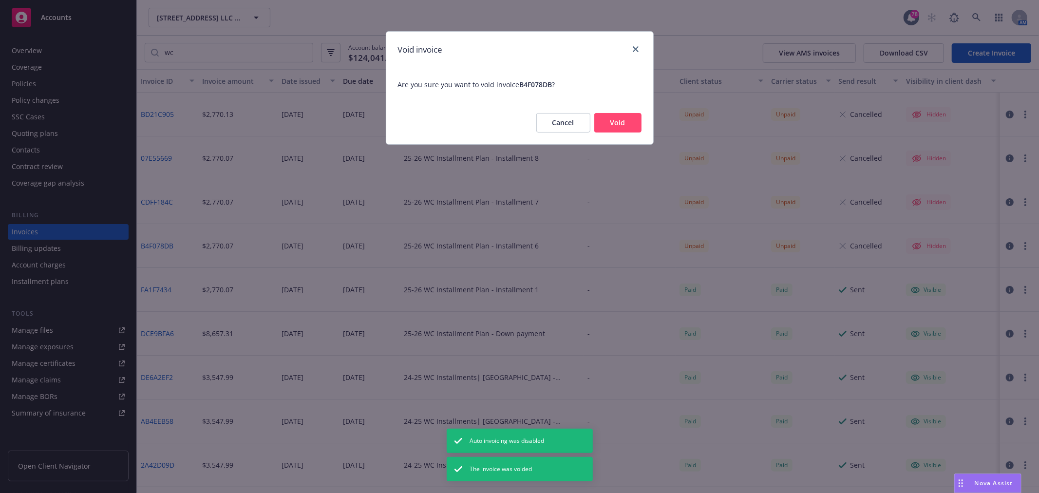
click at [619, 122] on button "Void" at bounding box center [617, 122] width 47 height 19
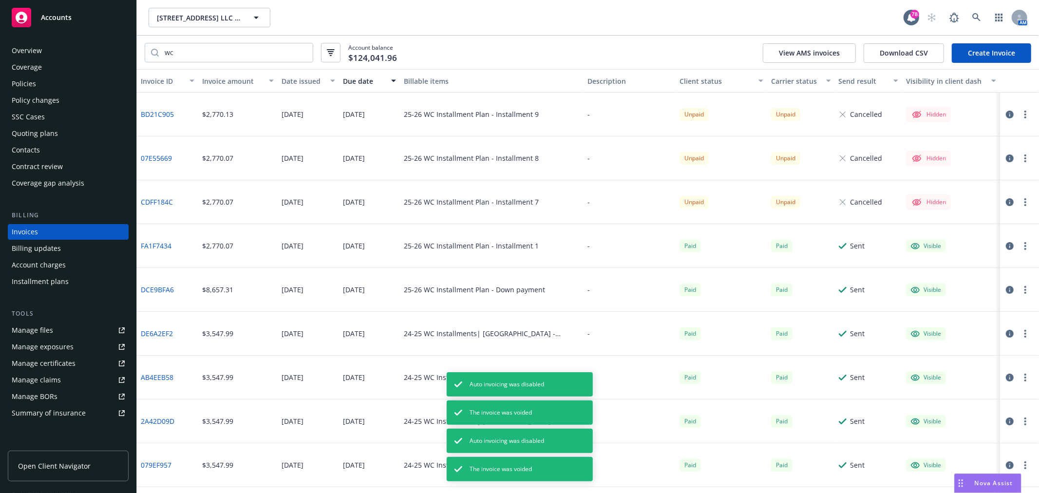
click at [1020, 202] on button "button" at bounding box center [1026, 202] width 12 height 12
click at [931, 336] on link "Void" at bounding box center [961, 338] width 124 height 19
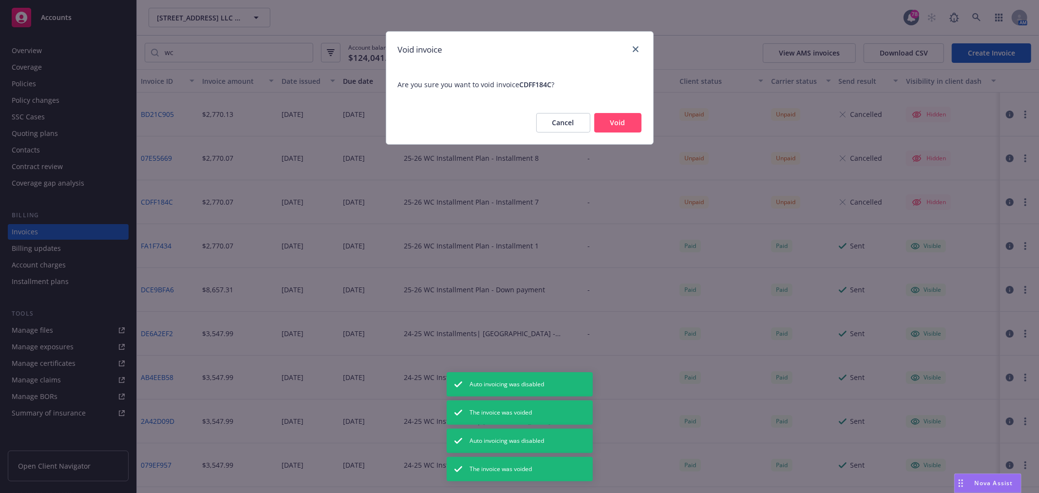
click at [625, 122] on button "Void" at bounding box center [617, 122] width 47 height 19
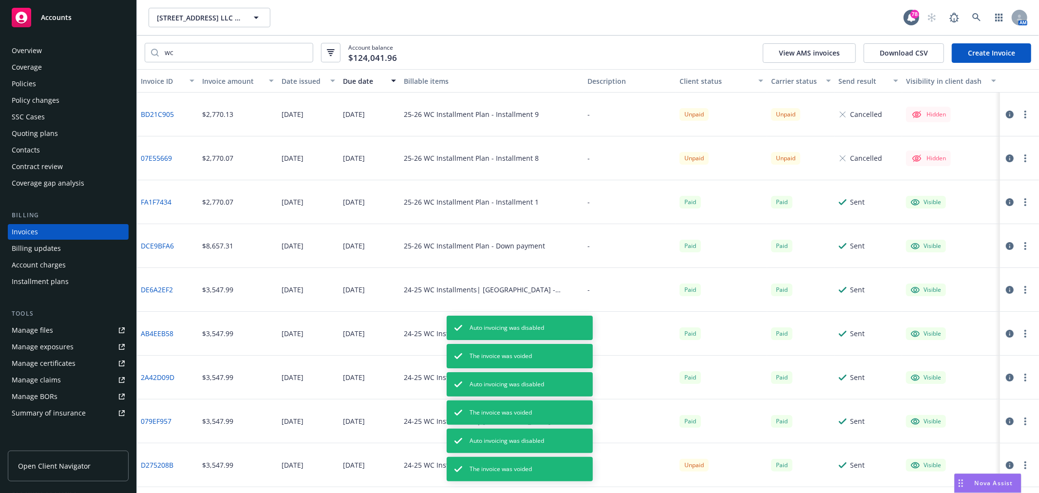
click at [1020, 160] on button "button" at bounding box center [1026, 158] width 12 height 12
click at [947, 290] on link "Void" at bounding box center [961, 294] width 124 height 19
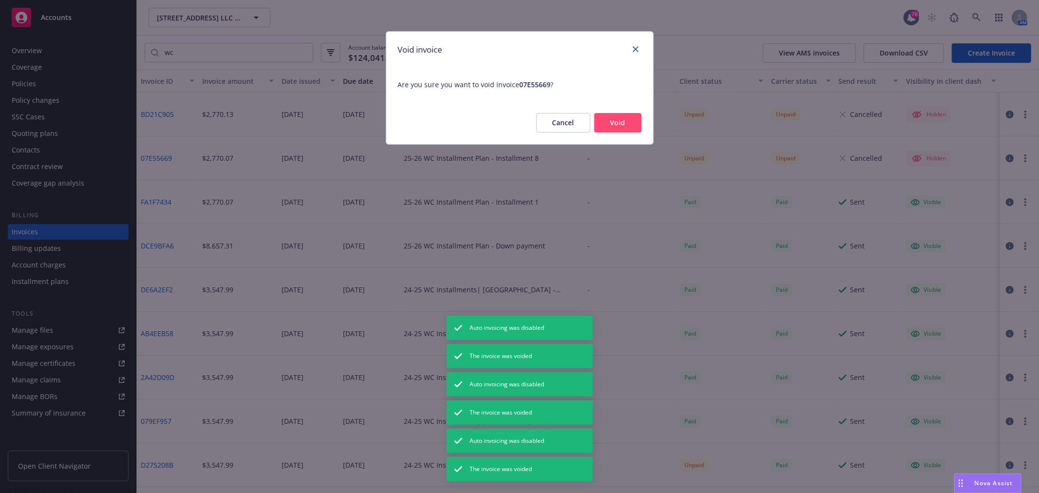
click at [611, 124] on button "Void" at bounding box center [617, 122] width 47 height 19
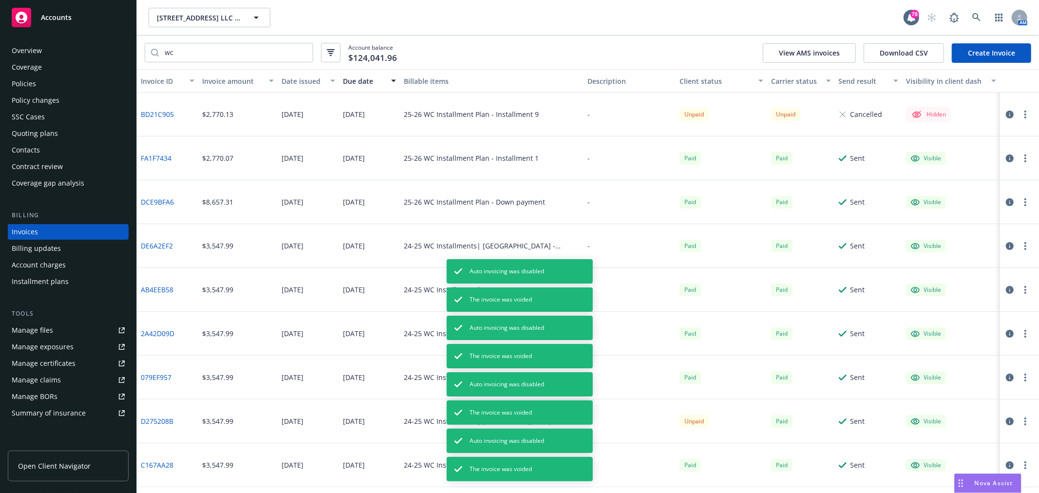
click at [1024, 113] on icon "button" at bounding box center [1025, 115] width 2 height 8
click at [937, 249] on link "Void" at bounding box center [961, 250] width 124 height 19
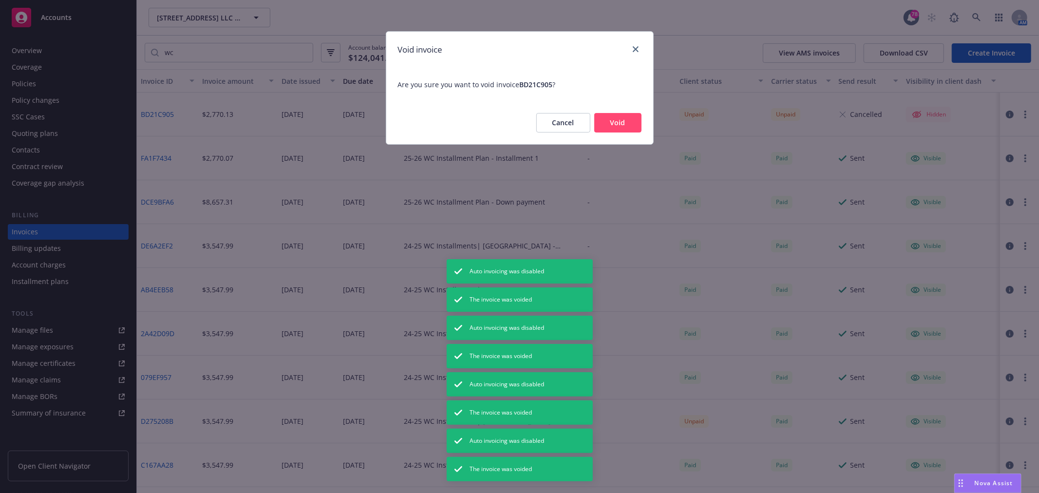
click at [621, 121] on button "Void" at bounding box center [617, 122] width 47 height 19
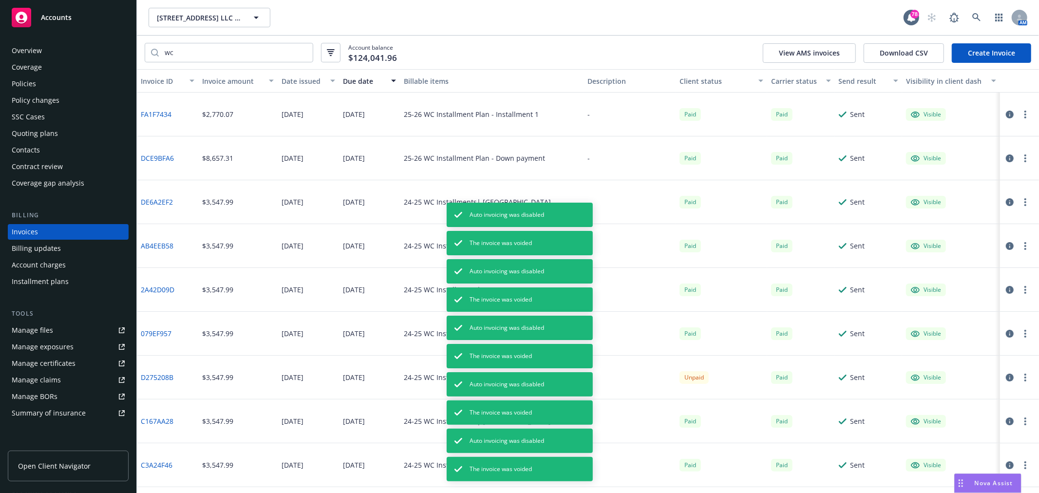
click at [460, 22] on div "[STREET_ADDRESS] LLC & [STREET_ADDRESS][PERSON_NAME] LLC (Previously School App…" at bounding box center [526, 17] width 755 height 19
